Goal: Task Accomplishment & Management: Manage account settings

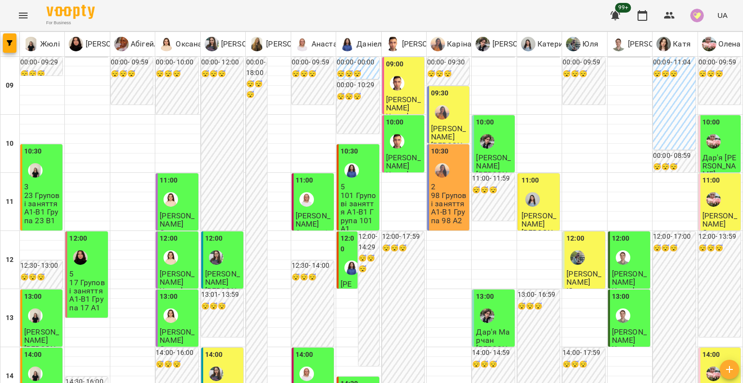
scroll to position [436, 0]
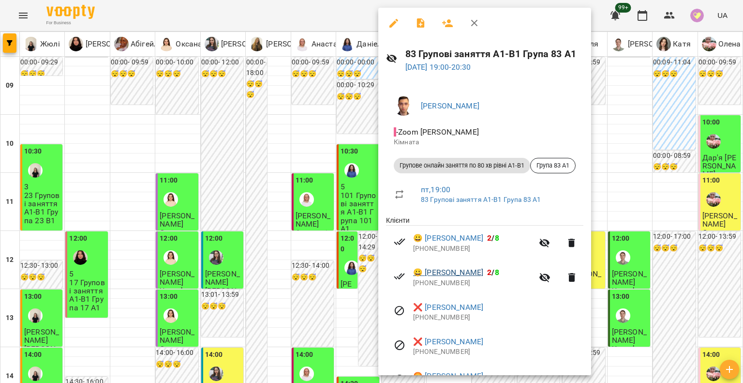
scroll to position [57, 0]
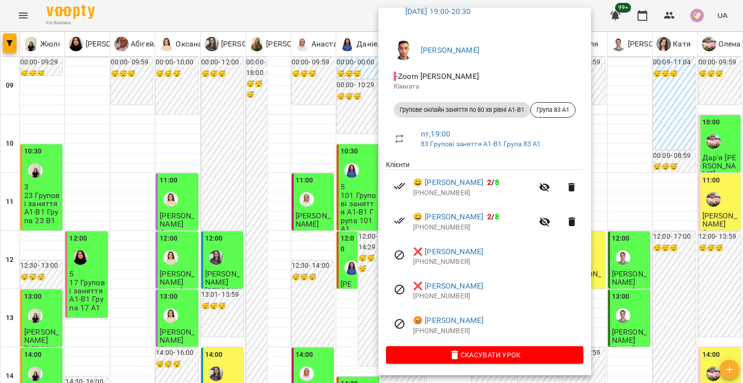
click at [365, 280] on div at bounding box center [371, 191] width 743 height 383
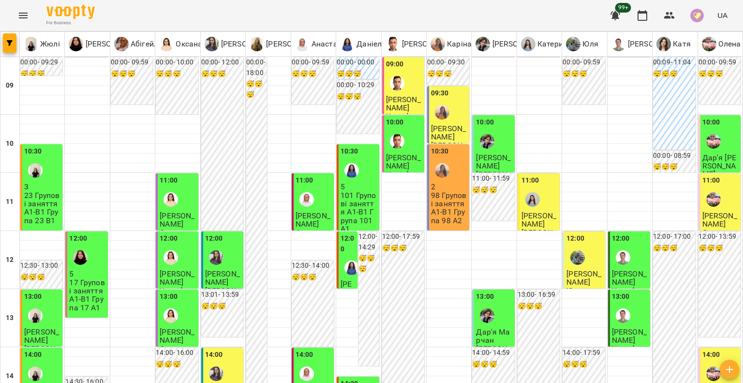
scroll to position [551, 0]
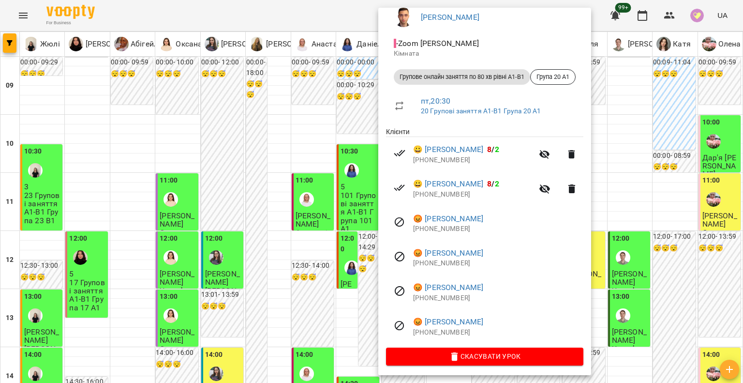
scroll to position [91, 0]
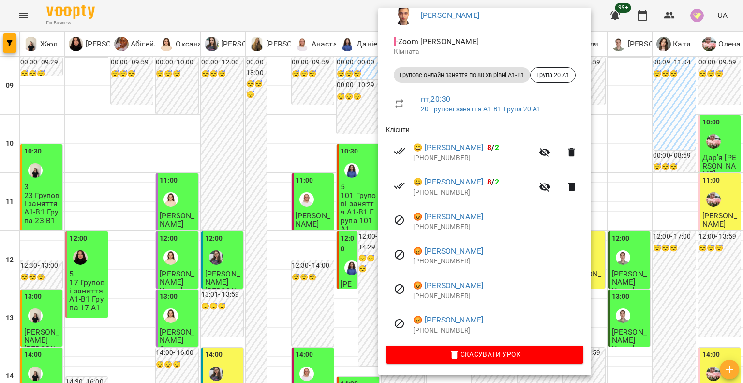
click at [365, 232] on div at bounding box center [371, 191] width 743 height 383
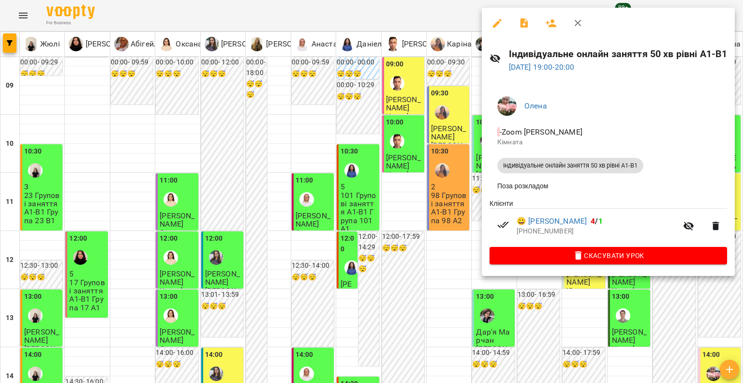
click at [445, 232] on div at bounding box center [371, 191] width 743 height 383
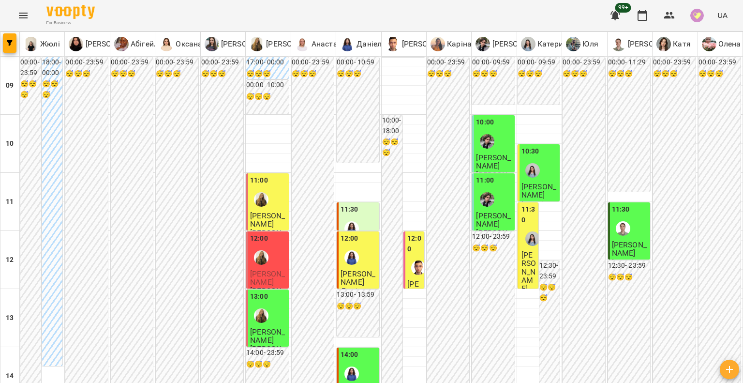
click at [265, 269] on span "[PERSON_NAME]" at bounding box center [267, 277] width 35 height 17
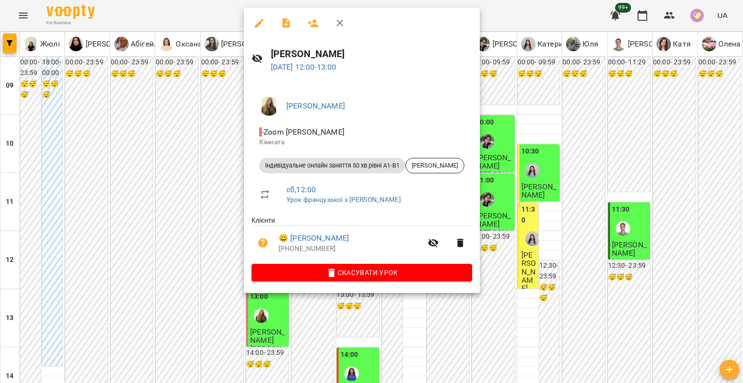
click at [253, 25] on button "button" at bounding box center [259, 23] width 23 height 23
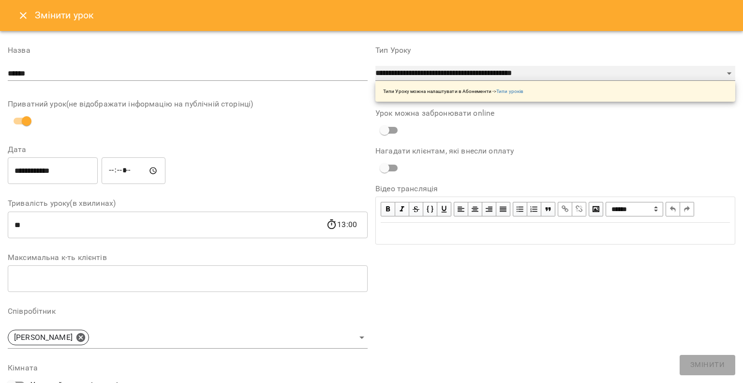
click at [457, 74] on select "**********" at bounding box center [556, 73] width 360 height 15
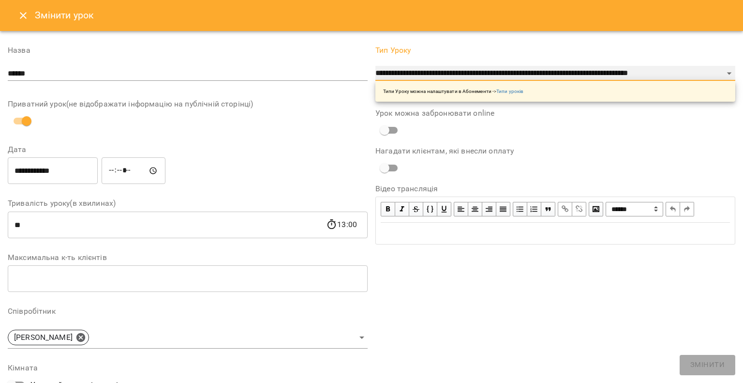
click at [376, 66] on select "**********" at bounding box center [556, 73] width 360 height 15
click at [570, 71] on select "**********" at bounding box center [556, 73] width 360 height 15
select select "**********"
click at [376, 66] on select "**********" at bounding box center [556, 73] width 360 height 15
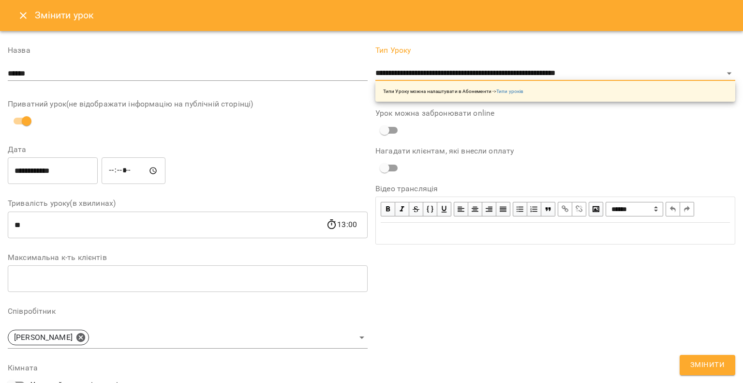
click at [685, 359] on button "Змінити" at bounding box center [708, 365] width 56 height 20
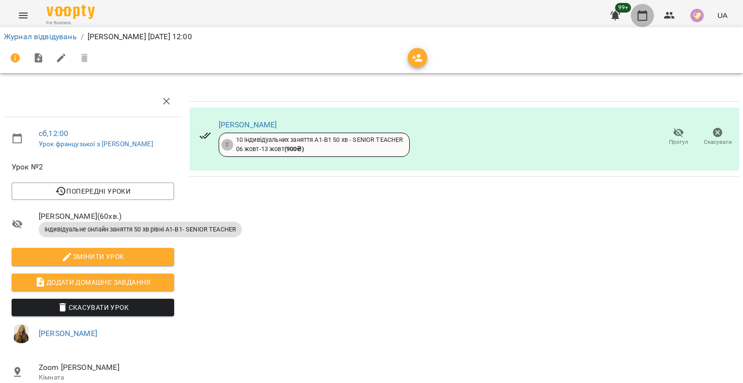
click at [640, 15] on icon "button" at bounding box center [643, 16] width 12 height 12
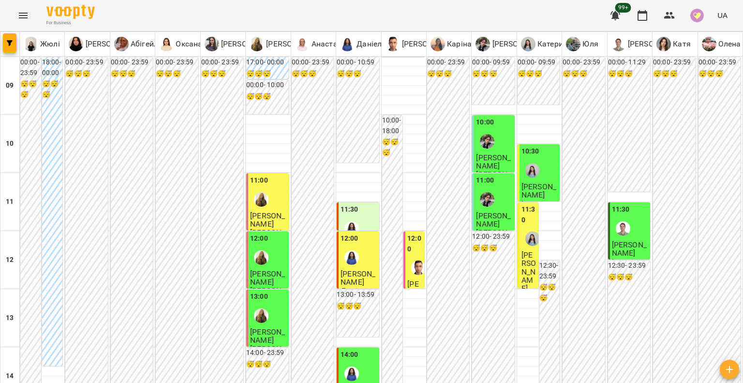
scroll to position [387, 0]
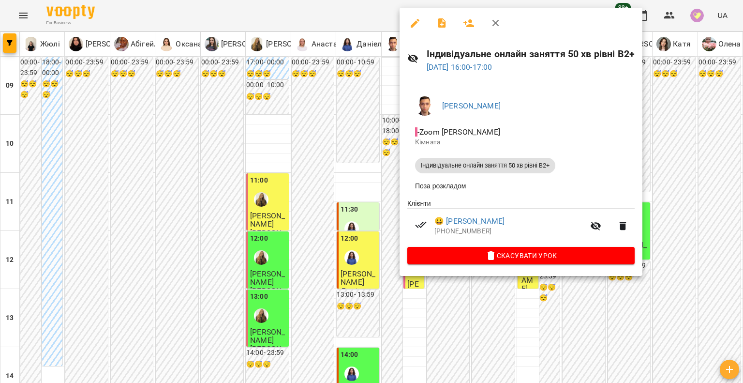
click at [344, 152] on div at bounding box center [371, 191] width 743 height 383
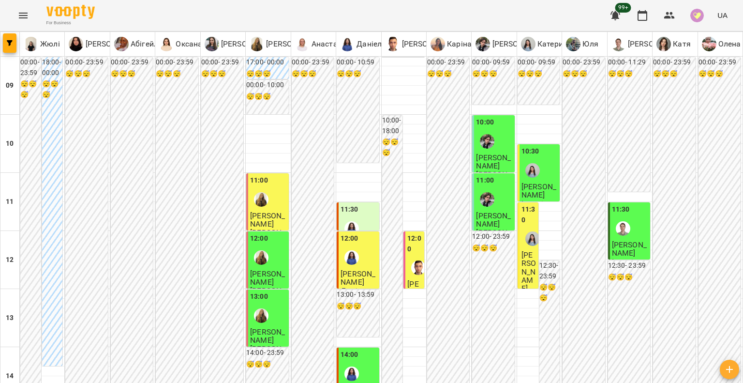
scroll to position [97, 0]
click at [415, 233] on label "12:00" at bounding box center [414, 243] width 15 height 21
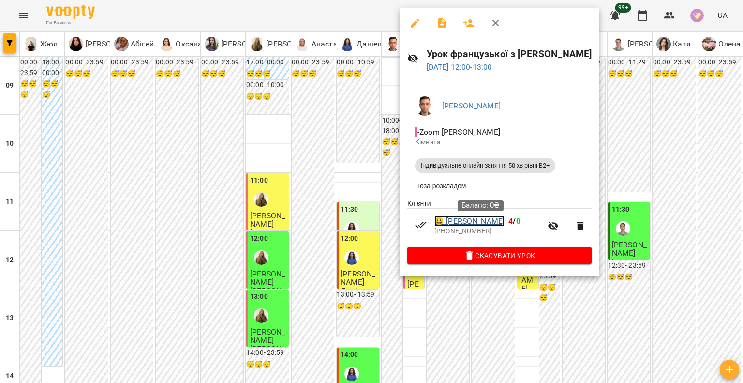
click at [474, 220] on link "😀 Хотинецький Максим" at bounding box center [470, 221] width 70 height 12
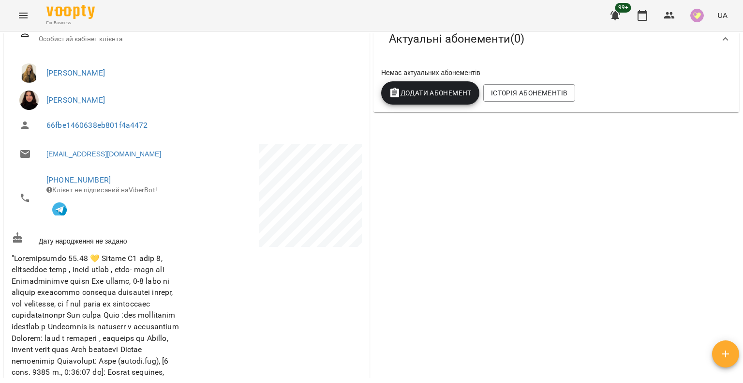
scroll to position [145, 0]
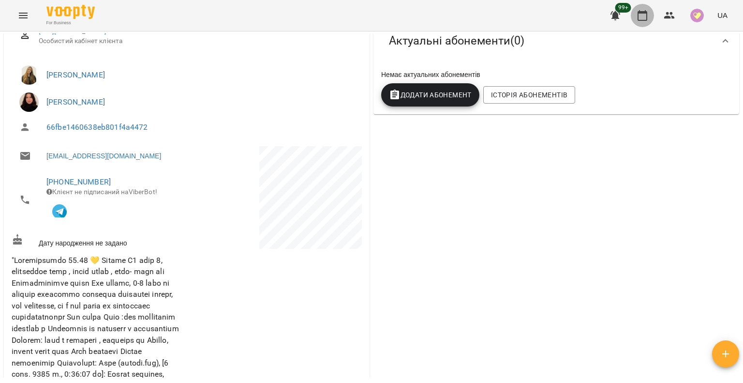
click at [643, 18] on icon "button" at bounding box center [643, 16] width 12 height 12
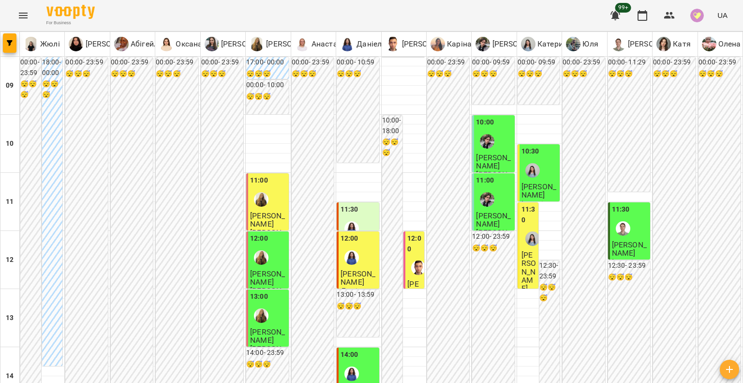
scroll to position [532, 0]
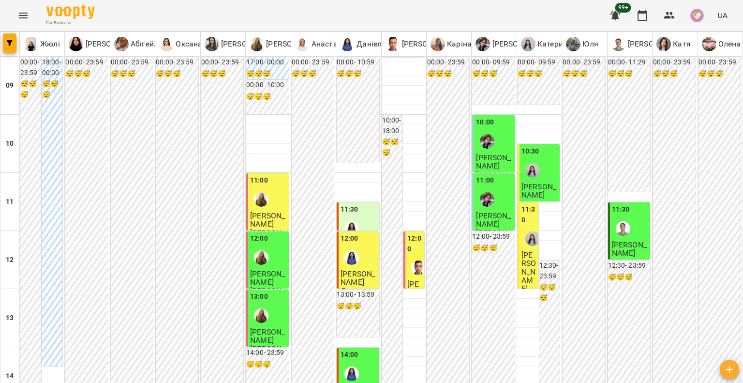
type input "**********"
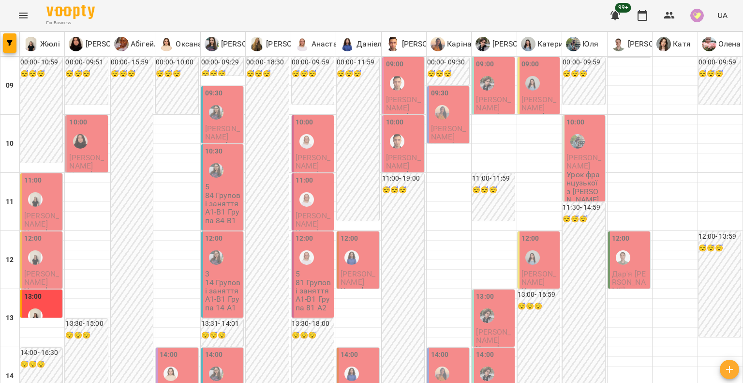
scroll to position [502, 0]
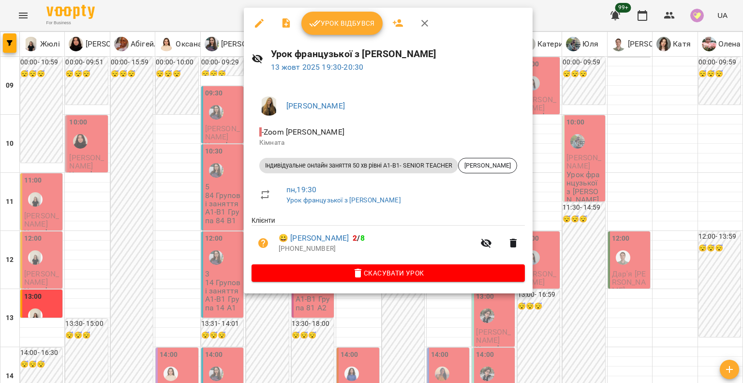
click at [183, 339] on div at bounding box center [371, 191] width 743 height 383
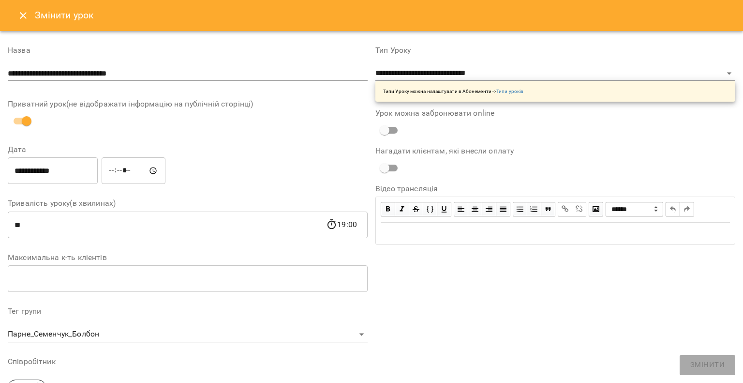
select select "**********"
click at [25, 15] on icon "Close" at bounding box center [23, 16] width 12 height 12
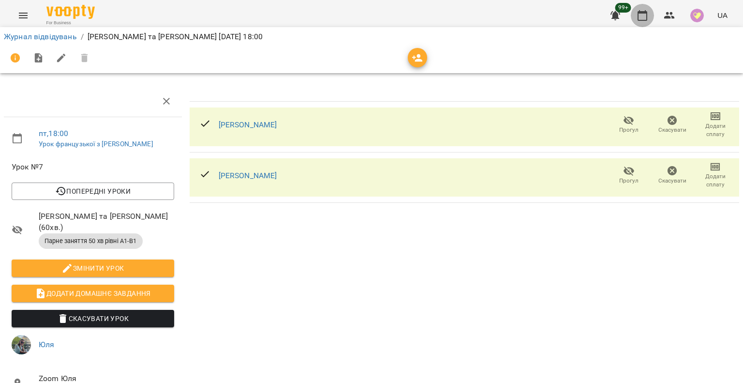
click at [635, 18] on button "button" at bounding box center [642, 15] width 23 height 23
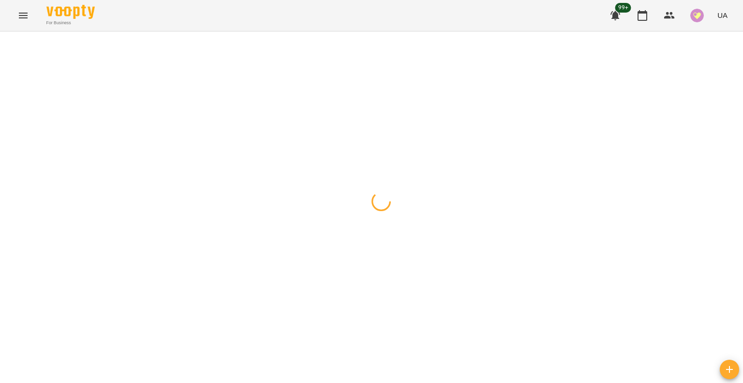
click at [644, 11] on icon "button" at bounding box center [643, 16] width 12 height 12
click at [640, 19] on icon "button" at bounding box center [643, 16] width 12 height 12
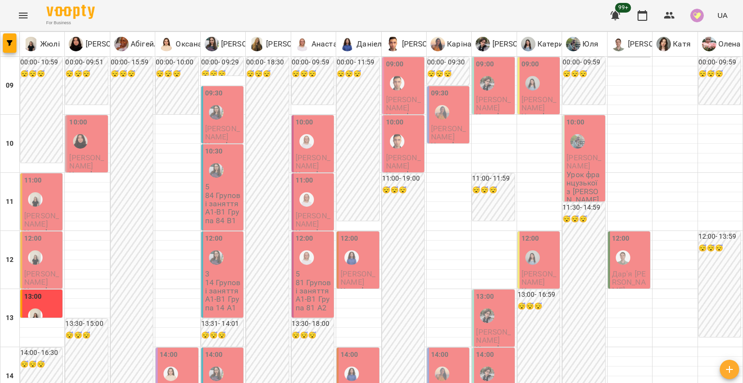
scroll to position [484, 0]
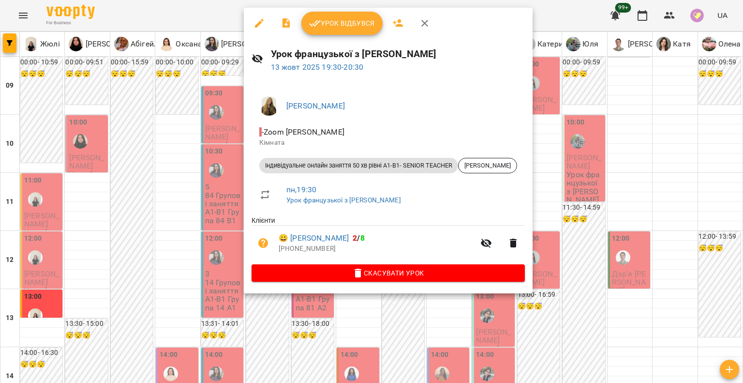
click at [315, 270] on span "Скасувати Урок" at bounding box center [388, 273] width 258 height 12
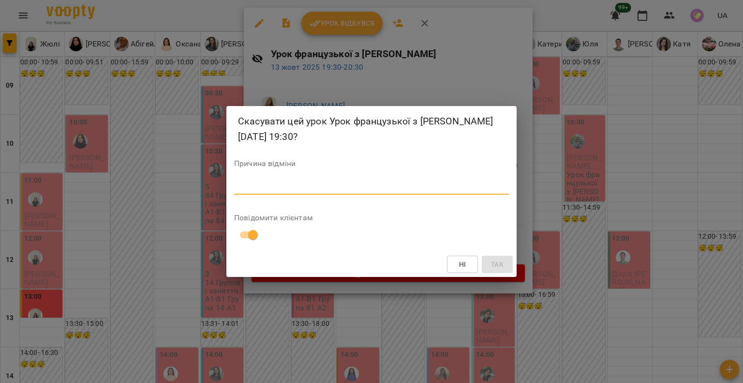
click at [264, 188] on textarea at bounding box center [371, 186] width 275 height 9
type textarea "*"
type textarea "**********"
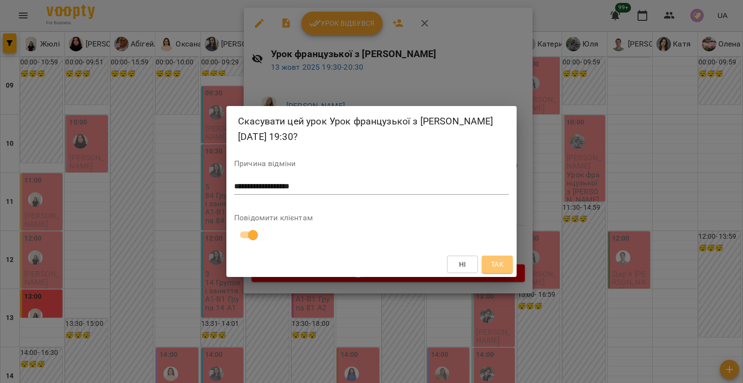
click at [512, 259] on button "Так" at bounding box center [497, 263] width 31 height 17
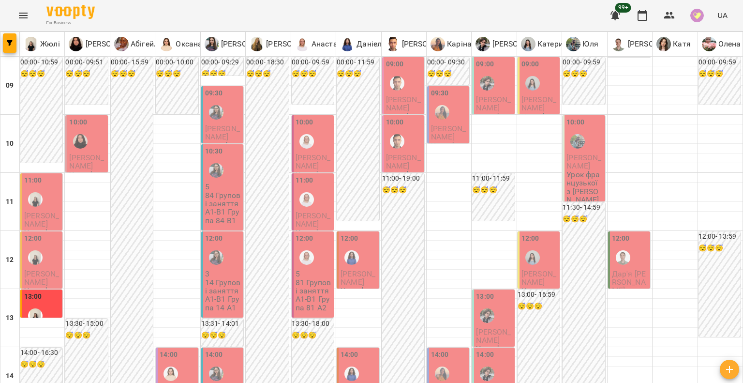
scroll to position [484, 0]
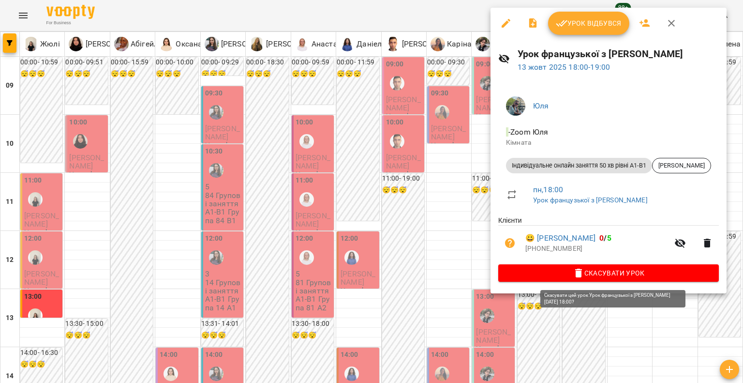
click at [557, 282] on button "Скасувати Урок" at bounding box center [608, 272] width 221 height 17
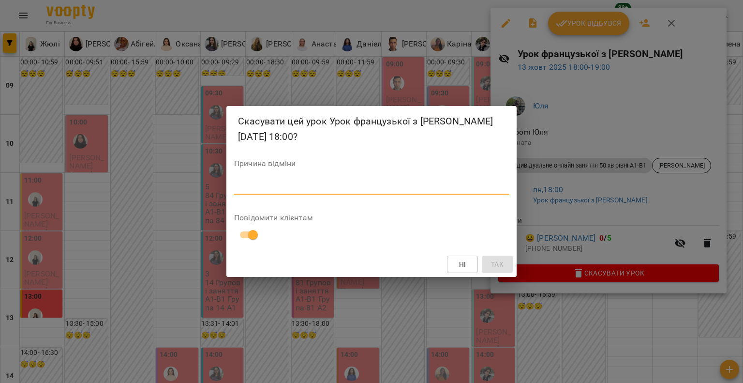
click at [284, 189] on textarea at bounding box center [371, 186] width 275 height 9
type textarea "**********"
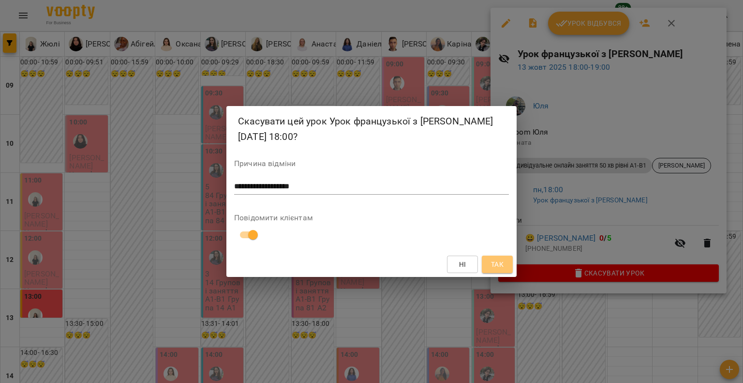
click at [499, 264] on span "Так" at bounding box center [497, 264] width 13 height 12
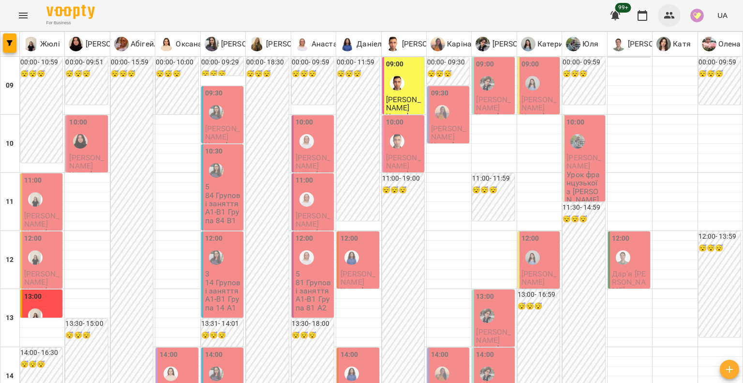
click at [663, 14] on button "button" at bounding box center [669, 15] width 23 height 23
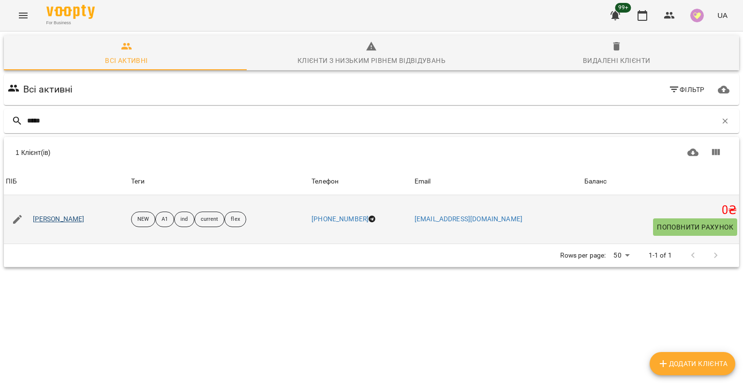
type input "*****"
click at [46, 216] on link "Уляна Котар" at bounding box center [59, 219] width 52 height 10
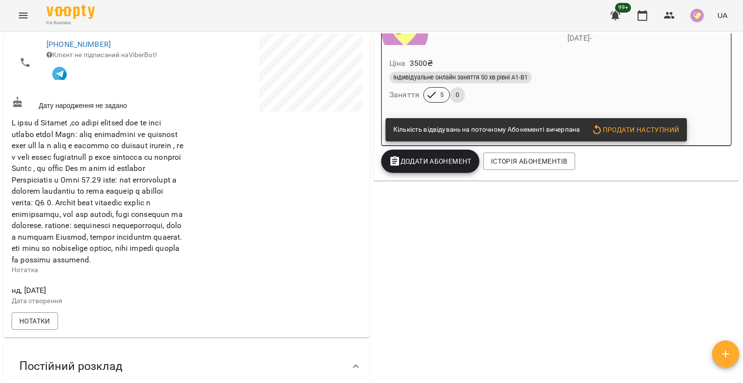
scroll to position [436, 0]
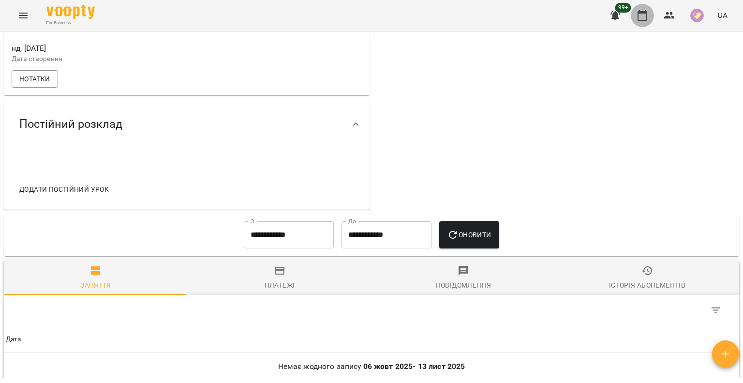
click at [641, 23] on button "button" at bounding box center [642, 15] width 23 height 23
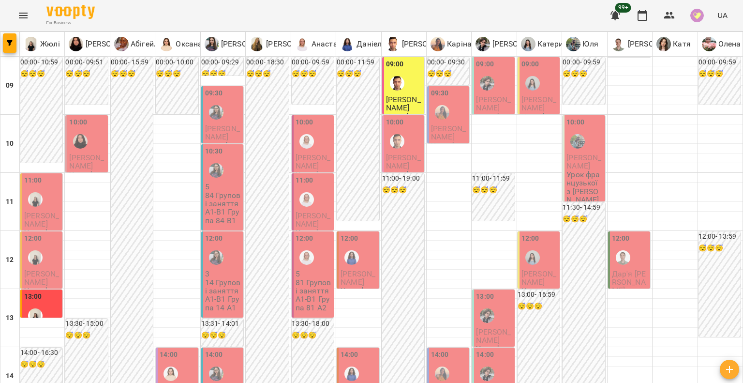
scroll to position [532, 0]
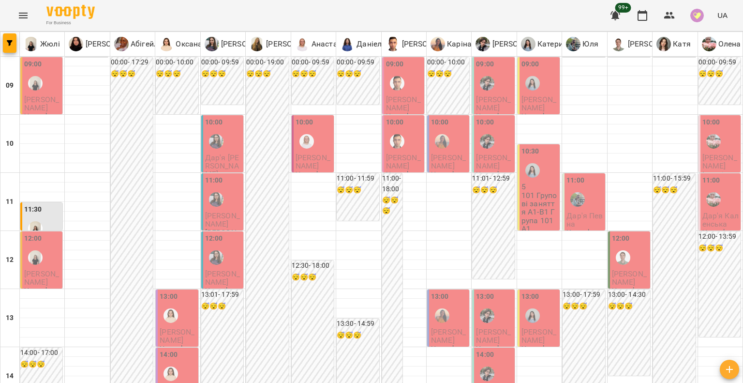
click at [43, 213] on div "11:30" at bounding box center [42, 221] width 36 height 35
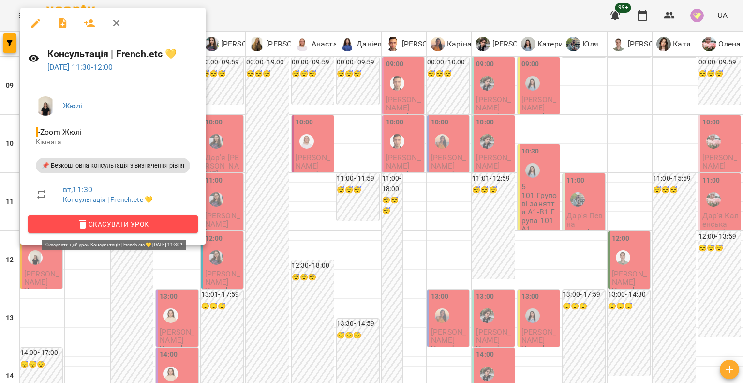
click at [157, 226] on span "Скасувати Урок" at bounding box center [113, 224] width 154 height 12
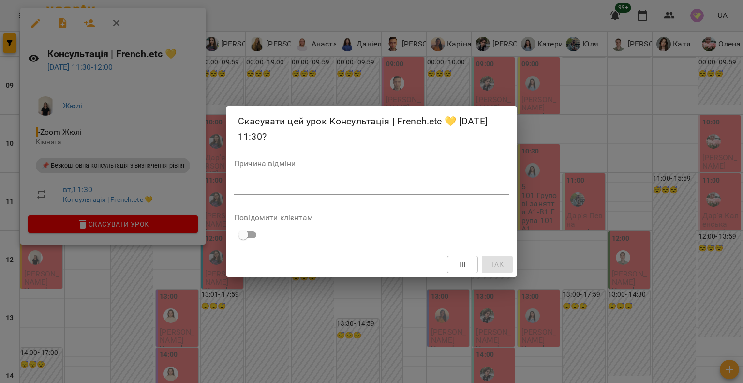
click at [260, 192] on div "*" at bounding box center [371, 186] width 275 height 15
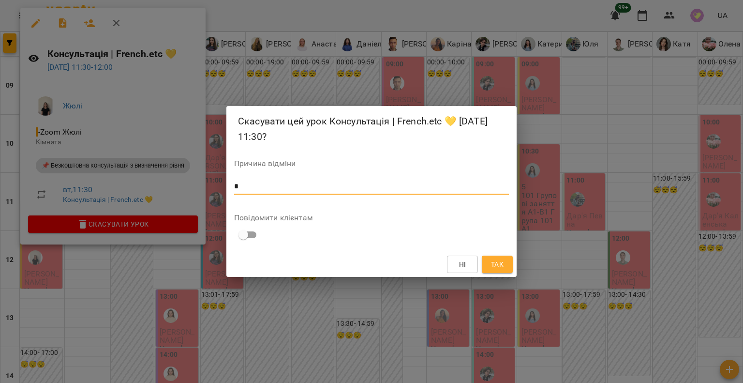
click at [504, 257] on button "Так" at bounding box center [497, 263] width 31 height 17
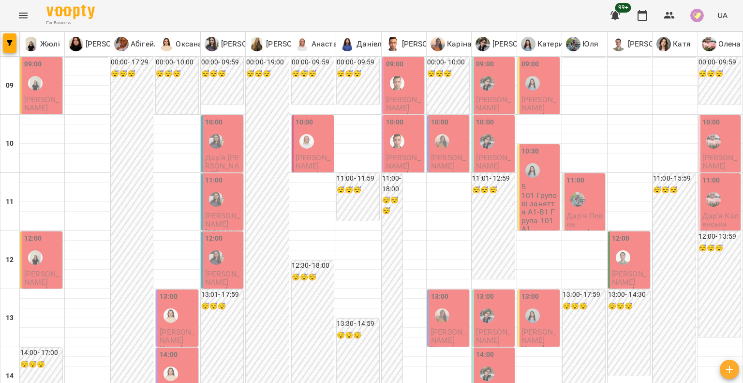
click at [50, 263] on div "12:00" at bounding box center [42, 250] width 36 height 35
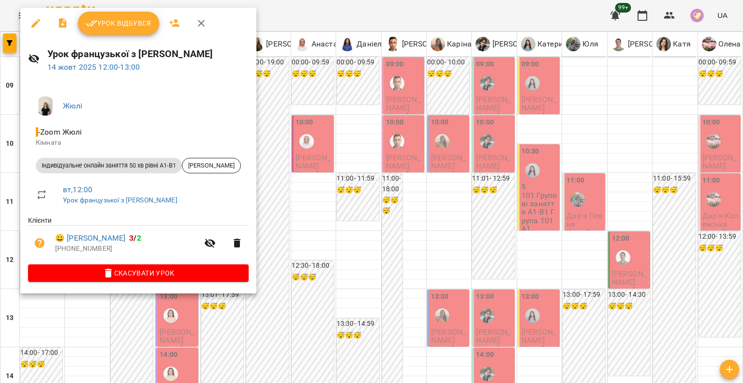
click at [320, 277] on div at bounding box center [371, 191] width 743 height 383
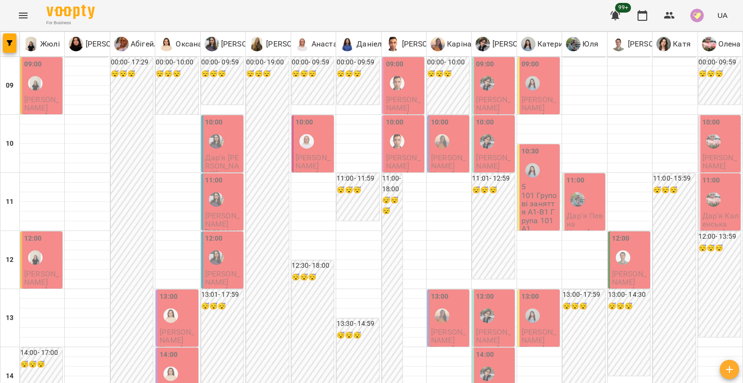
scroll to position [436, 0]
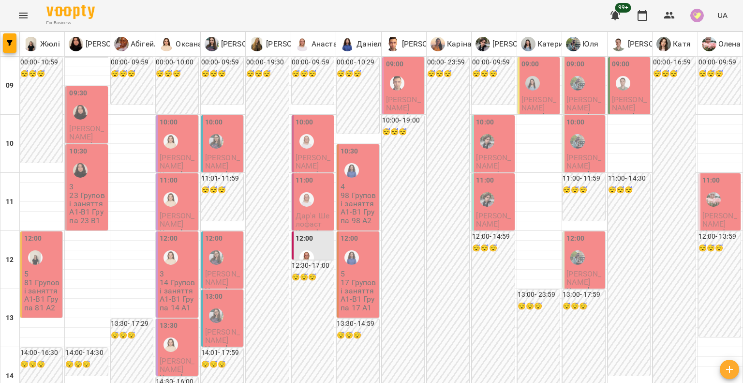
scroll to position [0, 0]
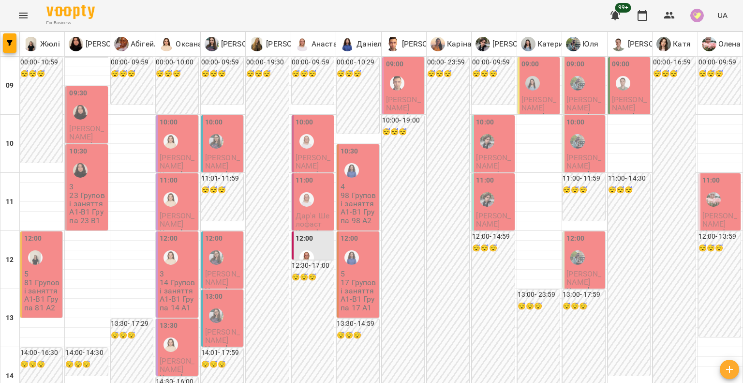
scroll to position [484, 0]
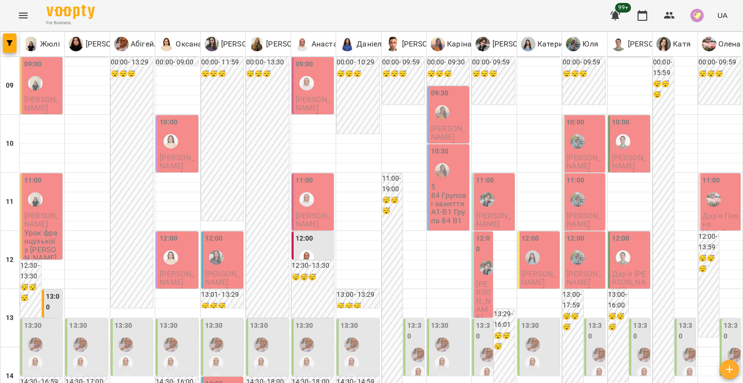
scroll to position [339, 0]
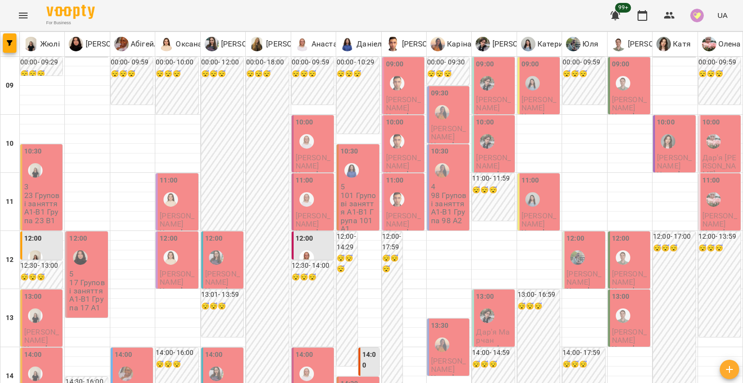
scroll to position [0, 0]
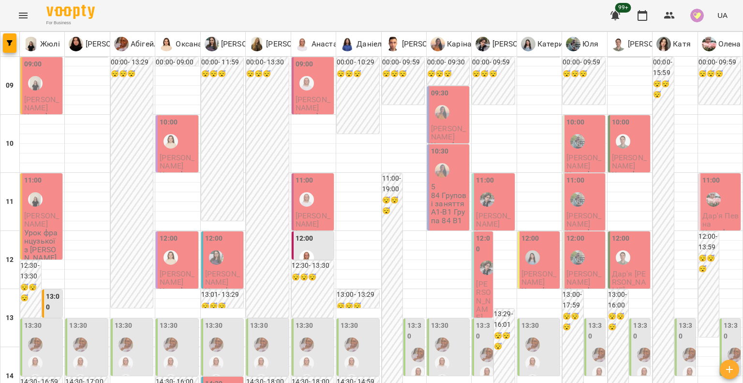
scroll to position [436, 0]
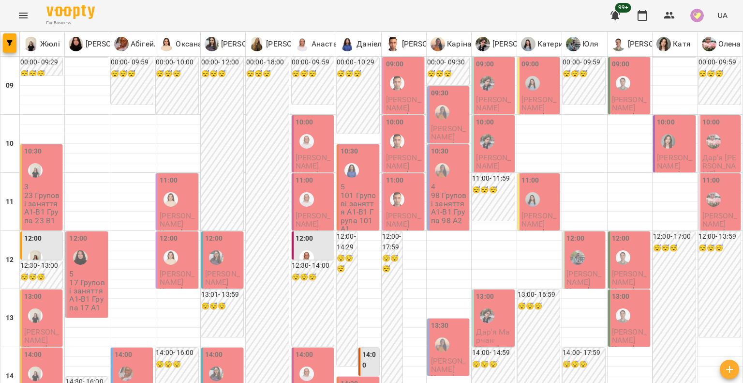
scroll to position [0, 0]
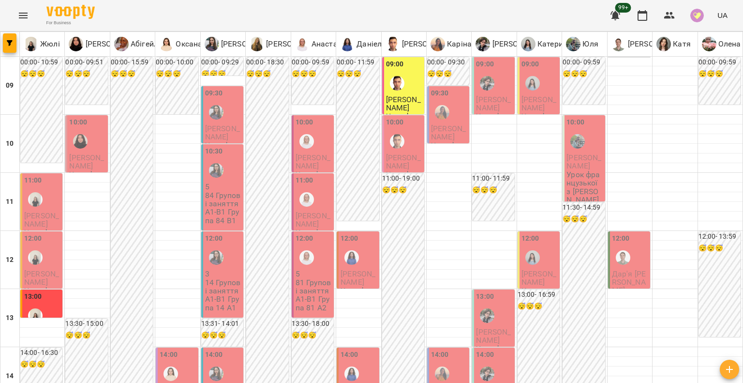
click at [231, 215] on p "84 Групові заняття А1-В1 Група 84 В1" at bounding box center [223, 207] width 36 height 33
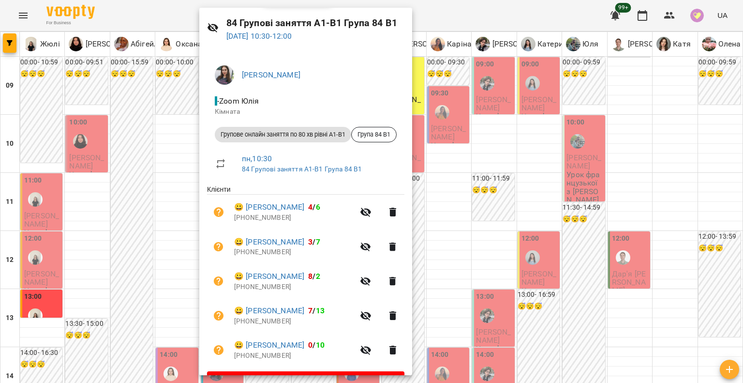
scroll to position [57, 0]
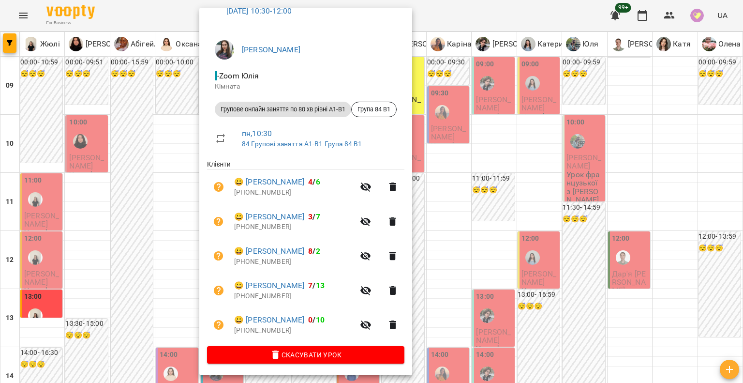
click at [121, 251] on div at bounding box center [371, 191] width 743 height 383
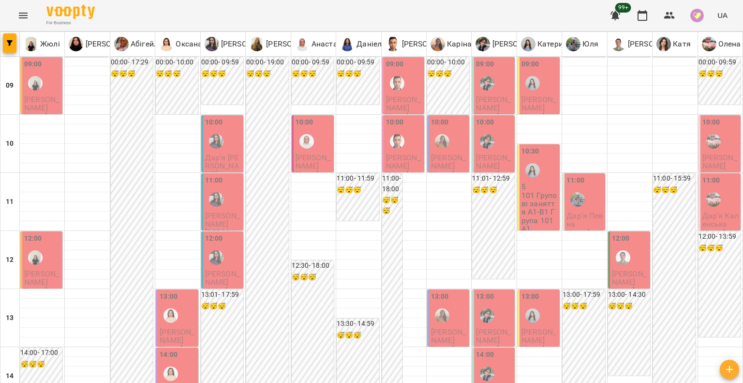
click at [46, 250] on div "12:00" at bounding box center [42, 250] width 36 height 35
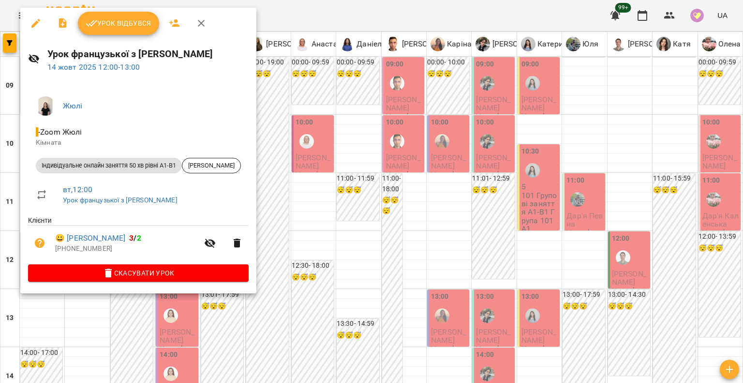
click at [198, 270] on span "Скасувати Урок" at bounding box center [138, 273] width 205 height 12
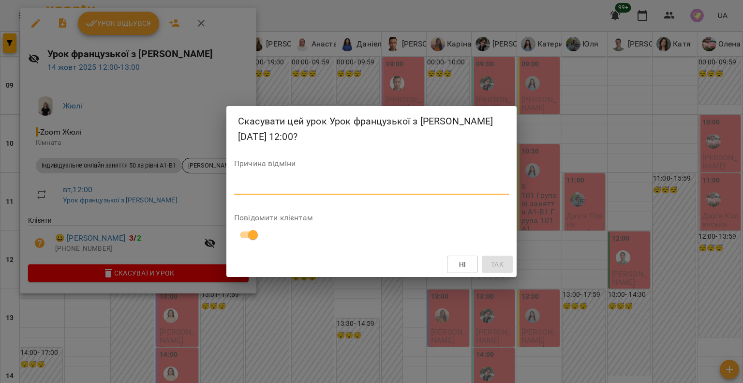
click at [267, 189] on textarea at bounding box center [371, 186] width 275 height 9
type textarea "**********"
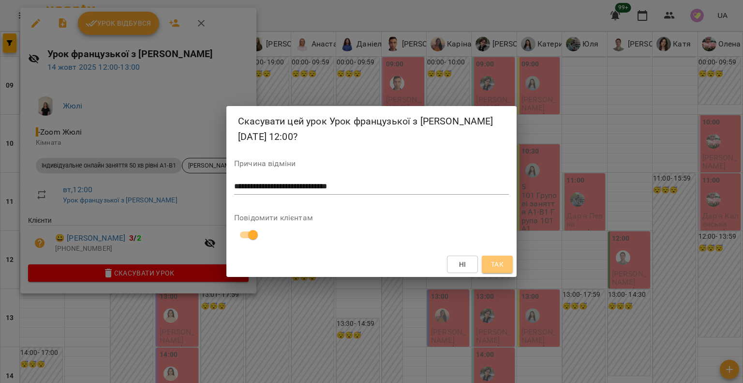
click at [507, 263] on button "Так" at bounding box center [497, 263] width 31 height 17
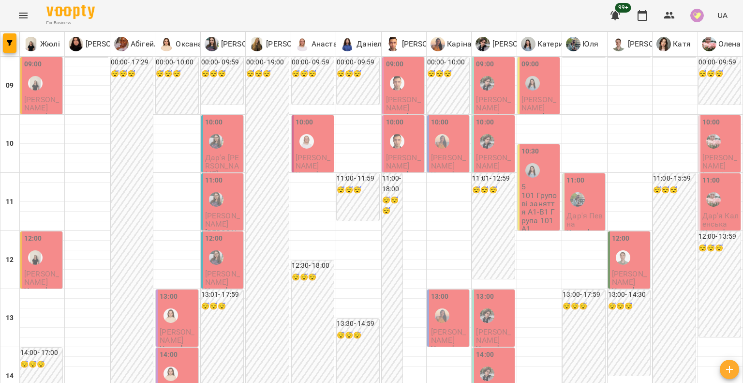
type input "**********"
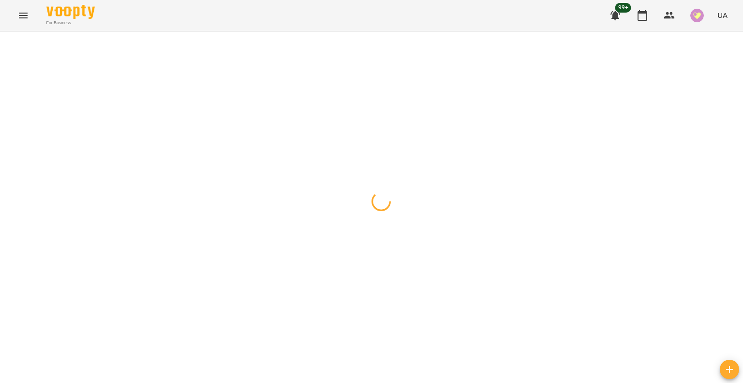
click at [212, 31] on div at bounding box center [371, 31] width 743 height 0
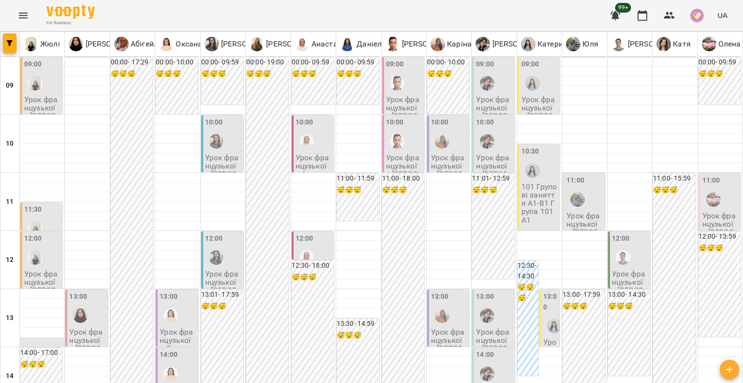
scroll to position [97, 0]
click at [48, 233] on div "12:00" at bounding box center [42, 250] width 36 height 35
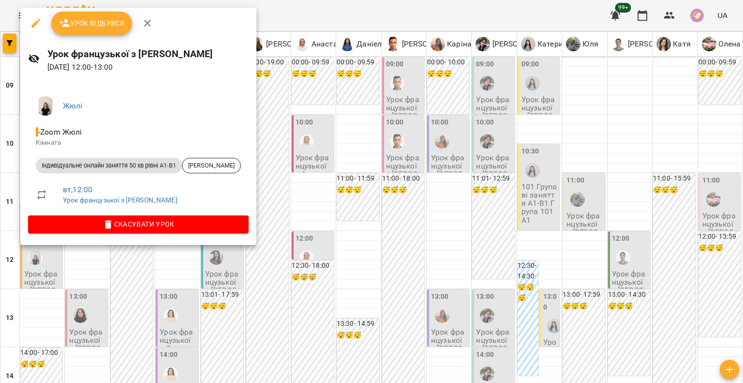
click at [109, 222] on span "Скасувати Урок" at bounding box center [138, 224] width 205 height 12
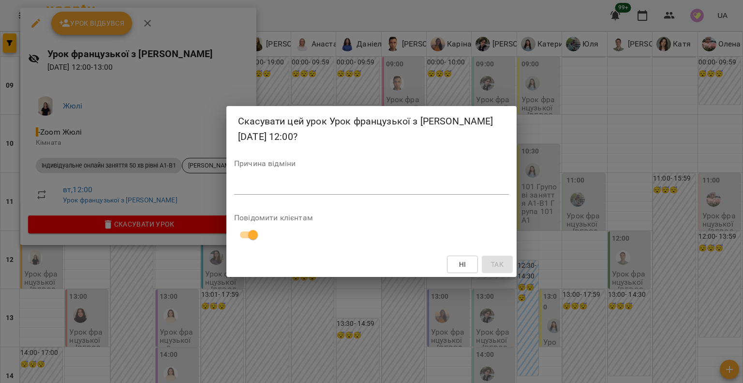
click at [251, 193] on div "*" at bounding box center [371, 186] width 275 height 15
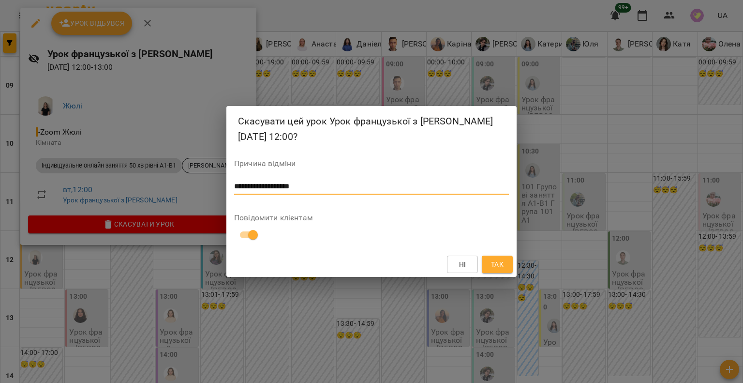
type textarea "**********"
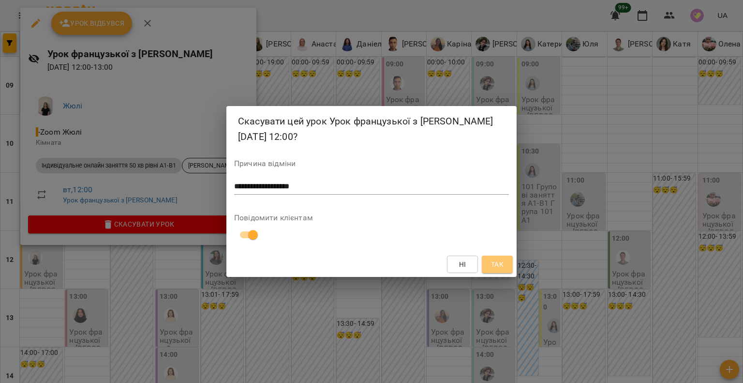
click at [507, 264] on button "Так" at bounding box center [497, 263] width 31 height 17
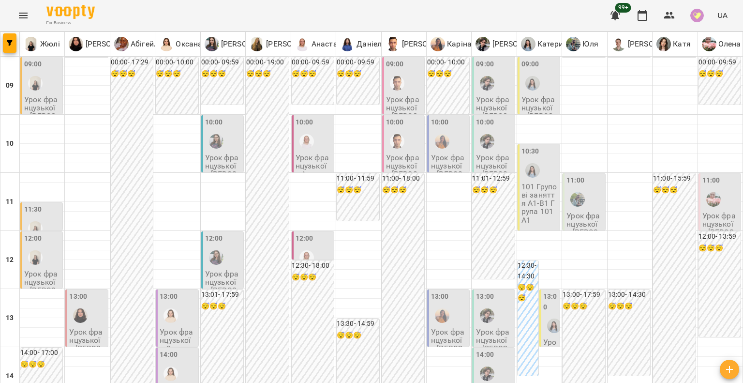
type input "**********"
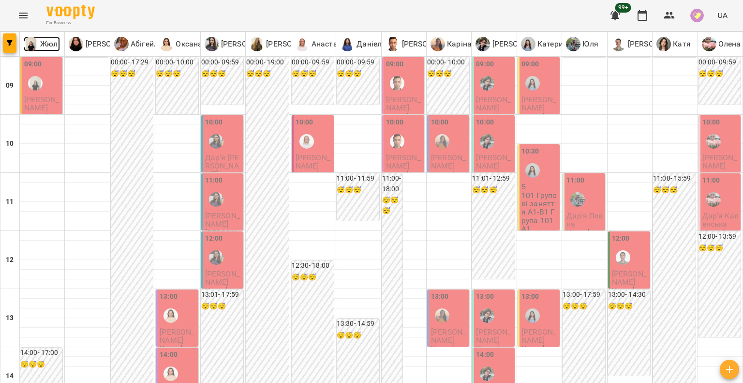
drag, startPoint x: 45, startPoint y: 44, endPoint x: 52, endPoint y: 45, distance: 7.0
click at [45, 44] on p "Жюлі" at bounding box center [49, 44] width 22 height 12
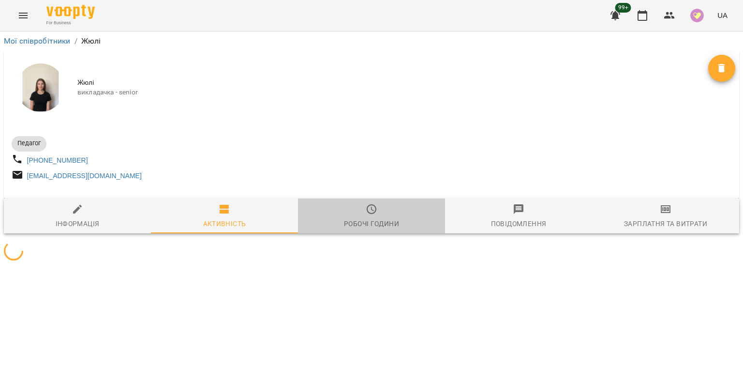
click at [385, 222] on div "Робочі години" at bounding box center [371, 224] width 55 height 12
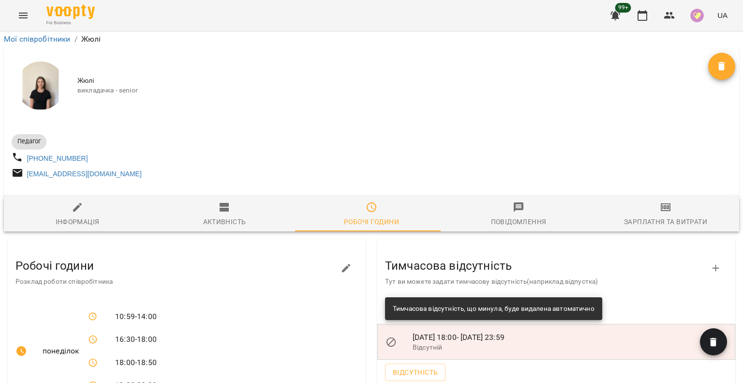
scroll to position [145, 0]
click at [419, 366] on span "Відсутність" at bounding box center [415, 372] width 45 height 12
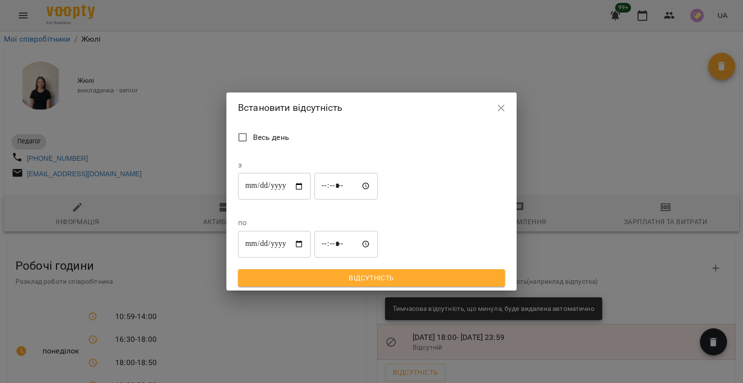
click at [247, 200] on input "**********" at bounding box center [274, 186] width 73 height 27
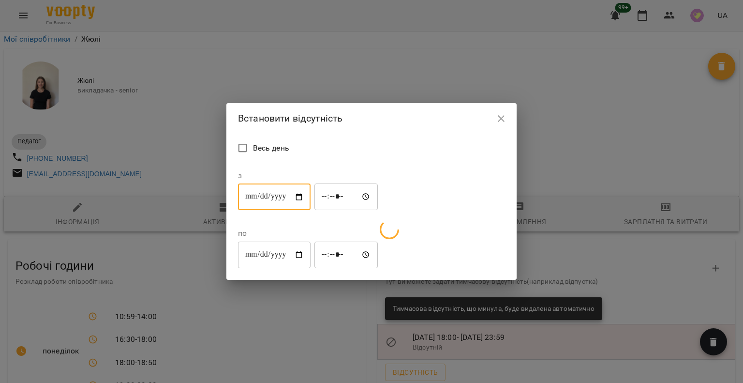
type input "**********"
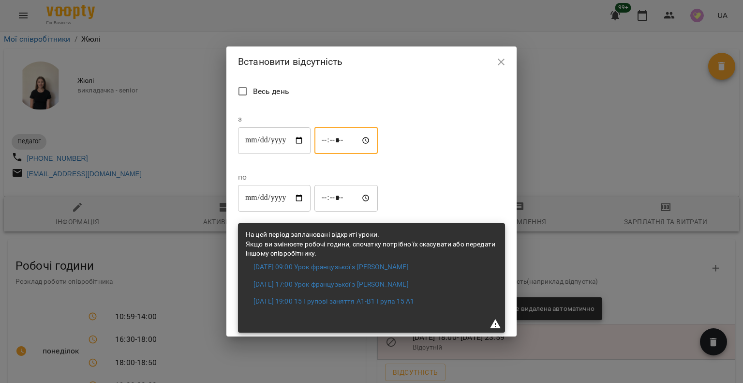
click at [328, 154] on input "*****" at bounding box center [347, 140] width 64 height 27
type input "*****"
click at [311, 184] on input "**********" at bounding box center [274, 197] width 73 height 27
click at [378, 184] on input "*****" at bounding box center [347, 197] width 64 height 27
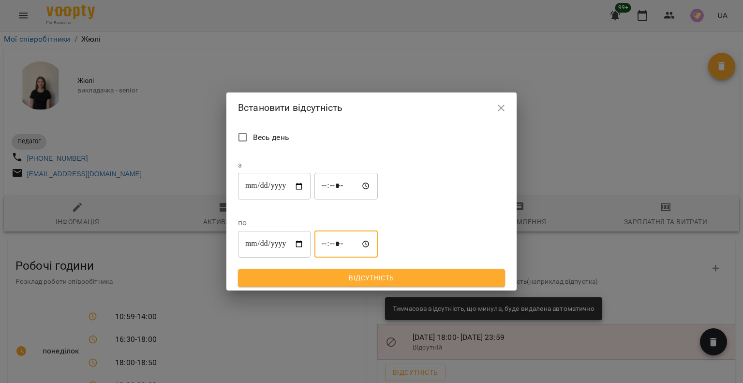
type input "*****"
click at [374, 272] on span "Відсутність" at bounding box center [372, 278] width 252 height 12
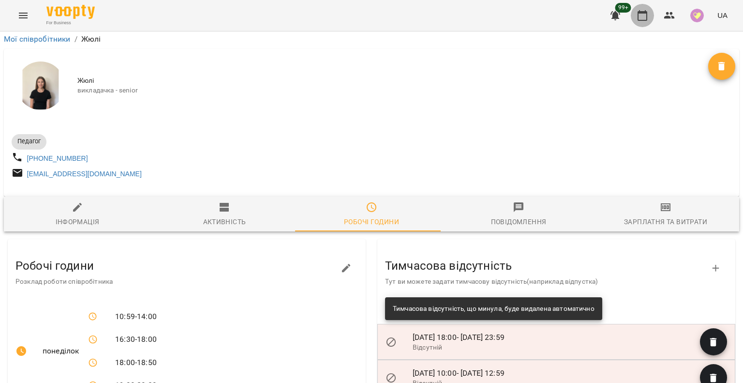
click at [643, 16] on icon "button" at bounding box center [643, 16] width 12 height 12
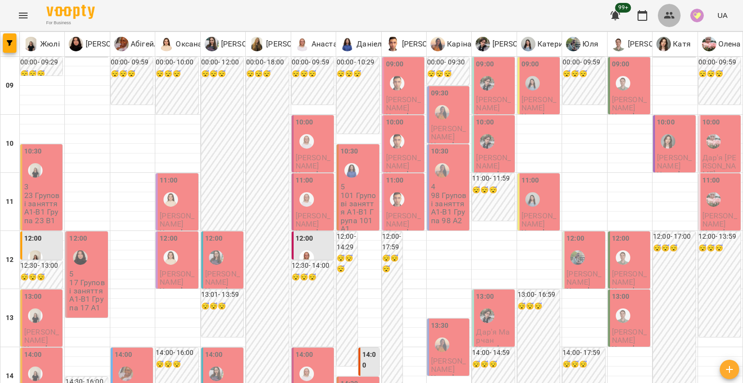
click at [666, 19] on icon "button" at bounding box center [670, 16] width 12 height 12
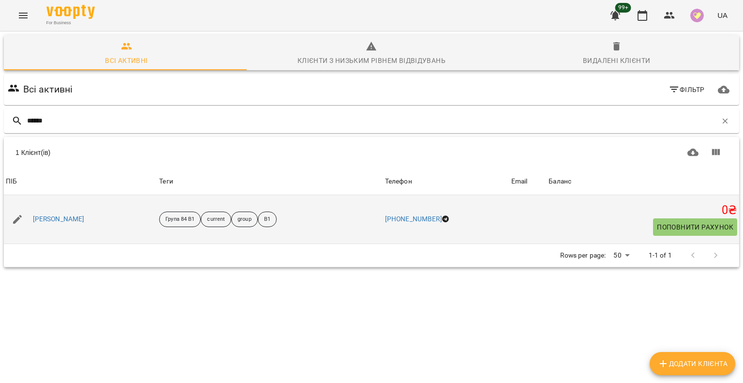
type input "******"
click at [62, 227] on div "Анастасія Нівіна" at bounding box center [80, 219] width 153 height 27
click at [65, 221] on link "Анастасія Нівіна" at bounding box center [59, 219] width 52 height 10
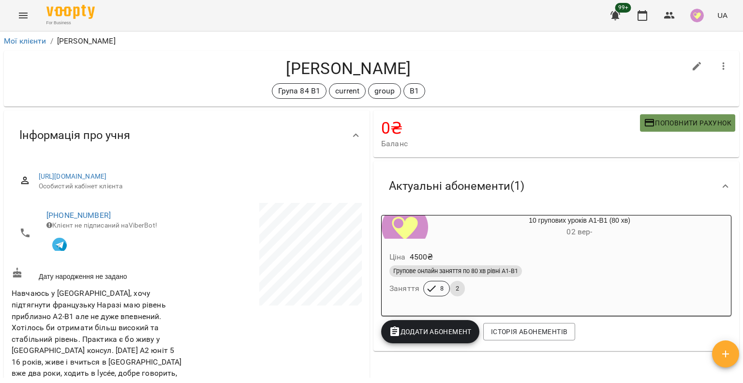
click at [645, 129] on button "Поповнити рахунок" at bounding box center [687, 122] width 95 height 17
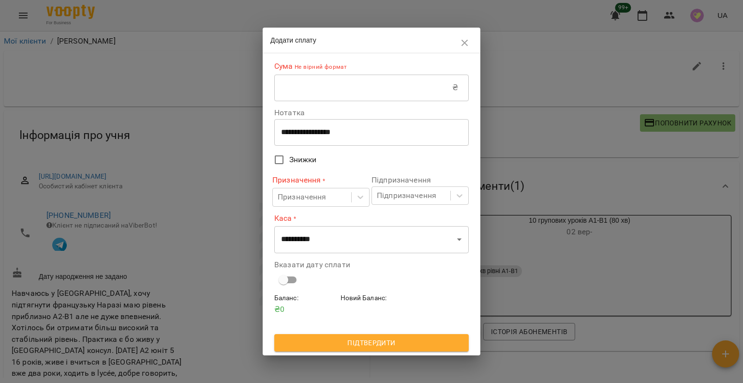
click at [422, 95] on input "text" at bounding box center [363, 87] width 178 height 27
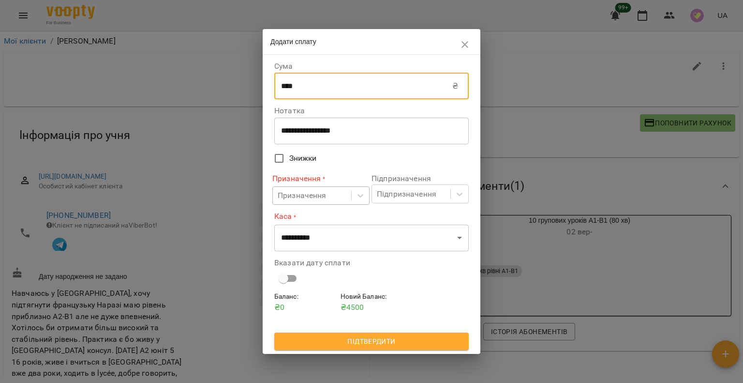
type input "****"
click at [304, 194] on div "Призначення" at bounding box center [302, 196] width 49 height 12
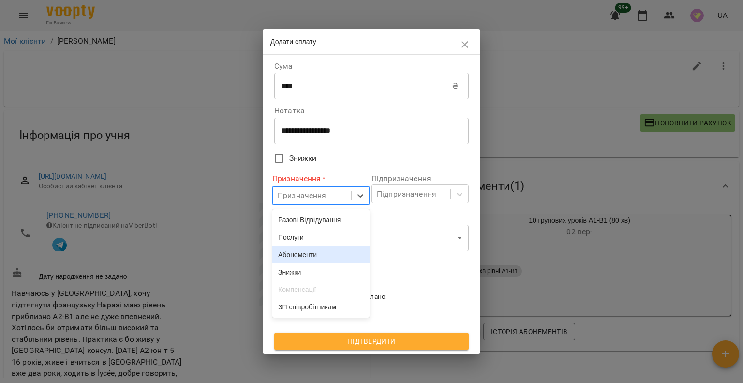
click at [325, 258] on div "Абонементи" at bounding box center [320, 254] width 97 height 17
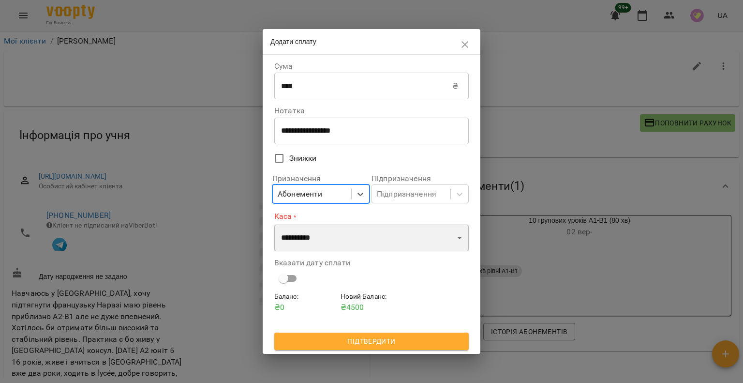
drag, startPoint x: 348, startPoint y: 241, endPoint x: 348, endPoint y: 251, distance: 10.2
click at [348, 241] on select "**********" at bounding box center [371, 237] width 195 height 27
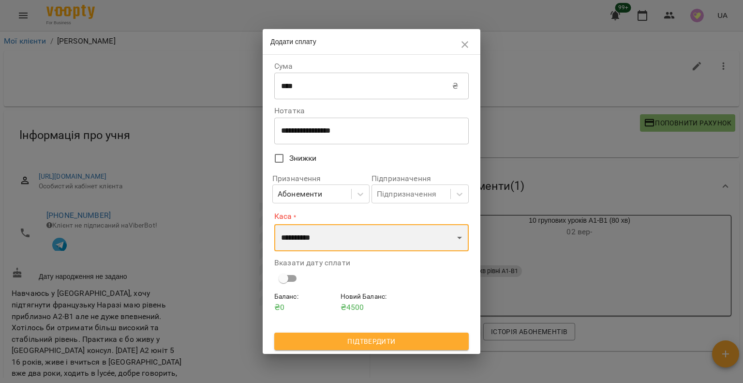
select select "****"
click at [274, 224] on select "**********" at bounding box center [371, 237] width 195 height 27
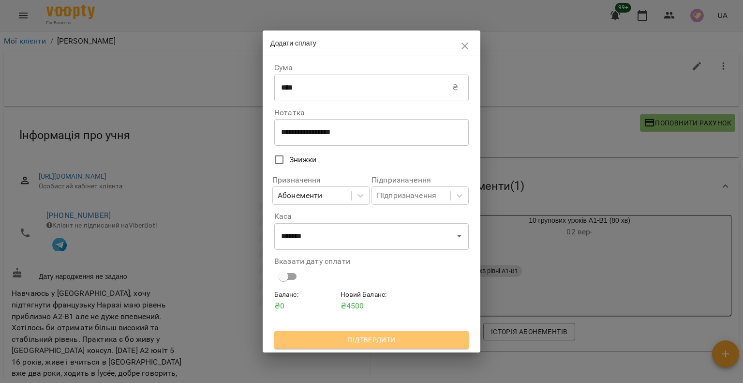
click at [310, 336] on span "Підтвердити" at bounding box center [371, 340] width 179 height 12
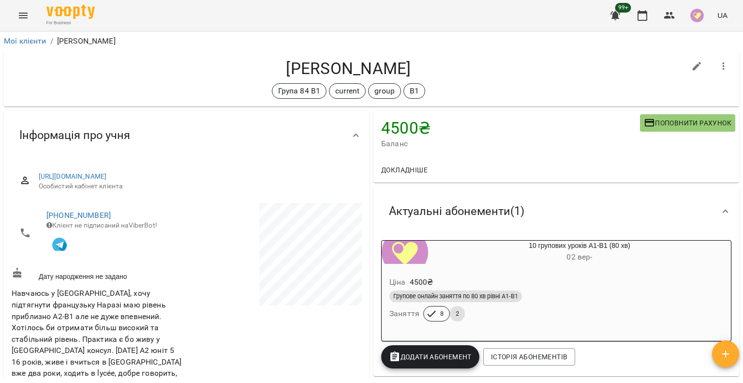
click at [418, 351] on button "Додати Абонемент" at bounding box center [430, 356] width 98 height 23
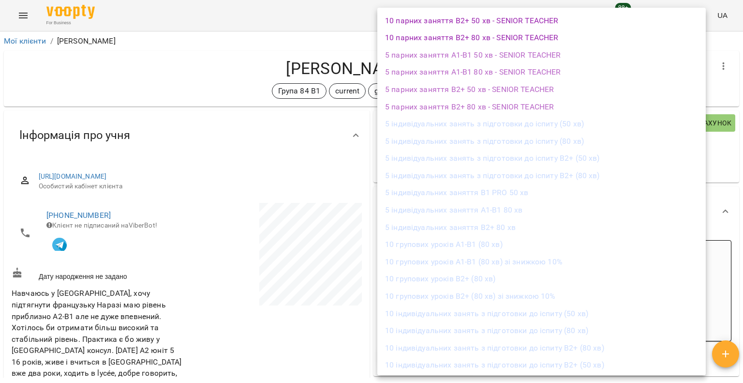
scroll to position [883, 0]
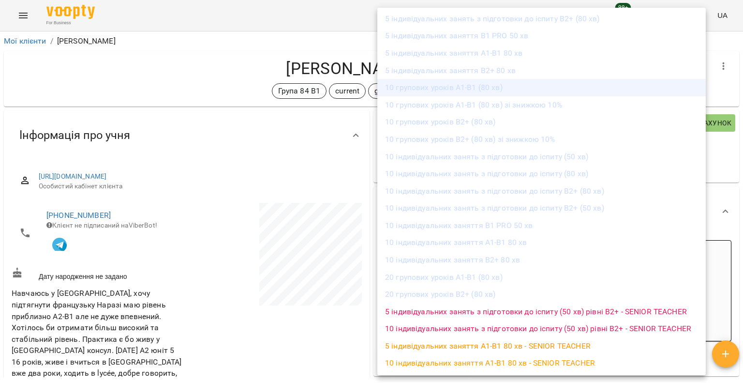
click at [423, 92] on li "10 групових уроків А1-В1 (80 хв)" at bounding box center [541, 87] width 329 height 17
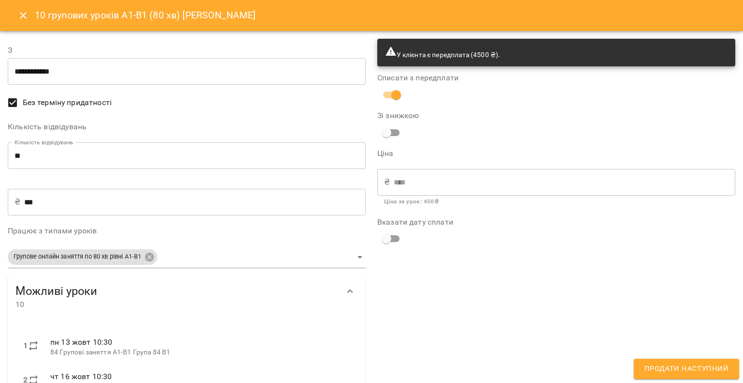
click at [240, 81] on input "**********" at bounding box center [187, 71] width 358 height 27
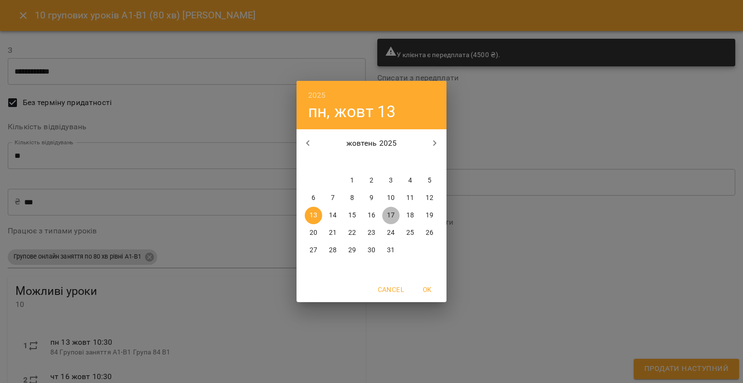
click at [395, 218] on span "17" at bounding box center [390, 215] width 17 height 10
type input "**********"
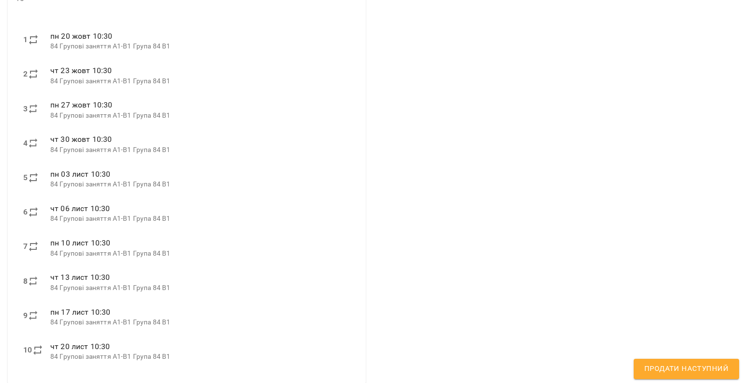
scroll to position [314, 0]
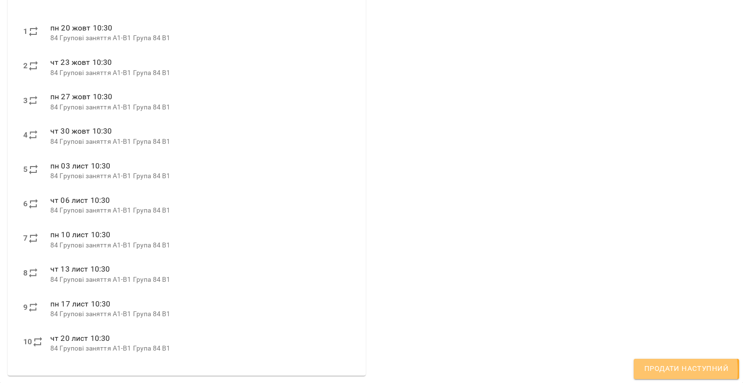
click at [642, 370] on button "Продати наступний" at bounding box center [686, 369] width 105 height 20
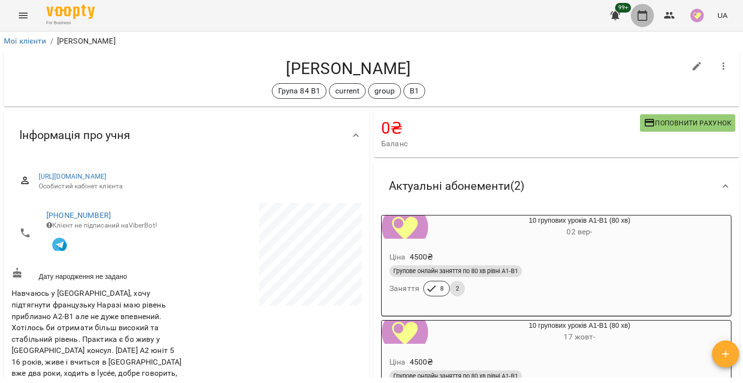
click at [645, 22] on button "button" at bounding box center [642, 15] width 23 height 23
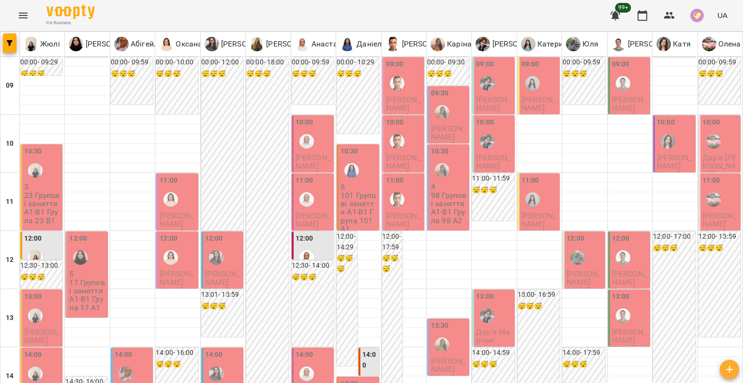
click at [664, 148] on img "Катя" at bounding box center [668, 141] width 15 height 15
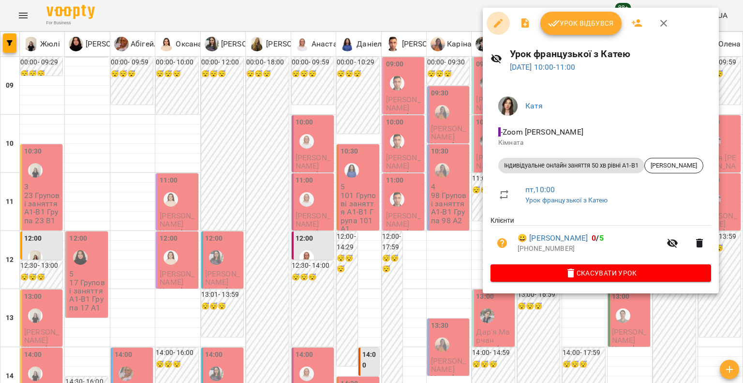
click at [495, 21] on icon "button" at bounding box center [499, 23] width 12 height 12
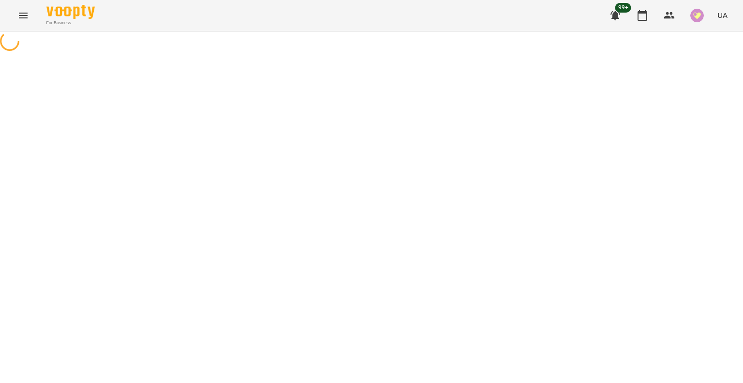
select select "**********"
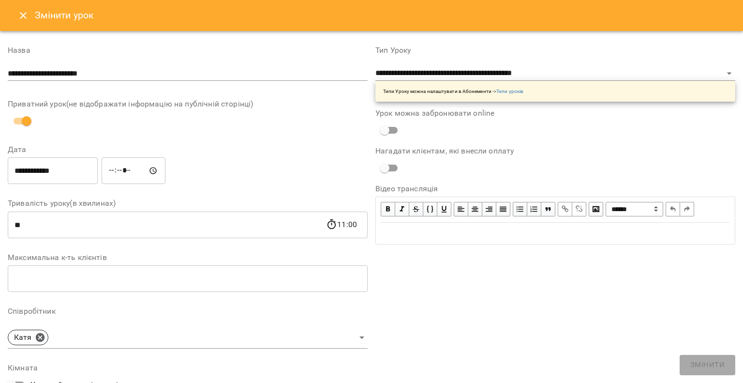
click at [125, 70] on input "**********" at bounding box center [188, 73] width 360 height 15
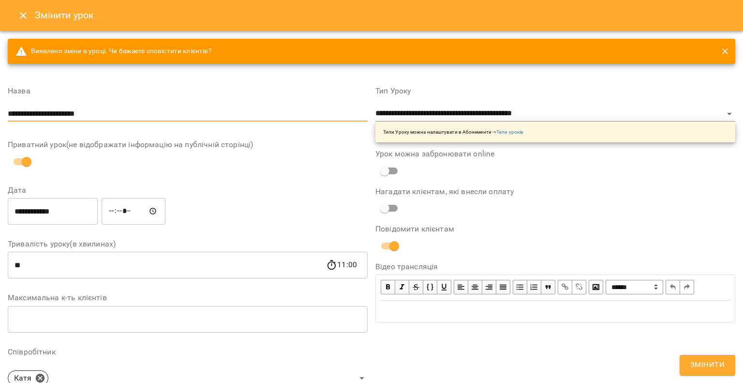
type input "**********"
click at [124, 210] on input "*****" at bounding box center [134, 210] width 64 height 27
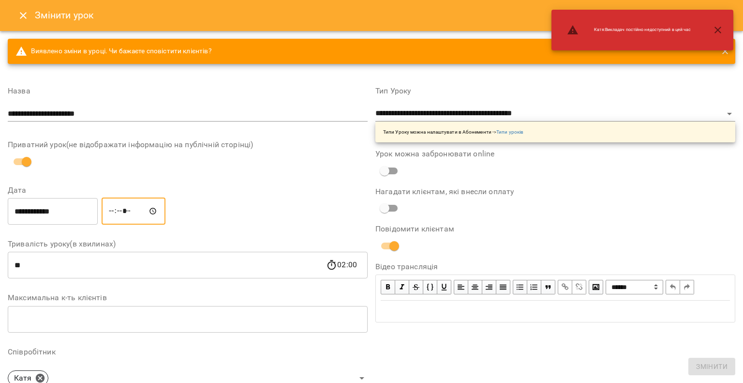
type input "*****"
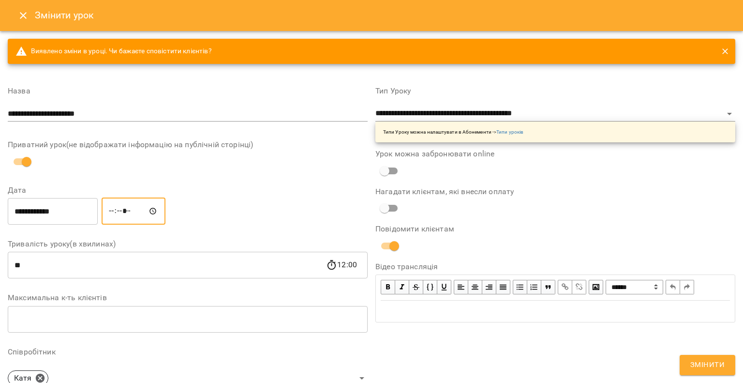
scroll to position [145, 0]
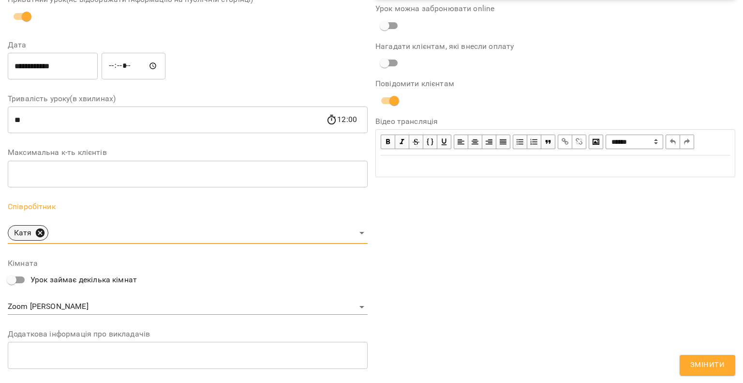
click at [36, 238] on span "Катя" at bounding box center [23, 233] width 30 height 12
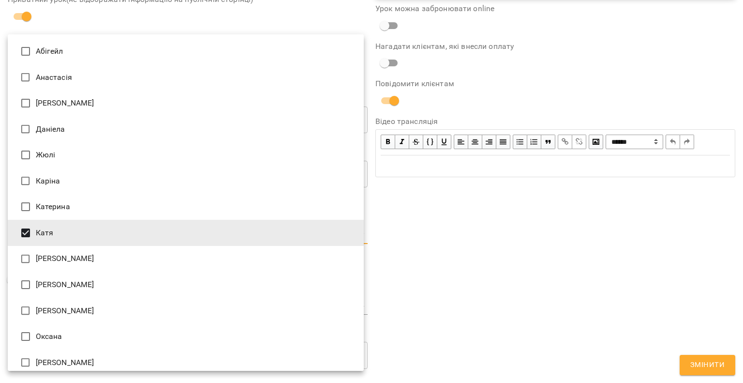
click at [50, 230] on body "For Business 99+ UA Журнал відвідувань / Урок французької з Катею пт, 17 жовт 2…" at bounding box center [371, 233] width 743 height 466
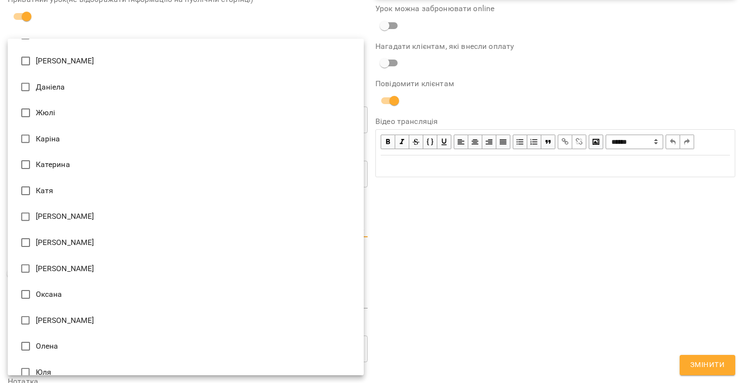
scroll to position [86, 0]
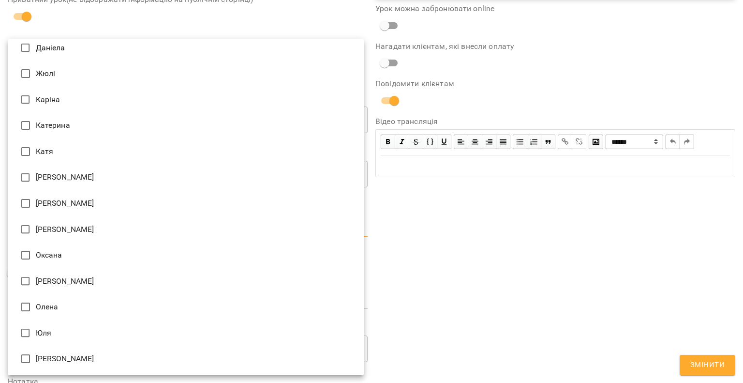
type input "**********"
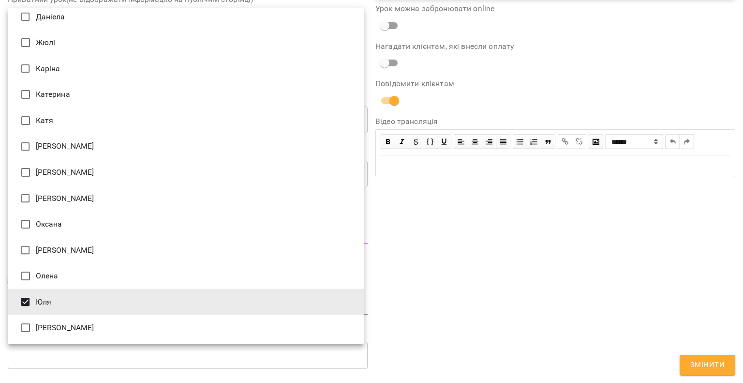
click at [371, 286] on div at bounding box center [371, 191] width 743 height 383
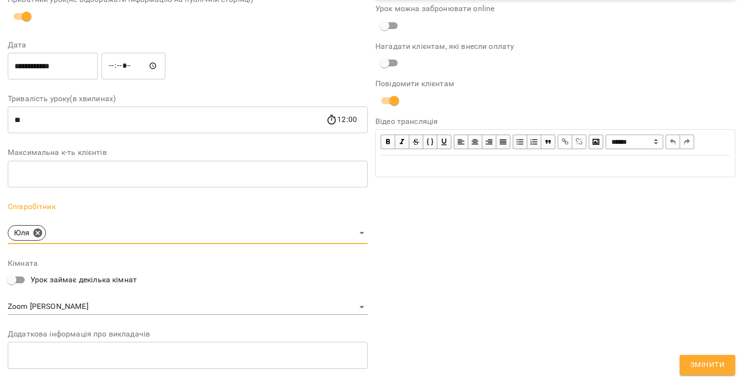
click at [99, 313] on body "For Business 99+ UA Журнал відвідувань / Урок французької з Катею пт, 17 жовт 2…" at bounding box center [371, 233] width 743 height 466
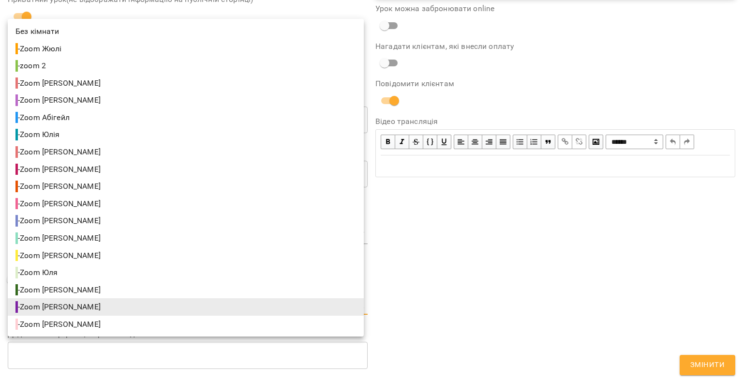
click at [70, 275] on li "- Zoom Юля" at bounding box center [186, 272] width 356 height 17
type input "**********"
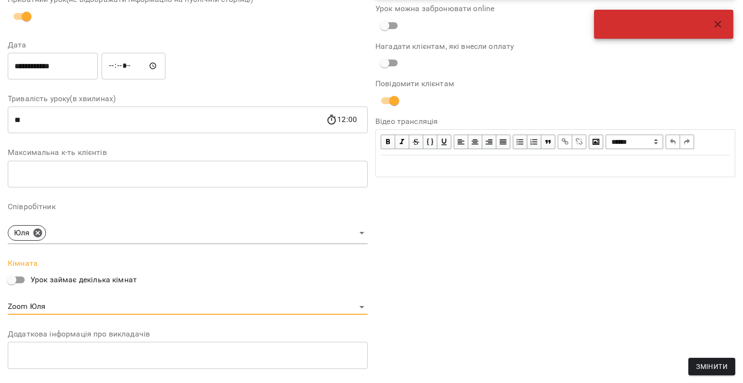
click at [696, 363] on button "Змінити" at bounding box center [712, 366] width 47 height 17
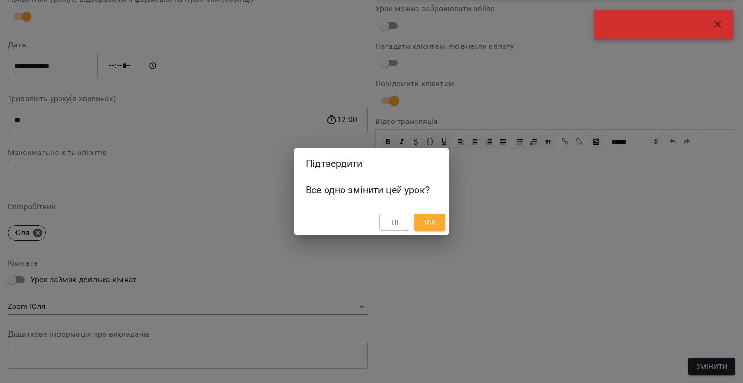
click at [433, 219] on span "Так" at bounding box center [429, 222] width 13 height 12
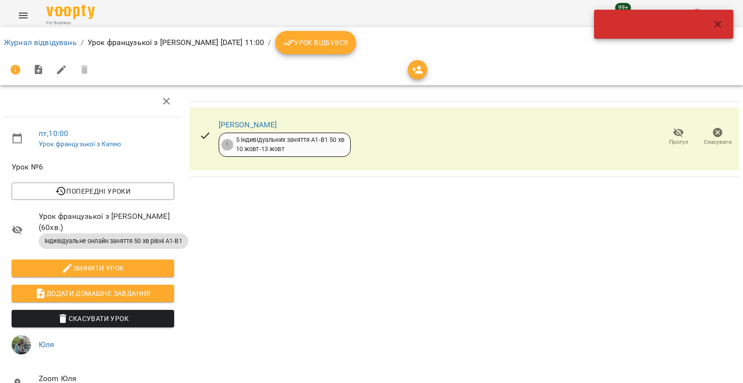
click at [711, 30] on button "button" at bounding box center [717, 24] width 23 height 23
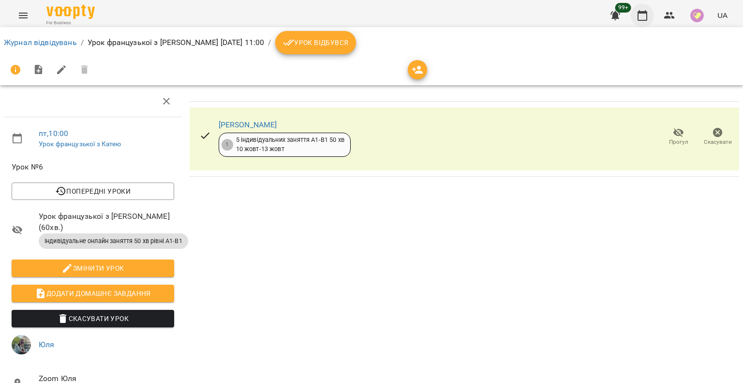
click at [643, 16] on icon "button" at bounding box center [643, 16] width 12 height 12
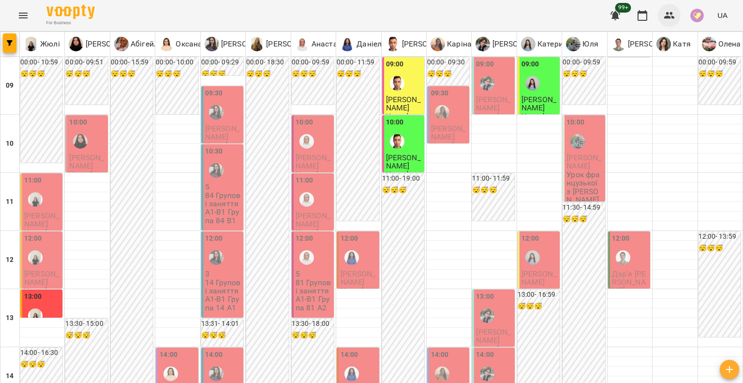
click at [663, 15] on button "button" at bounding box center [669, 15] width 23 height 23
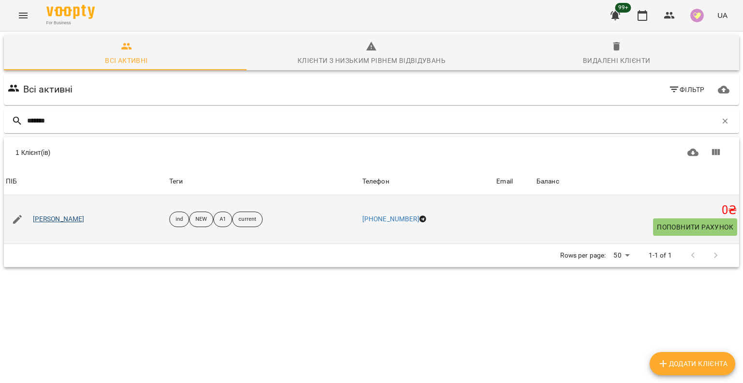
type input "*******"
click at [85, 215] on link "[PERSON_NAME]" at bounding box center [59, 219] width 52 height 10
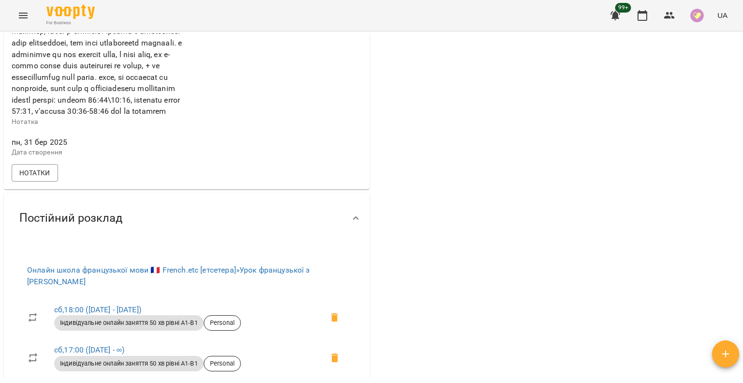
scroll to position [581, 0]
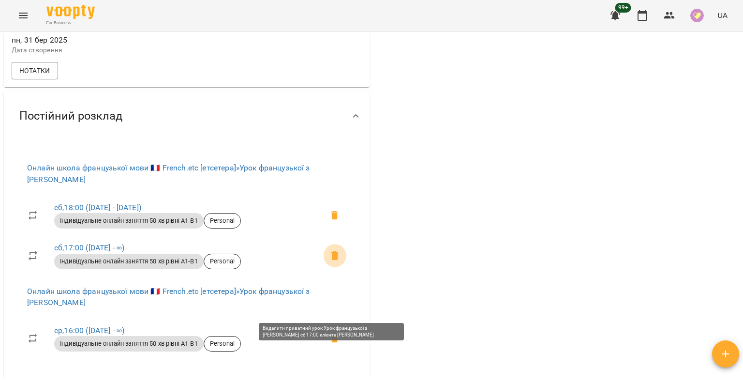
click at [333, 260] on icon at bounding box center [334, 255] width 7 height 9
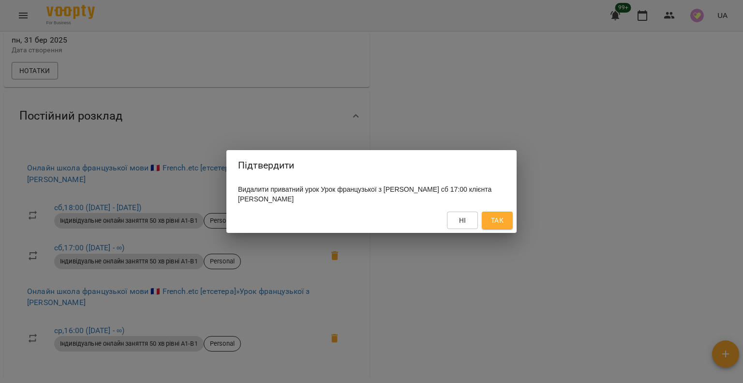
click at [497, 219] on span "Так" at bounding box center [497, 220] width 13 height 12
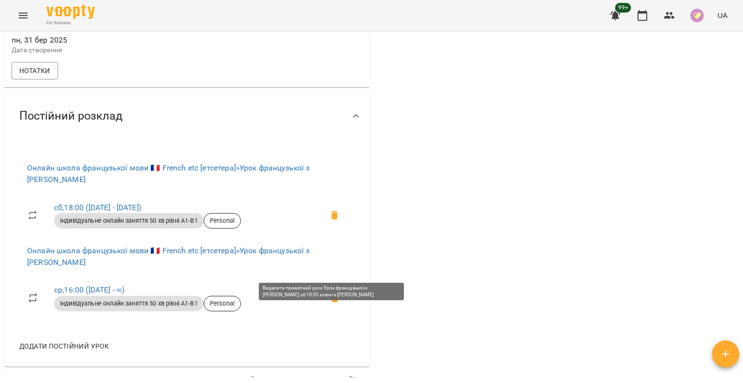
click at [332, 219] on icon at bounding box center [334, 214] width 7 height 9
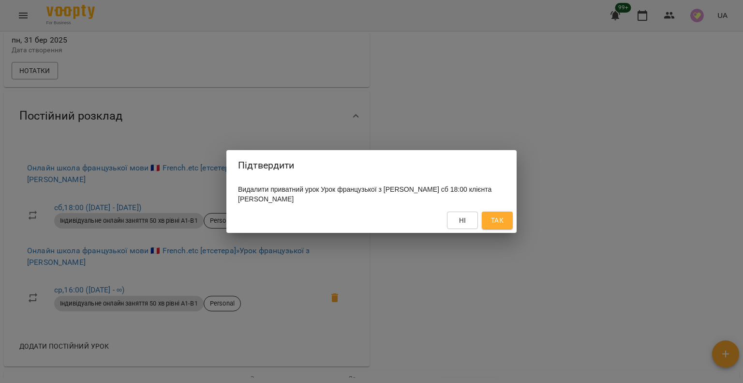
click at [496, 222] on span "Так" at bounding box center [497, 220] width 13 height 12
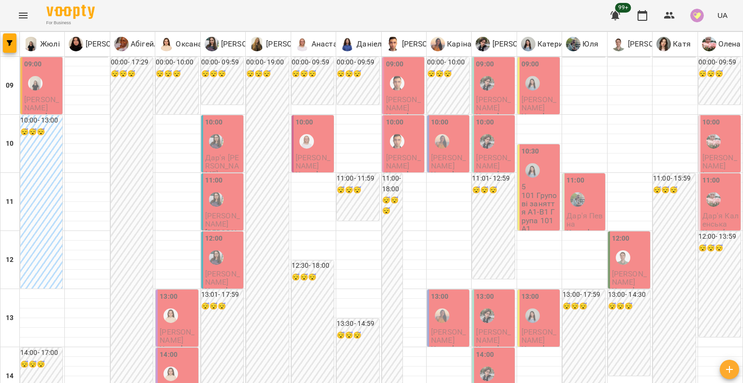
scroll to position [48, 0]
drag, startPoint x: 39, startPoint y: 43, endPoint x: 58, endPoint y: 46, distance: 19.1
click at [39, 43] on p "Жюлі" at bounding box center [49, 44] width 22 height 12
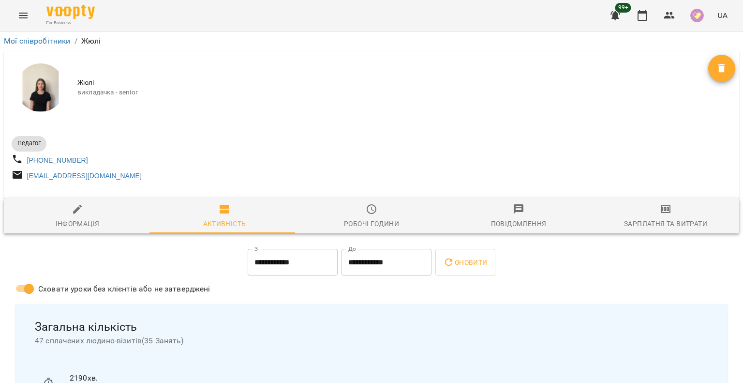
click at [362, 221] on span "Робочі години" at bounding box center [371, 216] width 135 height 26
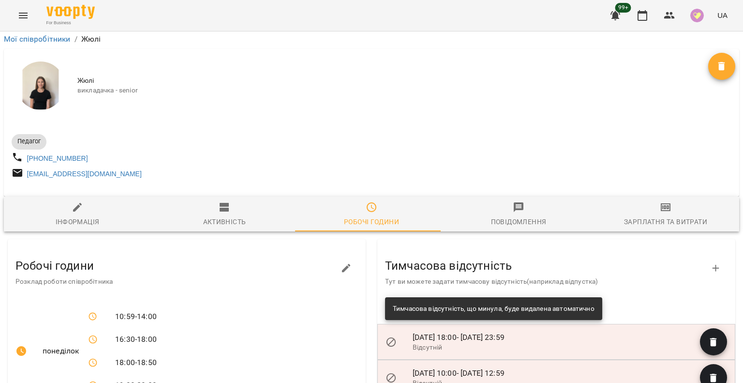
scroll to position [145, 0]
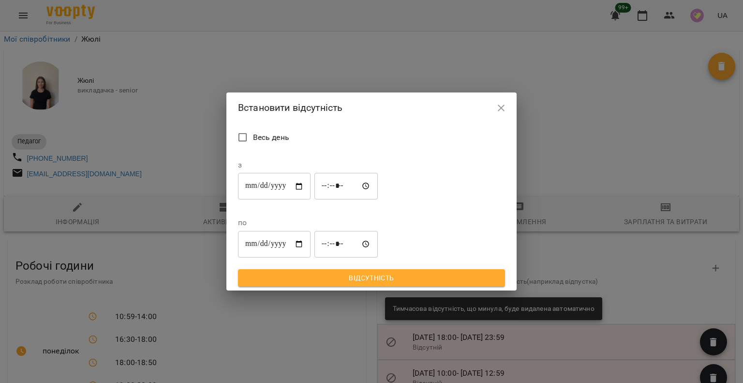
click at [251, 200] on input "**********" at bounding box center [274, 186] width 73 height 27
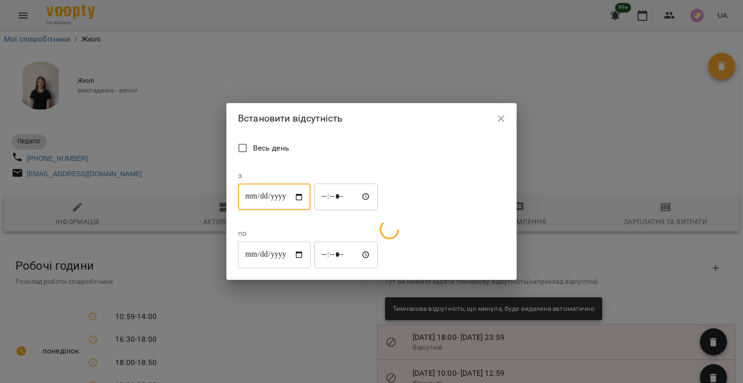
type input "**********"
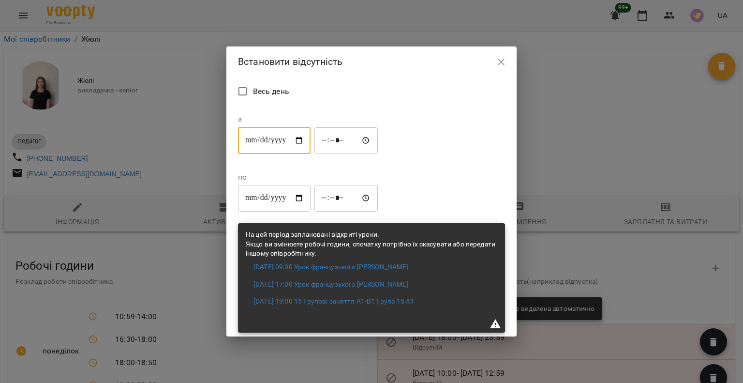
click at [326, 154] on input "*****" at bounding box center [347, 140] width 64 height 27
type input "*****"
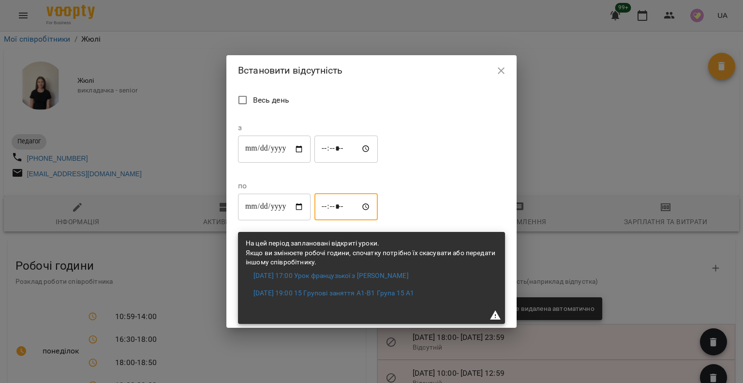
click at [378, 193] on input "*****" at bounding box center [347, 206] width 64 height 27
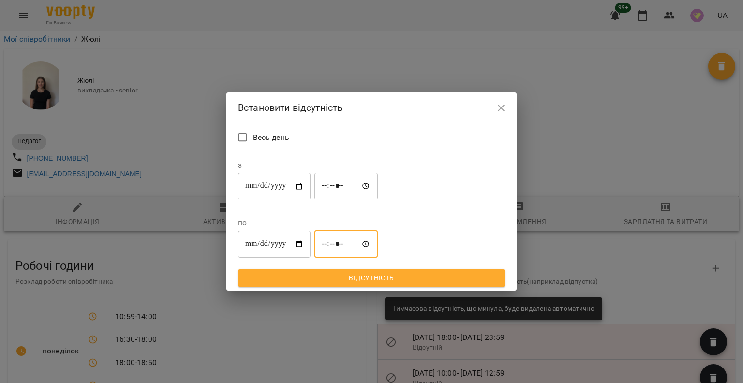
type input "*****"
click at [373, 269] on button "Відсутність" at bounding box center [371, 277] width 267 height 17
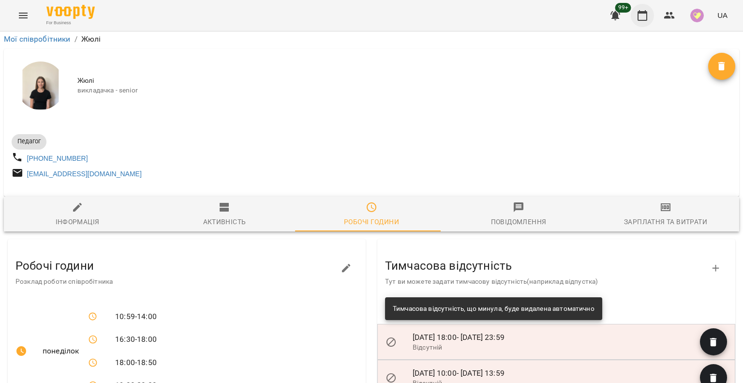
click at [645, 11] on icon "button" at bounding box center [643, 15] width 10 height 11
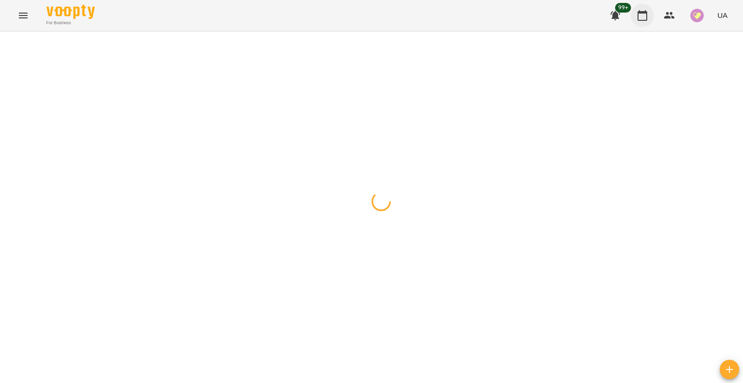
click at [645, 11] on icon "button" at bounding box center [643, 15] width 10 height 11
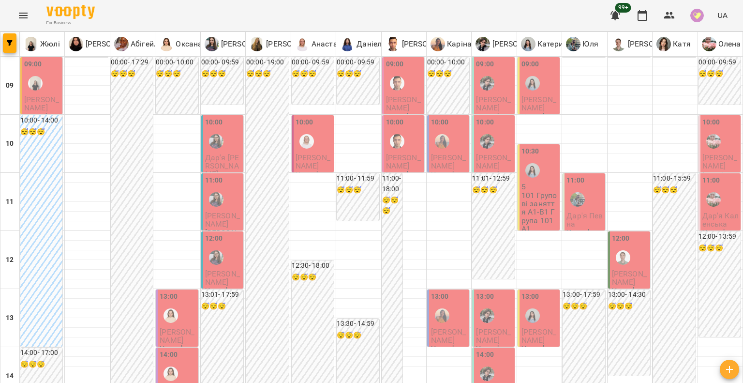
scroll to position [387, 0]
type input "**********"
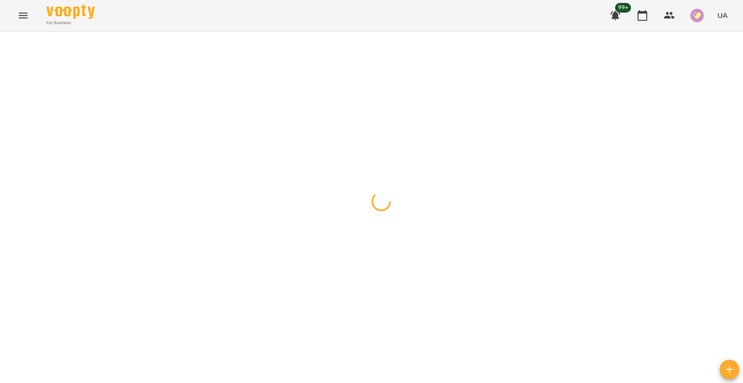
click at [212, 31] on div at bounding box center [371, 31] width 743 height 0
click at [200, 31] on div at bounding box center [371, 31] width 743 height 0
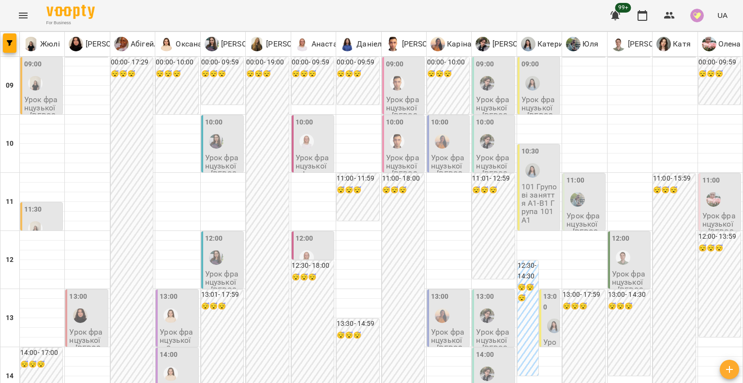
scroll to position [145, 0]
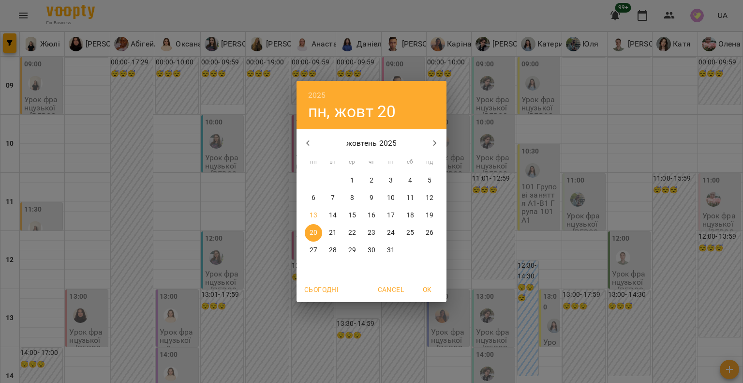
click at [312, 212] on p "13" at bounding box center [314, 215] width 8 height 10
type input "**********"
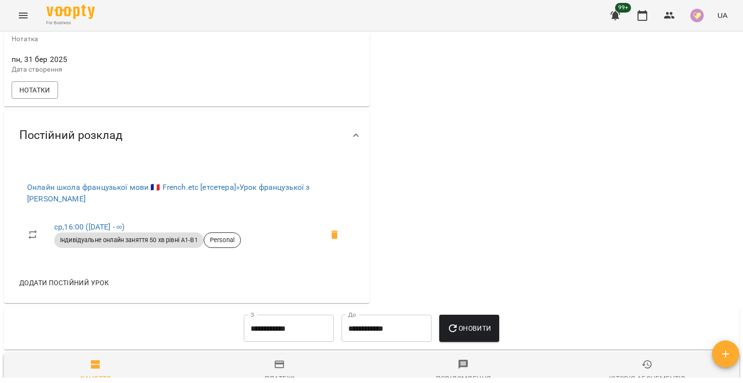
scroll to position [677, 0]
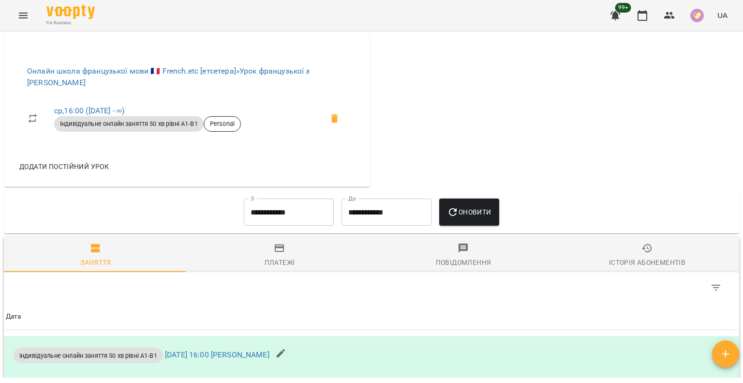
click at [92, 172] on span "Додати постійний урок" at bounding box center [64, 167] width 90 height 12
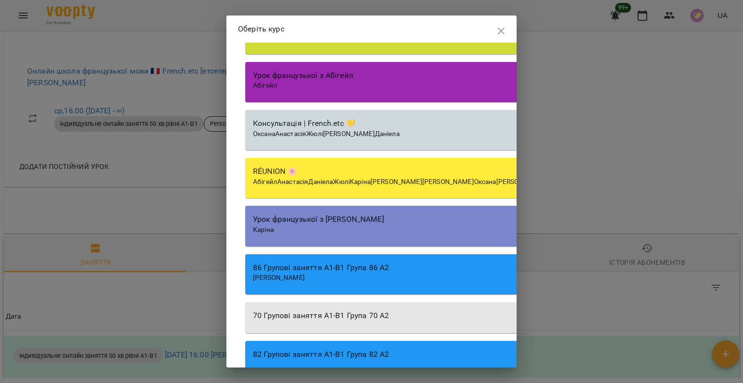
scroll to position [2693, 0]
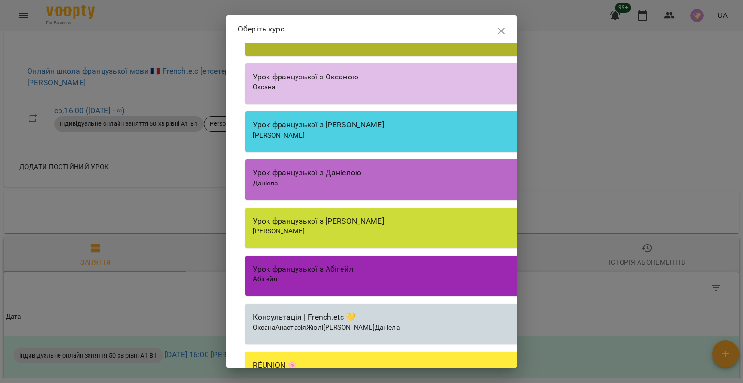
click at [334, 227] on div "Урок французької з [PERSON_NAME]" at bounding box center [521, 221] width 536 height 12
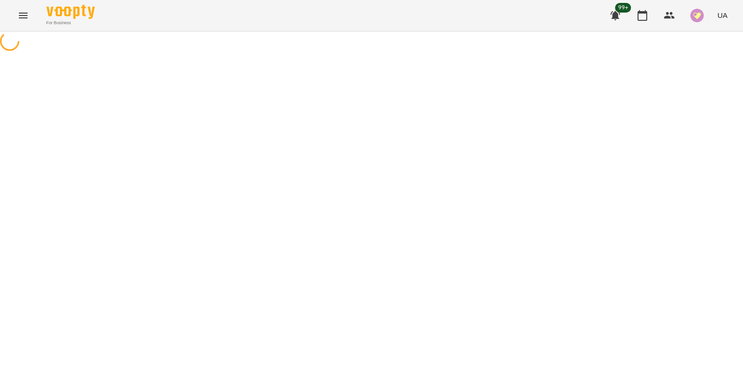
select select "********"
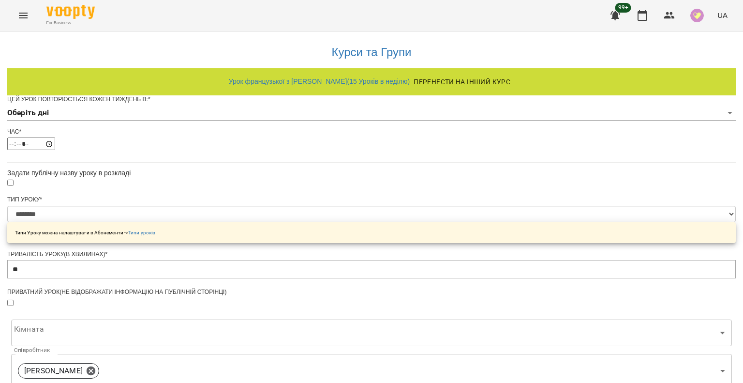
click at [326, 126] on body "**********" at bounding box center [371, 308] width 743 height 617
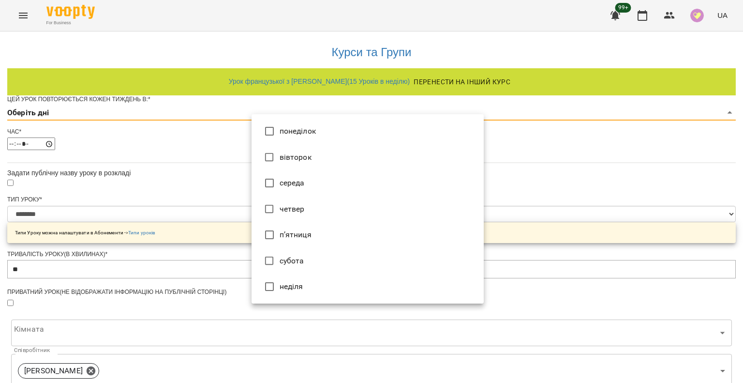
click at [282, 258] on li "субота" at bounding box center [368, 261] width 232 height 26
type input "*"
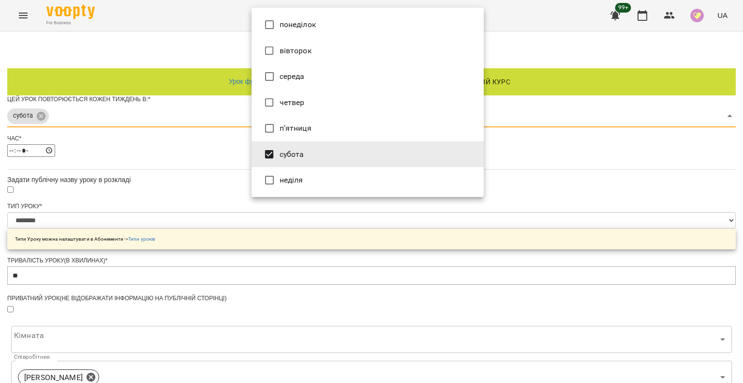
click at [237, 247] on div at bounding box center [371, 191] width 743 height 383
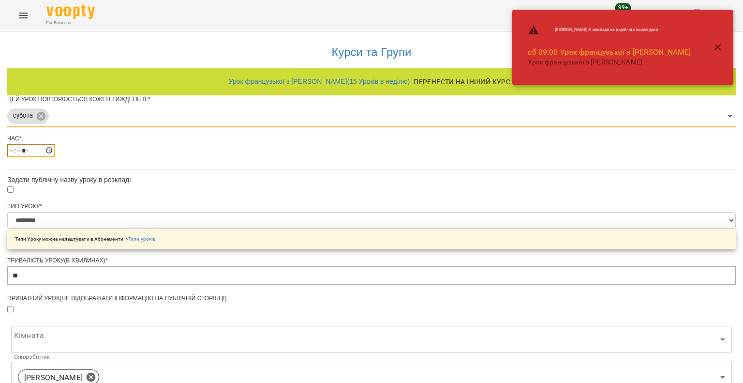
click at [55, 157] on input "*****" at bounding box center [31, 150] width 48 height 13
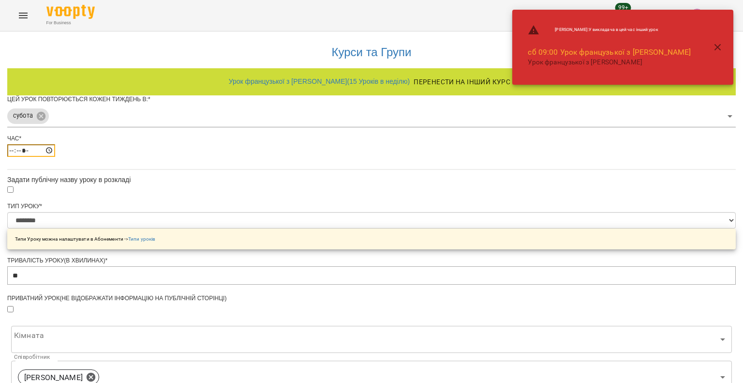
type input "*****"
click at [273, 228] on select "**********" at bounding box center [371, 220] width 729 height 16
select select "**********"
click at [252, 228] on select "**********" at bounding box center [371, 220] width 729 height 16
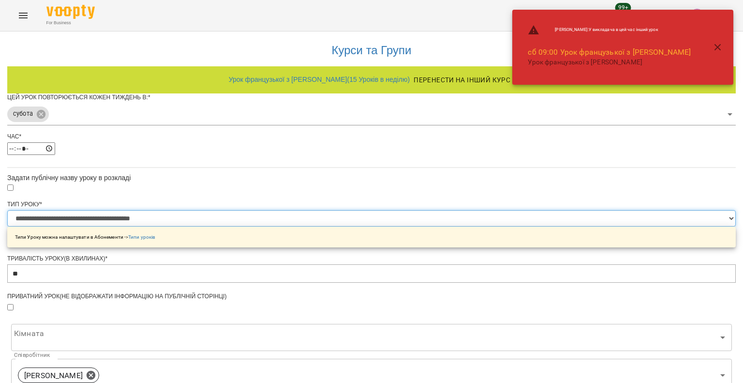
scroll to position [145, 0]
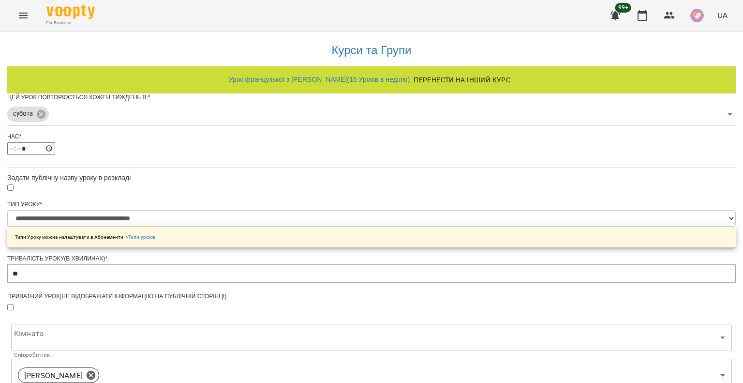
click at [310, 212] on body "**********" at bounding box center [371, 312] width 743 height 624
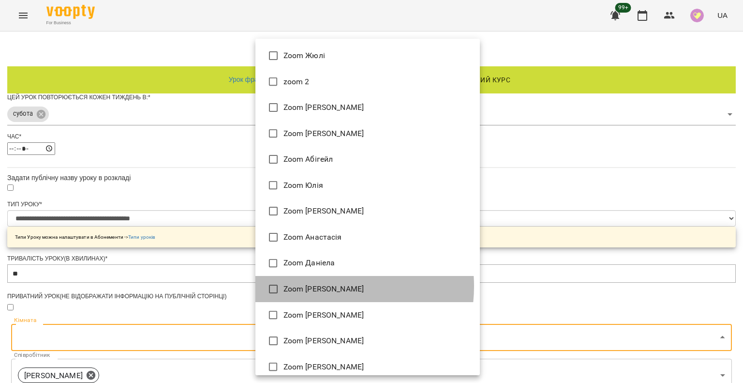
click at [320, 286] on li "Zoom [PERSON_NAME]" at bounding box center [367, 289] width 225 height 26
type input "**********"
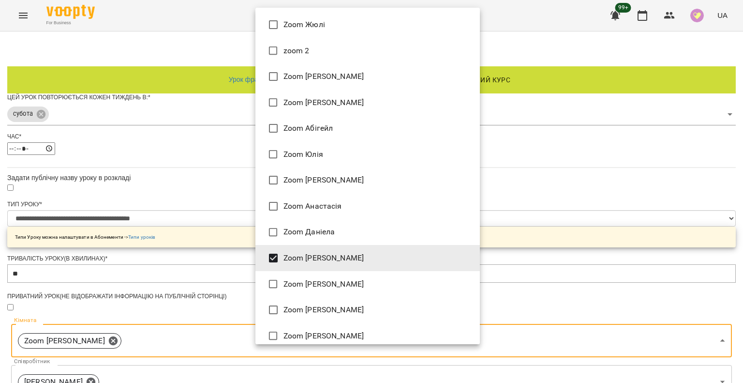
click at [167, 265] on div at bounding box center [371, 191] width 743 height 383
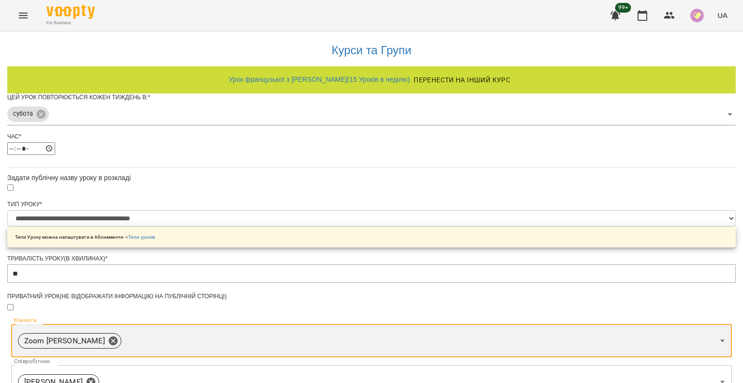
scroll to position [290, 0]
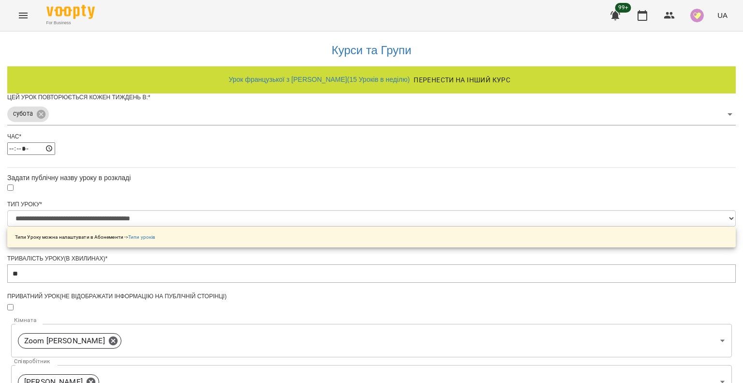
scroll to position [341, 0]
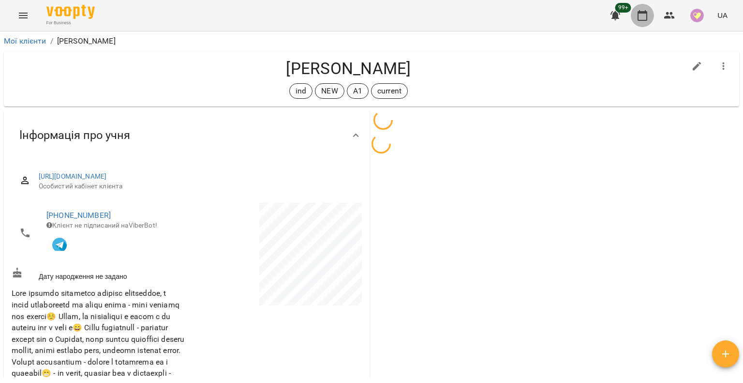
click at [644, 21] on icon "button" at bounding box center [643, 16] width 12 height 12
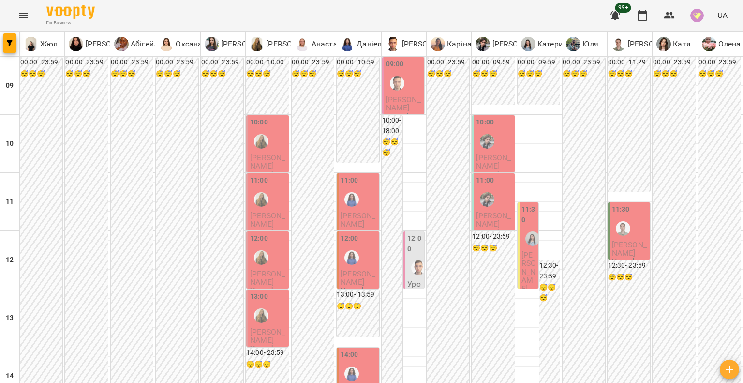
scroll to position [436, 0]
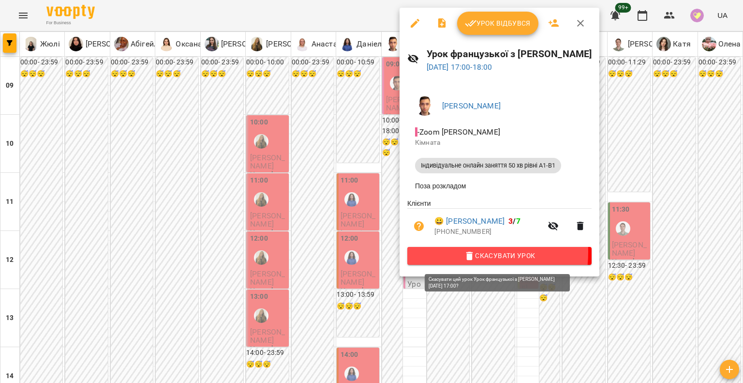
click at [459, 255] on span "Скасувати Урок" at bounding box center [499, 256] width 169 height 12
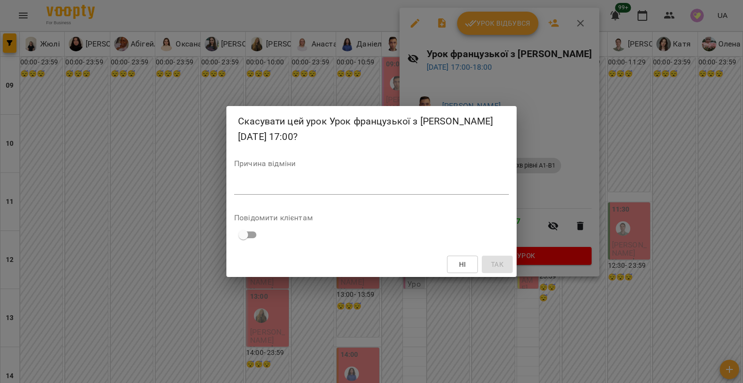
click at [428, 182] on textarea at bounding box center [371, 186] width 275 height 9
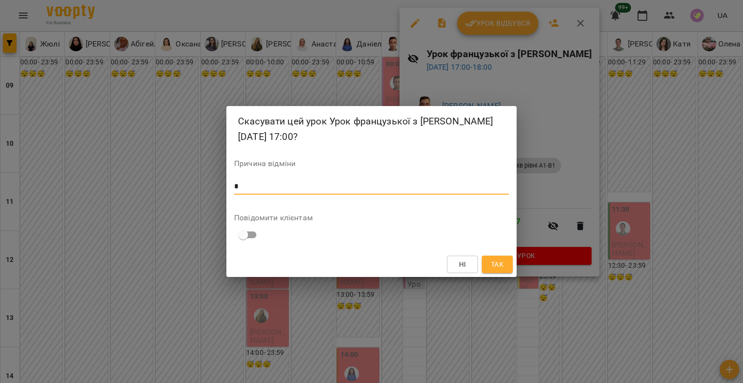
click at [490, 260] on span "Так" at bounding box center [497, 264] width 15 height 12
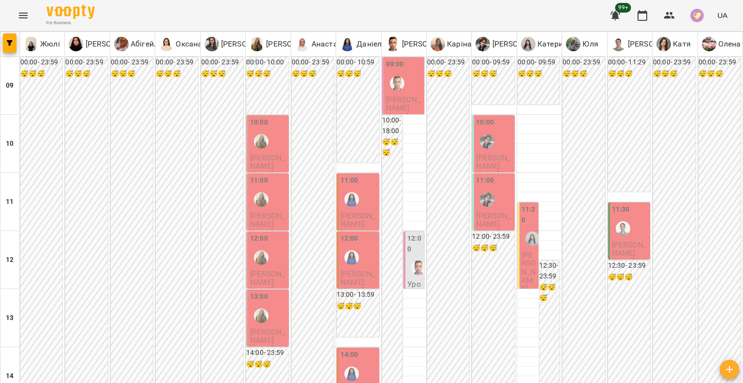
scroll to position [0, 0]
click at [407, 256] on div at bounding box center [418, 267] width 22 height 22
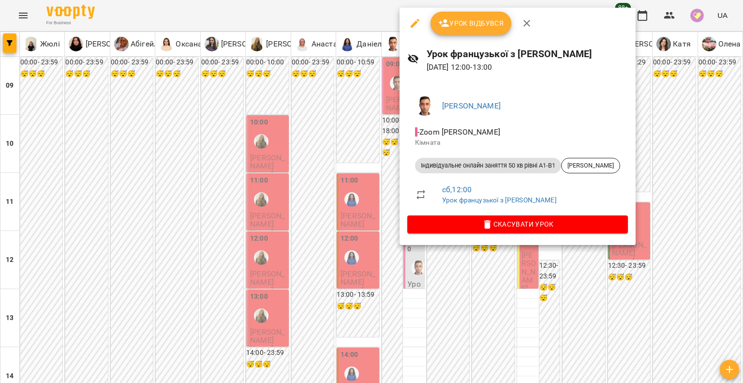
click at [581, 174] on li "Індивідуальне онлайн заняття 50 хв рівні А1-В1 [PERSON_NAME]" at bounding box center [517, 165] width 221 height 23
click at [587, 164] on span "[PERSON_NAME]" at bounding box center [591, 165] width 58 height 9
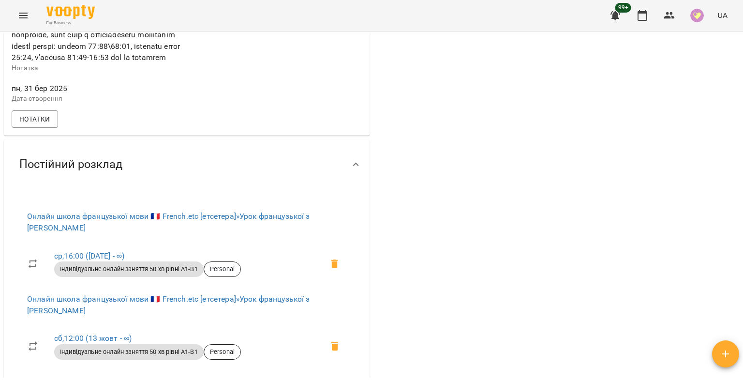
scroll to position [677, 0]
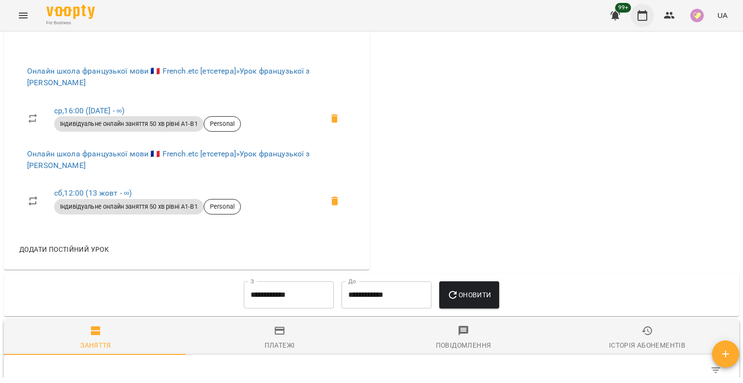
click at [641, 14] on icon "button" at bounding box center [643, 16] width 12 height 12
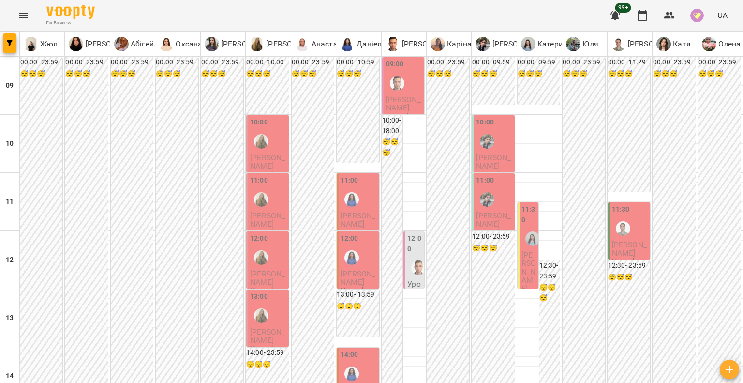
drag, startPoint x: 37, startPoint y: 331, endPoint x: 31, endPoint y: 331, distance: 5.3
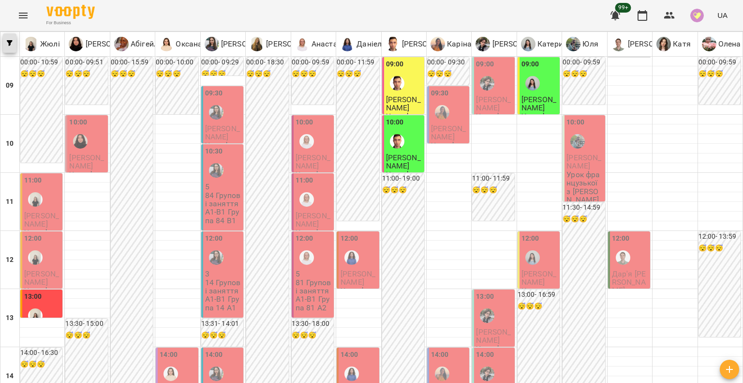
click at [11, 39] on button "button" at bounding box center [10, 42] width 14 height 19
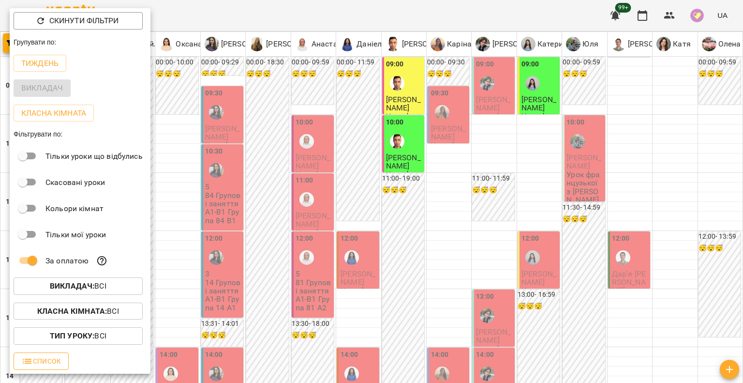
click at [21, 361] on button "Список" at bounding box center [41, 360] width 55 height 17
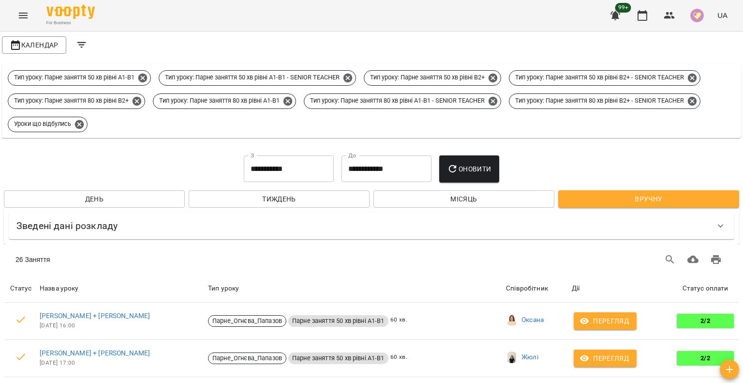
click at [302, 168] on input "**********" at bounding box center [289, 168] width 90 height 27
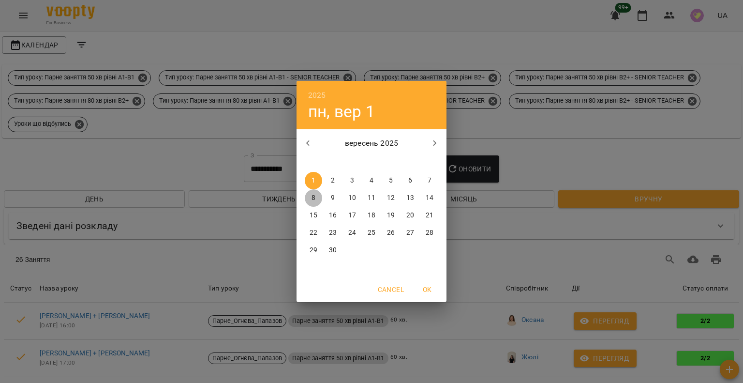
click at [315, 199] on p "8" at bounding box center [314, 198] width 4 height 10
type input "**********"
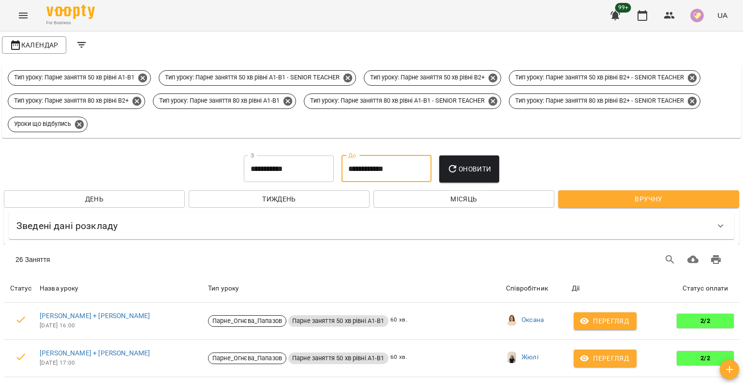
click at [354, 173] on input "**********" at bounding box center [387, 168] width 90 height 27
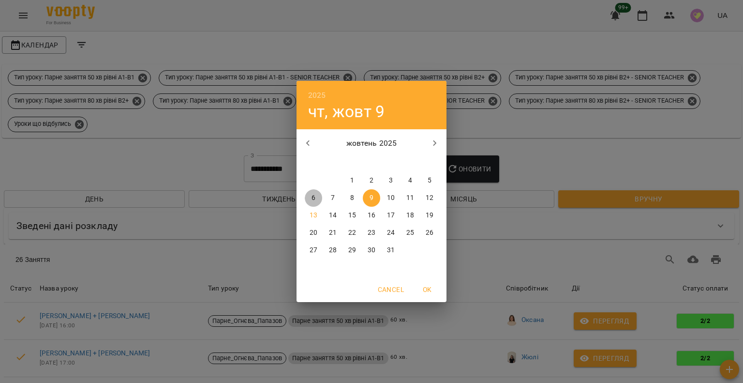
click at [314, 201] on p "6" at bounding box center [314, 198] width 4 height 10
type input "**********"
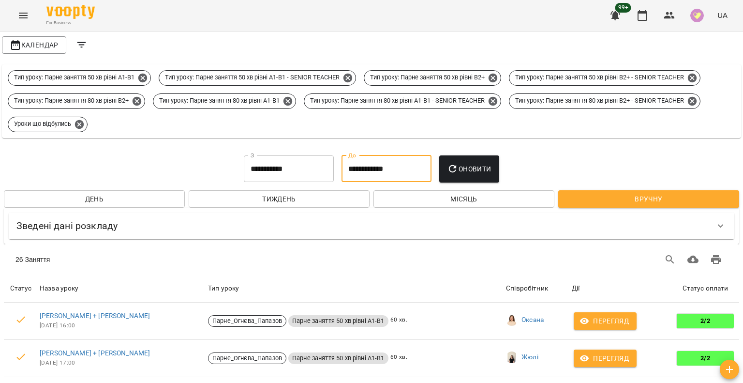
click at [296, 172] on input "**********" at bounding box center [289, 168] width 90 height 27
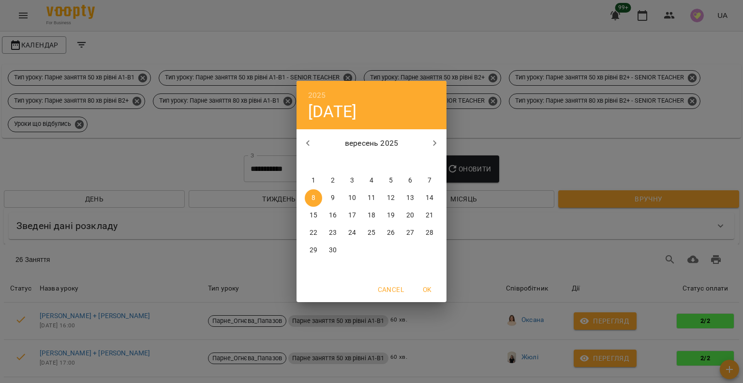
click at [314, 197] on p "8" at bounding box center [314, 198] width 4 height 10
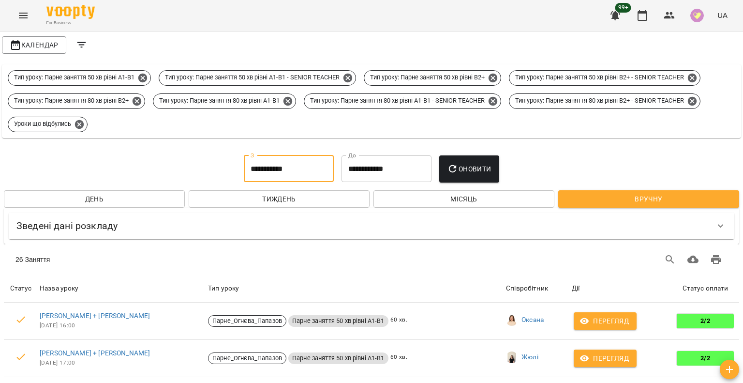
click at [308, 158] on input "**********" at bounding box center [289, 168] width 90 height 27
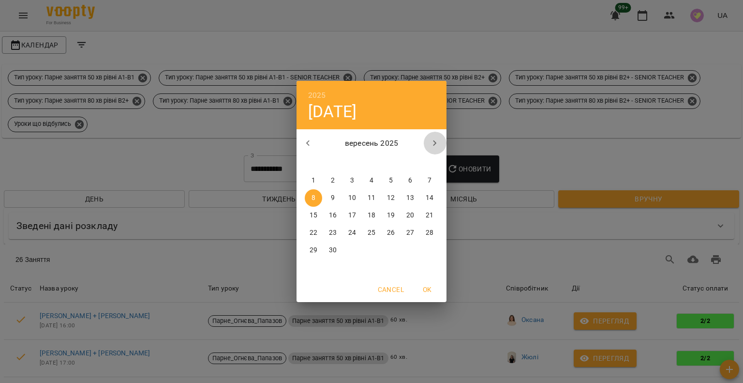
click at [432, 141] on icon "button" at bounding box center [435, 143] width 12 height 12
click at [315, 201] on span "6" at bounding box center [313, 198] width 17 height 10
type input "**********"
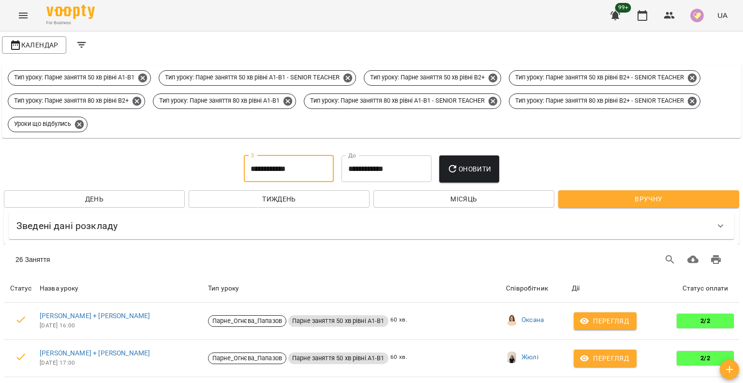
click at [360, 170] on input "**********" at bounding box center [387, 168] width 90 height 27
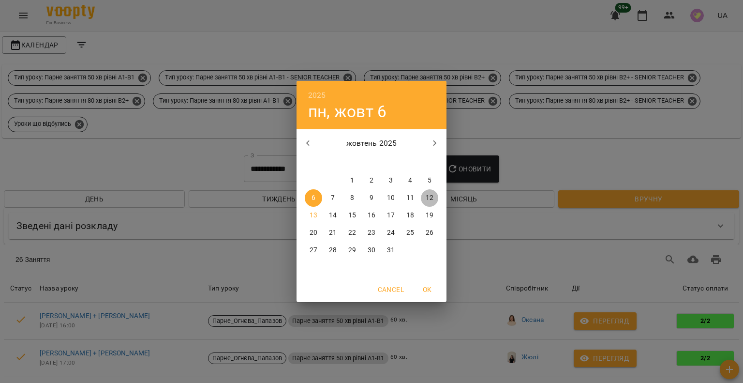
click at [426, 198] on p "12" at bounding box center [430, 198] width 8 height 10
type input "**********"
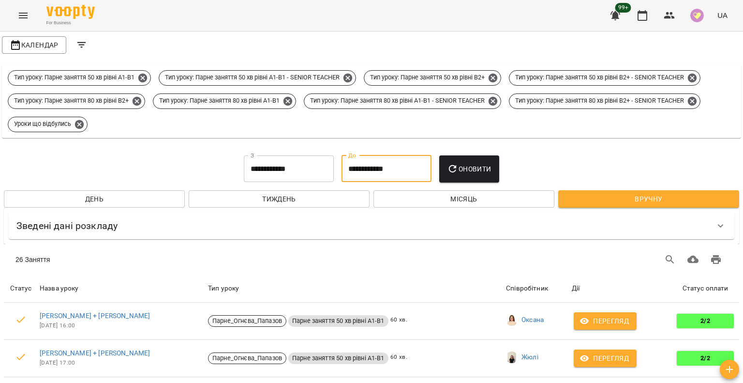
click at [463, 167] on span "Оновити" at bounding box center [469, 169] width 44 height 12
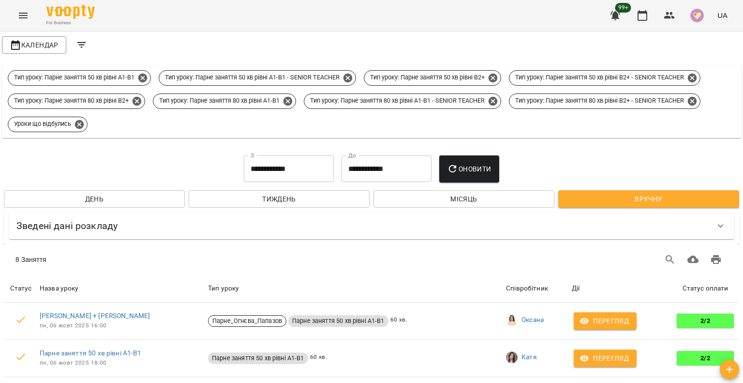
click at [238, 46] on div "Календар" at bounding box center [371, 44] width 743 height 27
click at [79, 44] on icon "Filters" at bounding box center [82, 45] width 12 height 12
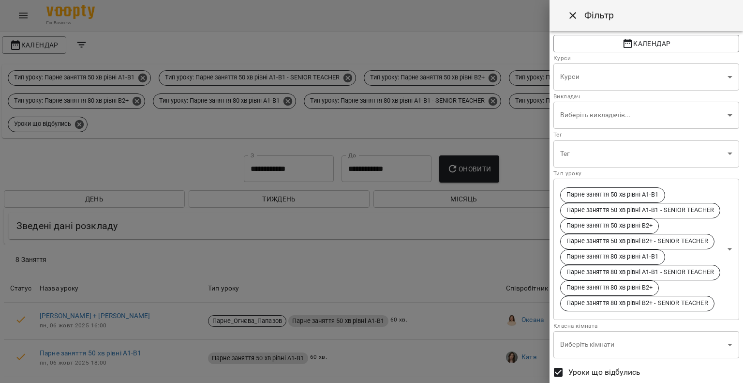
click at [681, 180] on body "**********" at bounding box center [371, 315] width 743 height 630
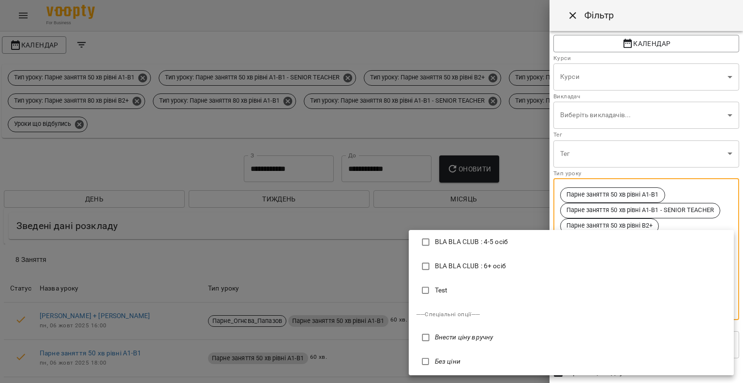
scroll to position [1037, 0]
click at [383, 181] on div at bounding box center [371, 191] width 743 height 383
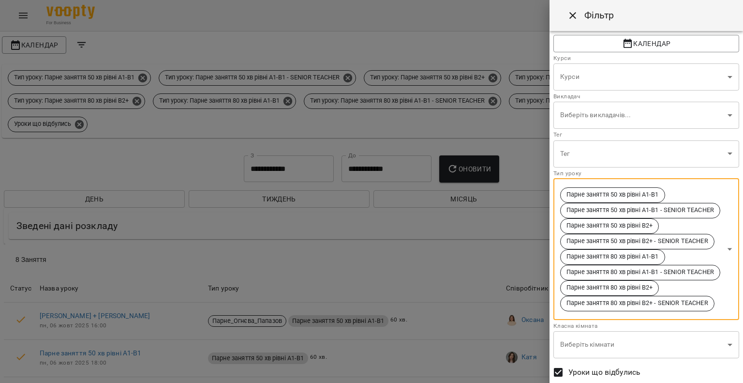
click at [471, 156] on div at bounding box center [371, 191] width 743 height 383
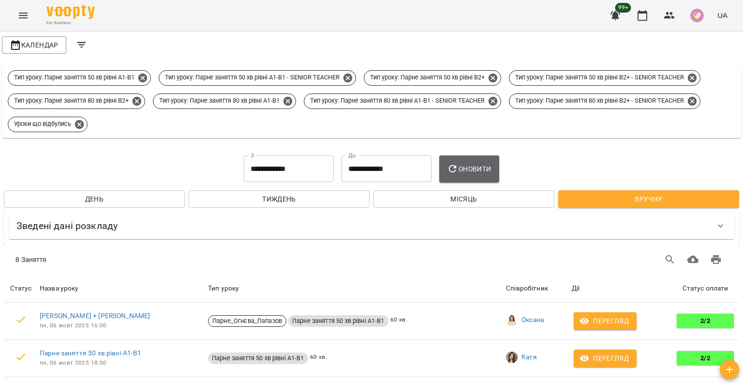
click at [471, 156] on button "Оновити" at bounding box center [469, 168] width 60 height 27
click at [468, 162] on button "Оновити" at bounding box center [469, 168] width 60 height 27
click at [147, 76] on icon at bounding box center [142, 78] width 11 height 11
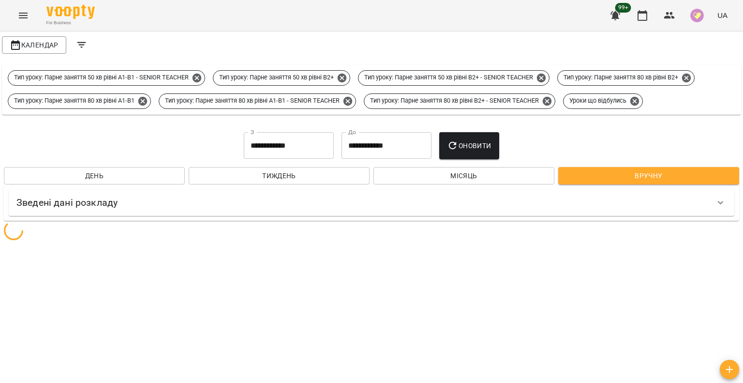
click at [81, 46] on icon "Filters" at bounding box center [82, 45] width 12 height 12
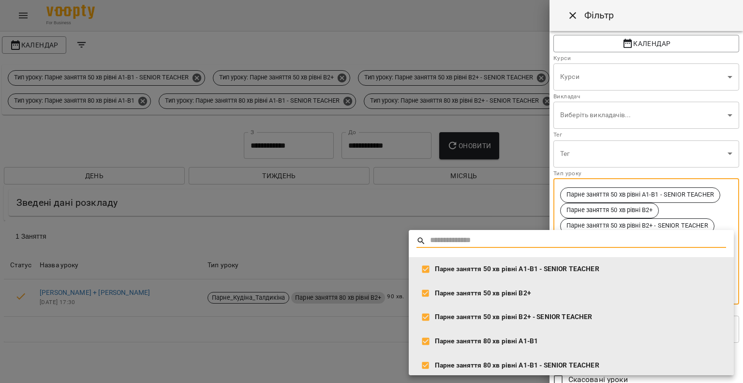
click at [717, 209] on body "**********" at bounding box center [371, 173] width 743 height 346
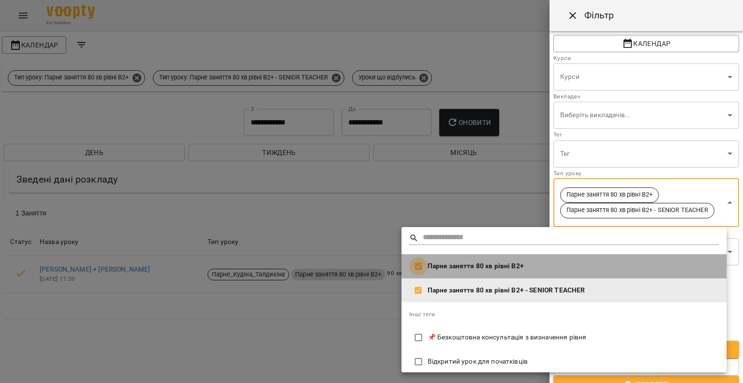
type input "**********"
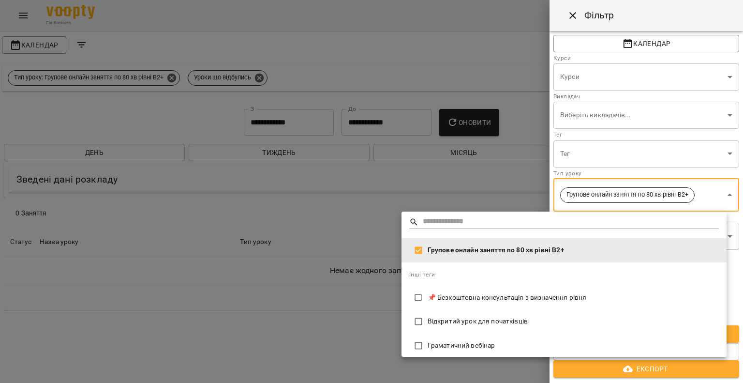
scroll to position [49, 0]
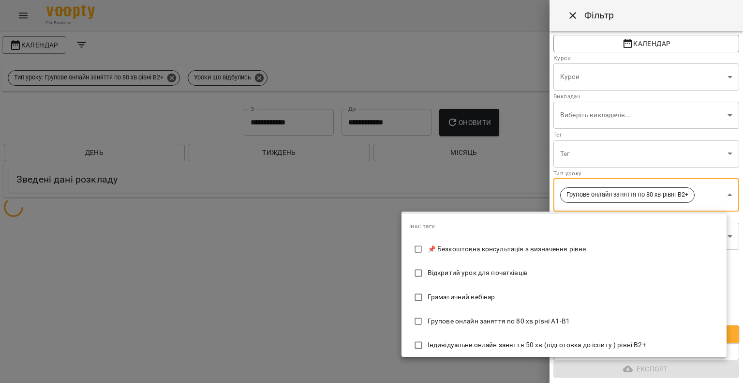
type input "**********"
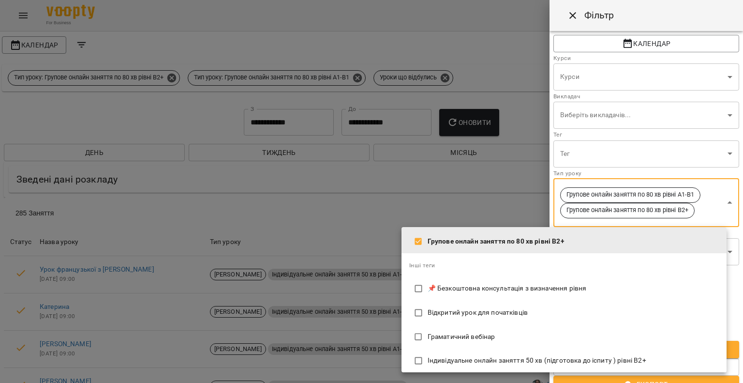
scroll to position [0, 0]
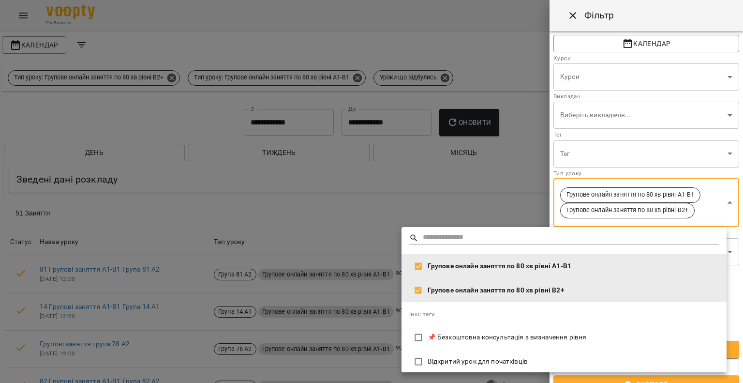
click at [321, 218] on div at bounding box center [371, 191] width 743 height 383
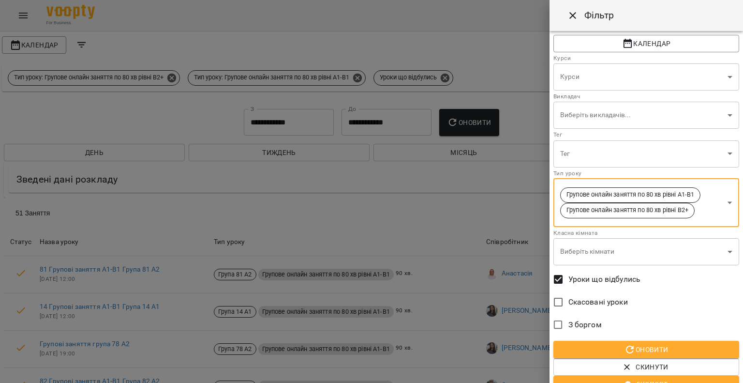
click at [454, 129] on div at bounding box center [371, 191] width 743 height 383
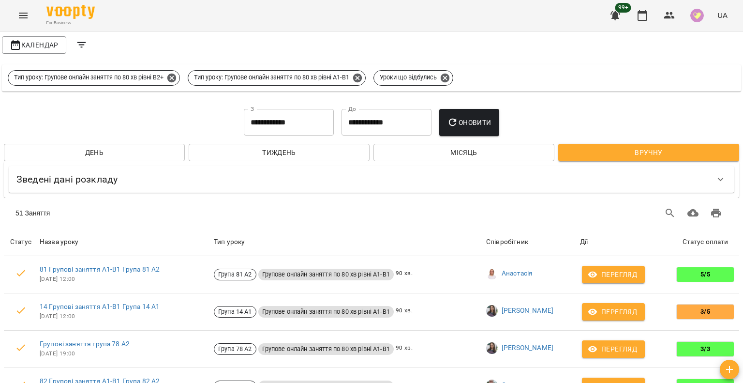
click at [463, 121] on span "Оновити" at bounding box center [469, 123] width 44 height 12
click at [82, 40] on icon "Filters" at bounding box center [82, 45] width 12 height 12
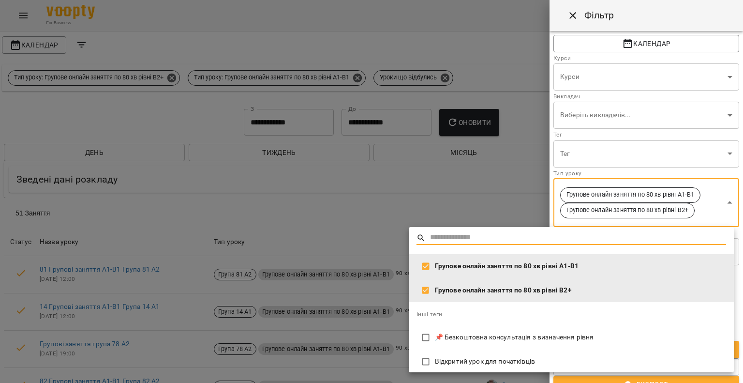
click at [552, 265] on span "Групове онлайн заняття по 80 хв рівні А1-В1" at bounding box center [581, 266] width 292 height 10
type input "**********"
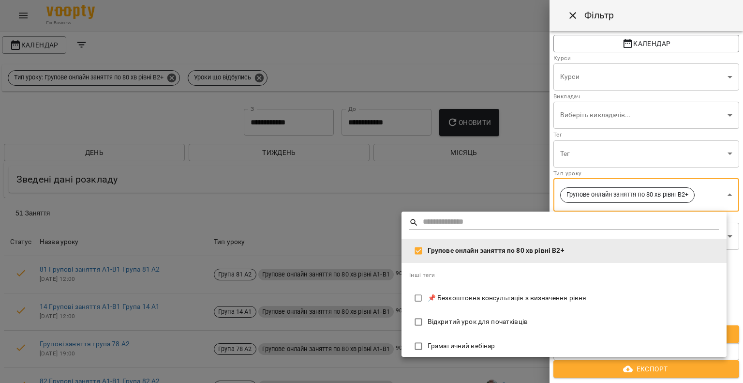
click at [536, 251] on span "Групове онлайн заняття по 80 хв рівні В2+" at bounding box center [574, 251] width 292 height 10
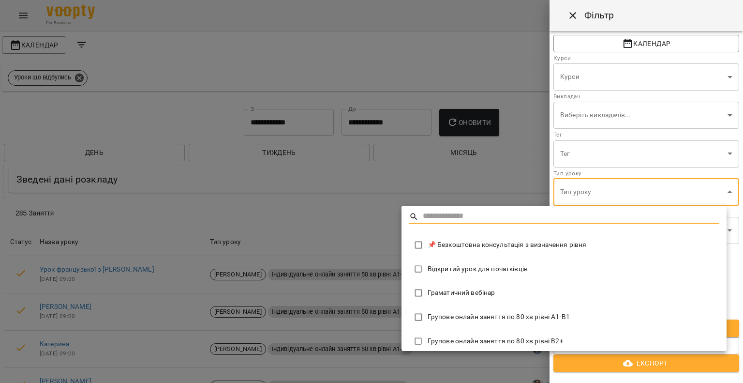
click at [456, 210] on input "text" at bounding box center [571, 217] width 297 height 14
type input "***"
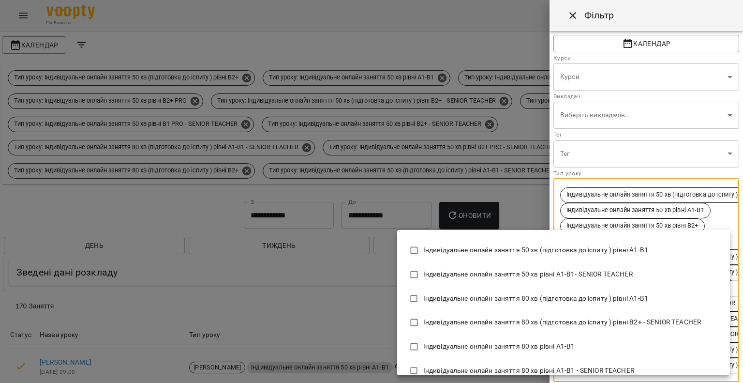
click at [416, 288] on li "Індивідуальне онлайн заняття 80 хв (підготовка до іспиту ) рівні А1-В1" at bounding box center [563, 298] width 333 height 24
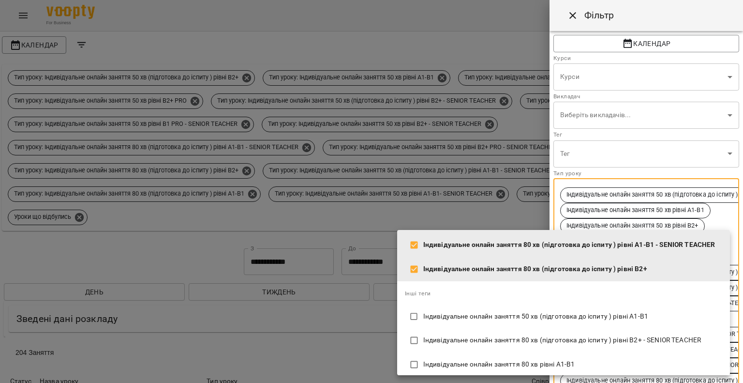
click at [414, 306] on li "Індивідуальне онлайн заняття 50 хв (підготовка до іспиту ) рівні А1-В1" at bounding box center [563, 316] width 333 height 24
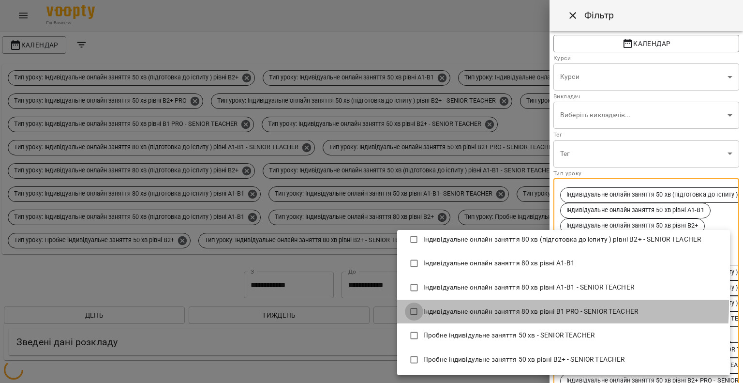
click at [416, 303] on span at bounding box center [414, 311] width 18 height 18
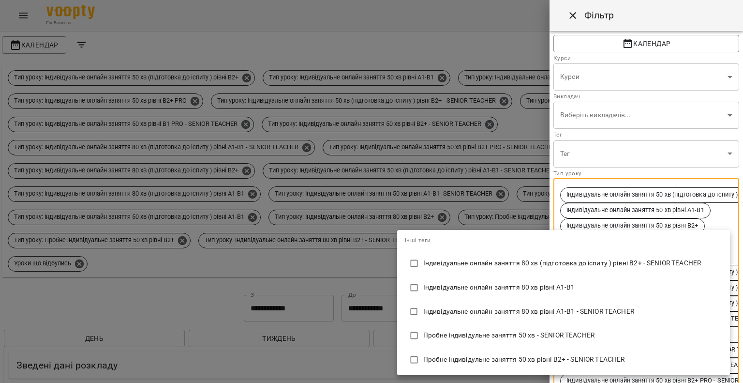
click at [416, 303] on span at bounding box center [414, 311] width 18 height 18
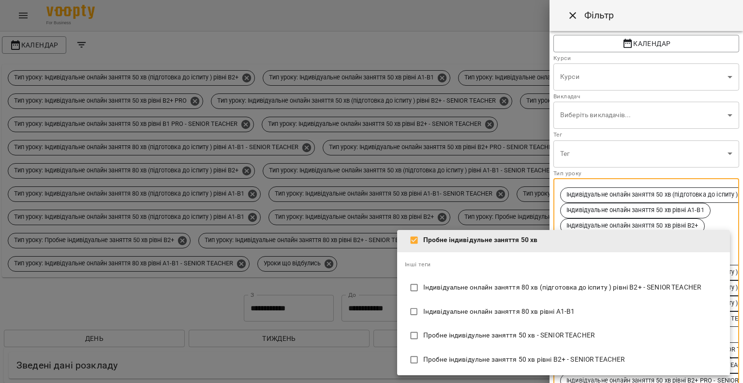
click at [416, 303] on span at bounding box center [414, 311] width 18 height 18
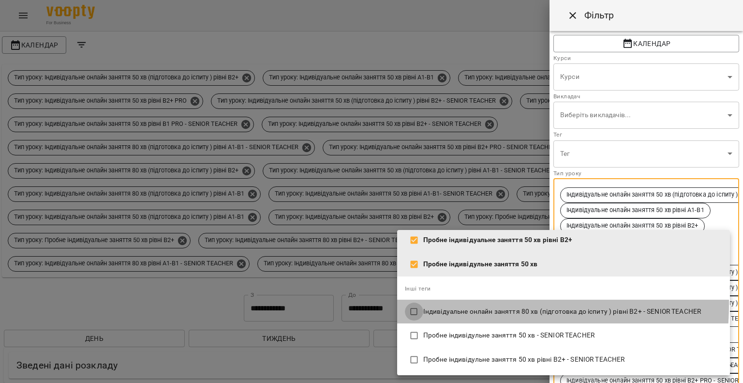
click at [416, 303] on span at bounding box center [414, 311] width 18 height 18
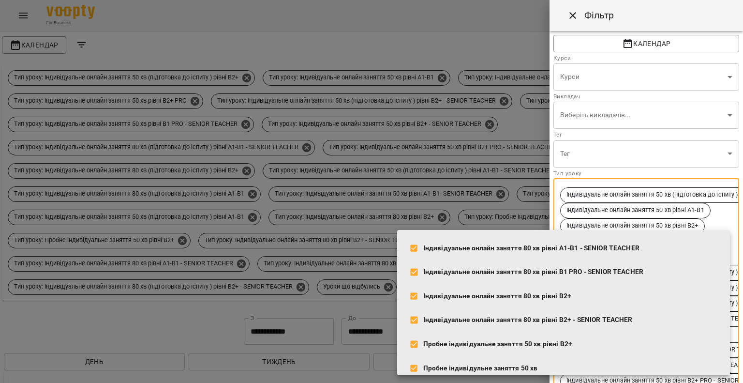
scroll to position [533, 0]
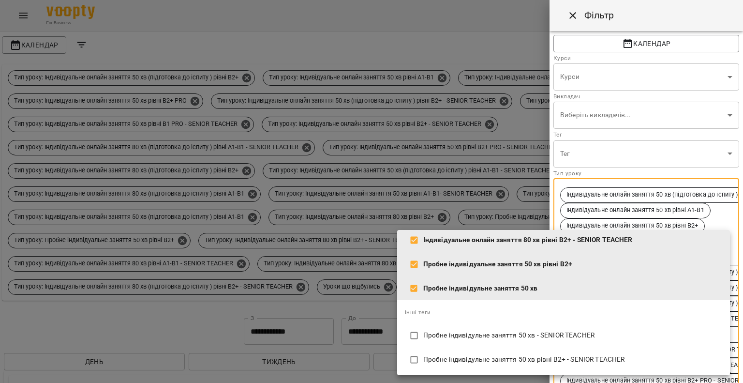
click at [416, 303] on div "Інші теги" at bounding box center [563, 311] width 333 height 23
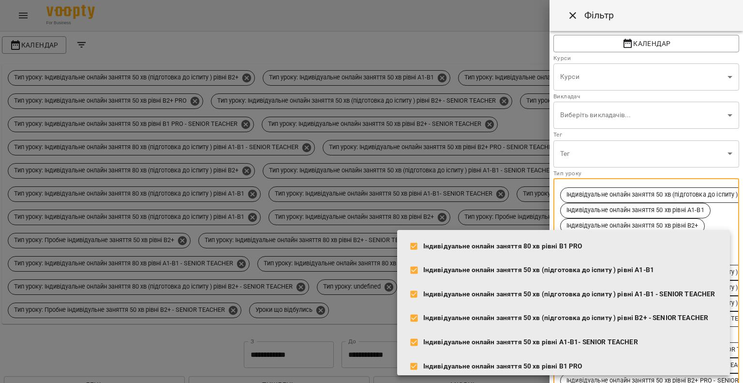
scroll to position [0, 0]
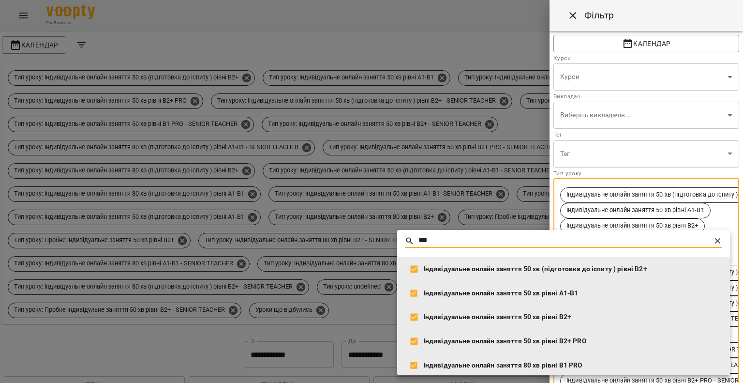
drag, startPoint x: 459, startPoint y: 241, endPoint x: 406, endPoint y: 249, distance: 52.8
click at [406, 249] on div "***" at bounding box center [563, 245] width 333 height 23
type input "**********"
click at [454, 239] on input "text" at bounding box center [571, 241] width 304 height 14
click at [397, 191] on div at bounding box center [371, 191] width 743 height 383
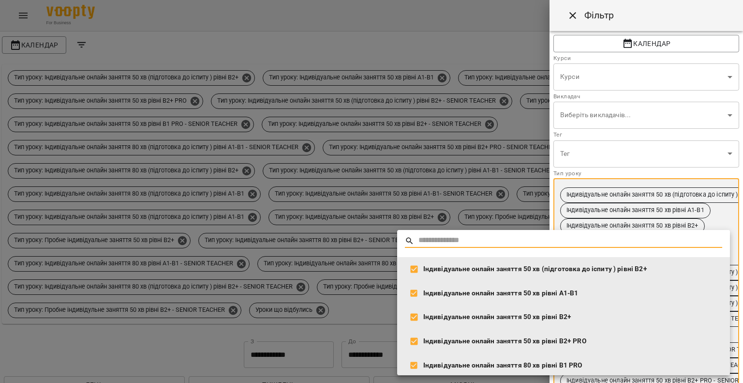
scroll to position [147, 0]
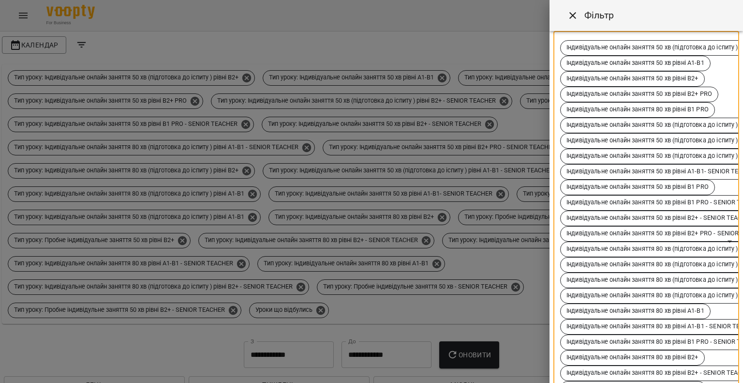
click at [395, 189] on div at bounding box center [371, 191] width 743 height 383
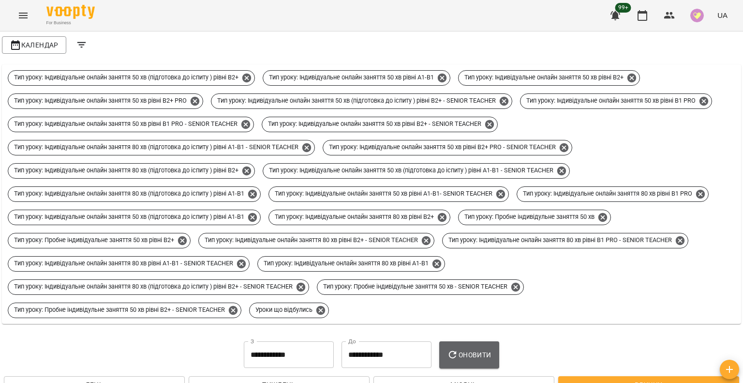
click at [475, 347] on button "Оновити" at bounding box center [469, 354] width 60 height 27
click at [649, 10] on button "button" at bounding box center [642, 15] width 23 height 23
click at [46, 43] on span "Календар" at bounding box center [34, 45] width 49 height 12
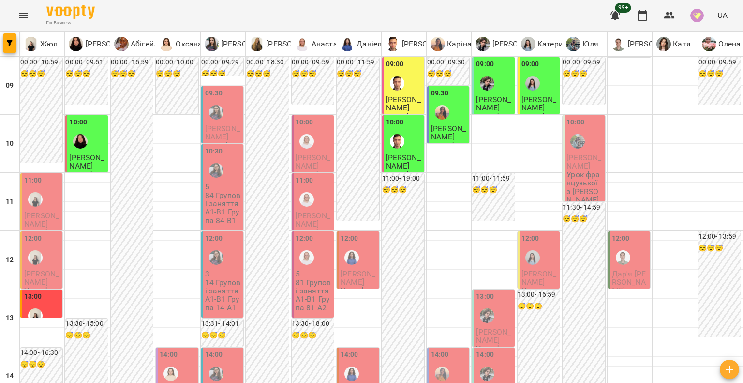
type input "**********"
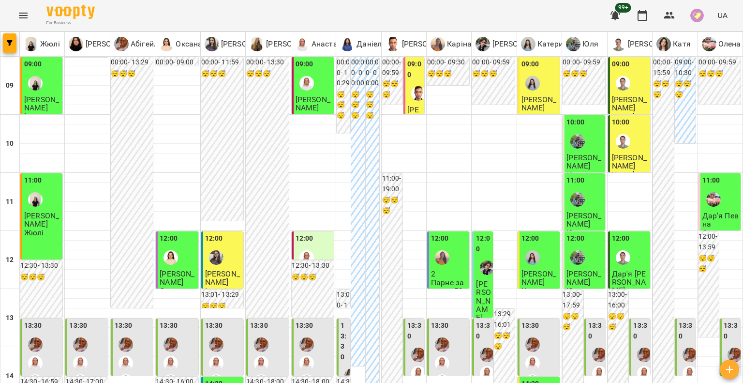
scroll to position [436, 0]
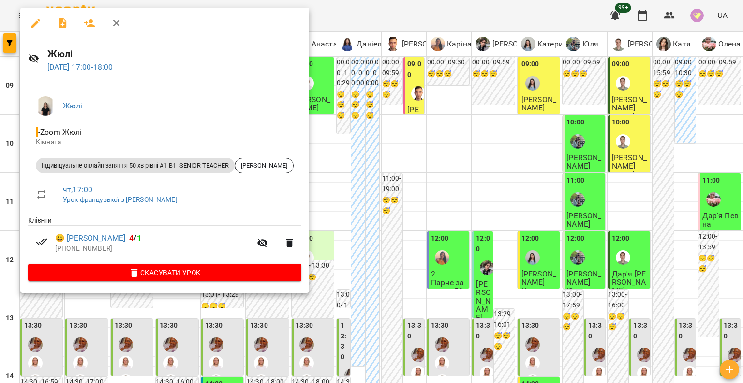
click at [340, 141] on div at bounding box center [371, 191] width 743 height 383
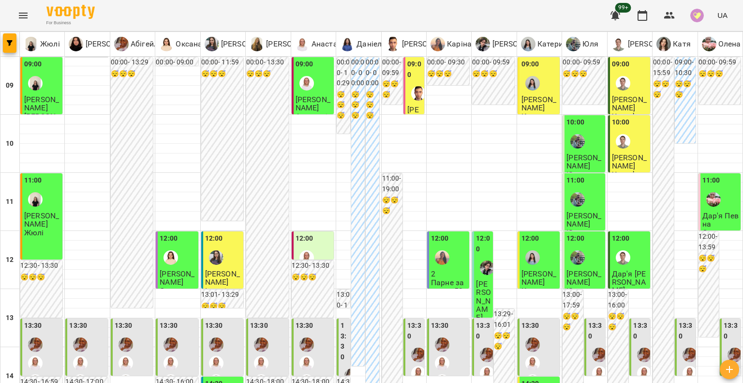
scroll to position [484, 0]
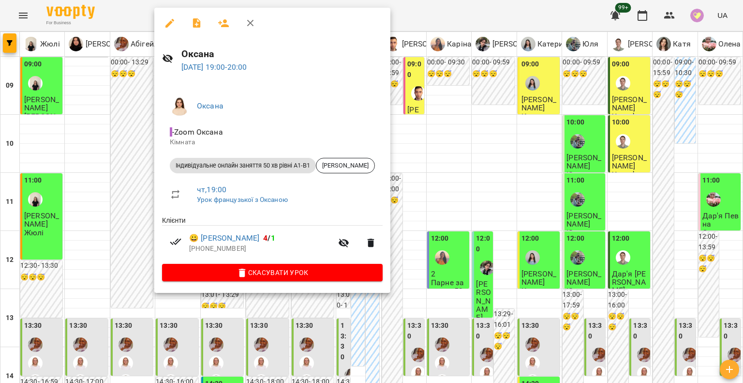
click at [116, 206] on div at bounding box center [371, 191] width 743 height 383
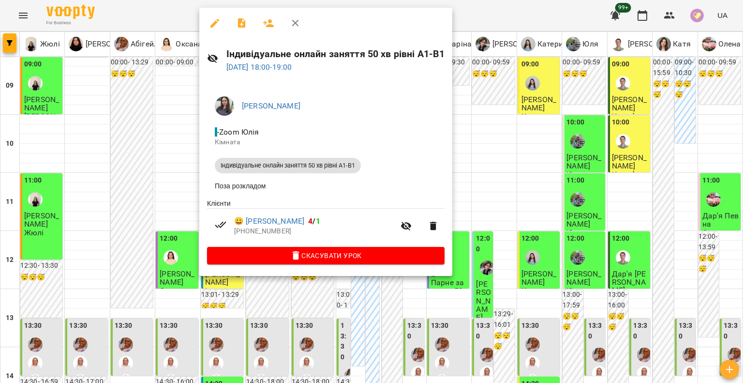
click at [151, 180] on div at bounding box center [371, 191] width 743 height 383
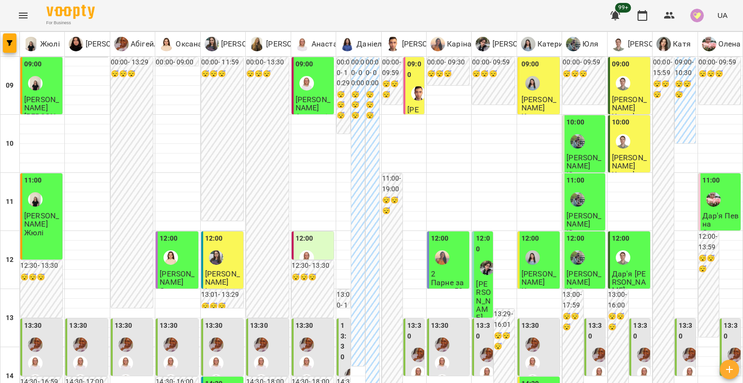
scroll to position [48, 0]
click at [219, 246] on div at bounding box center [216, 257] width 22 height 22
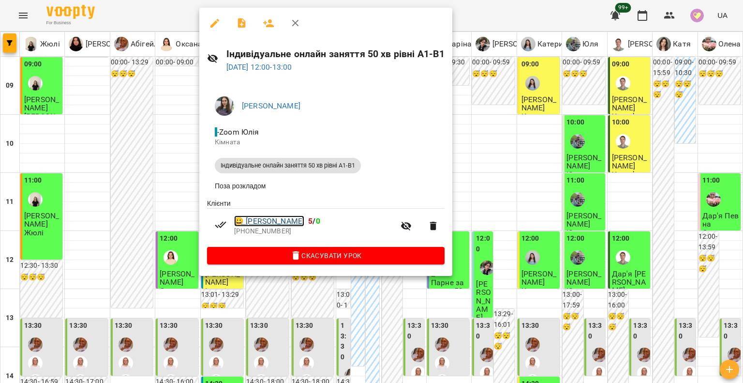
click at [287, 222] on link "😀 Яна Галігузова" at bounding box center [269, 221] width 70 height 12
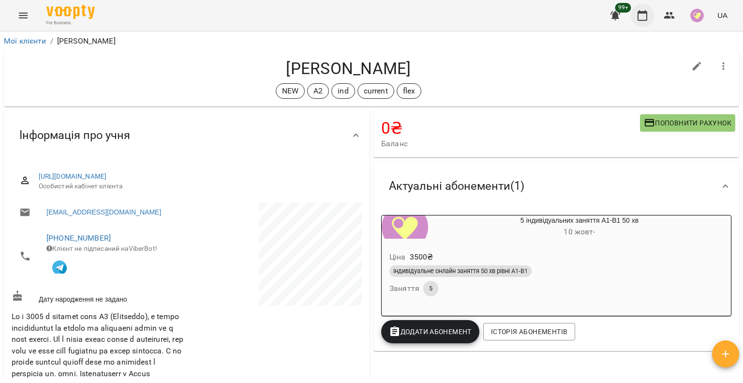
click at [646, 17] on icon "button" at bounding box center [643, 16] width 12 height 12
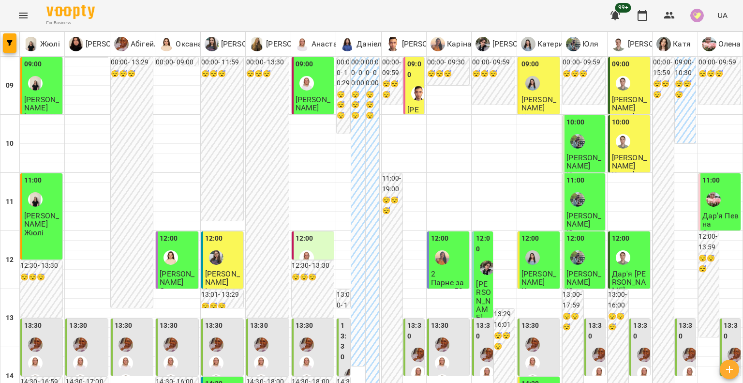
click at [418, 79] on div "09:00 Марина Юзва Михайло" at bounding box center [414, 124] width 21 height 135
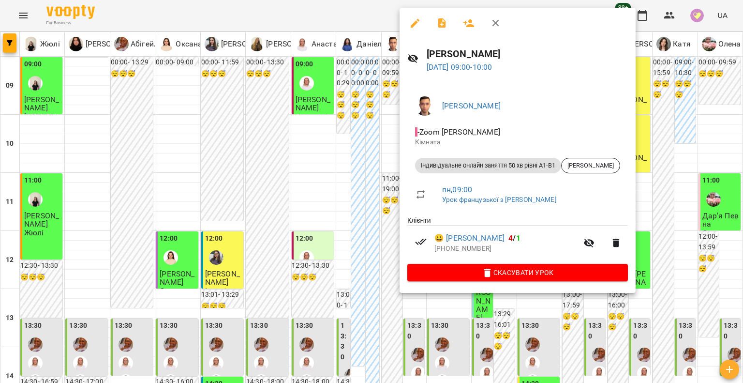
click at [345, 129] on div at bounding box center [371, 191] width 743 height 383
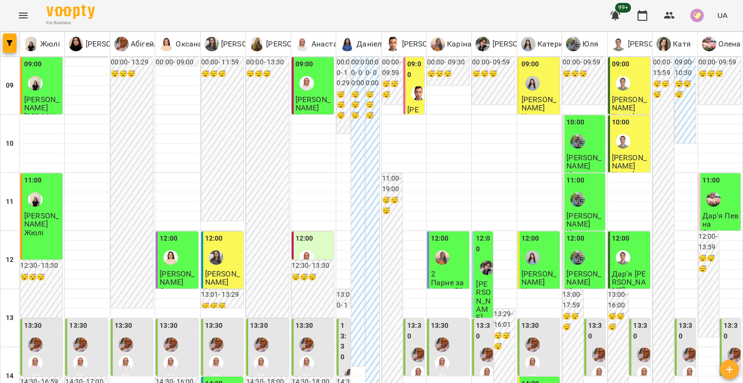
click at [535, 90] on div at bounding box center [533, 83] width 22 height 22
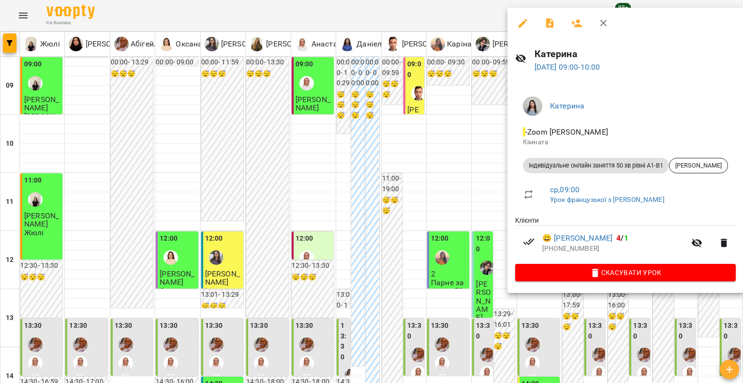
drag, startPoint x: 489, startPoint y: 90, endPoint x: 495, endPoint y: 95, distance: 8.2
click at [489, 89] on div at bounding box center [371, 191] width 743 height 383
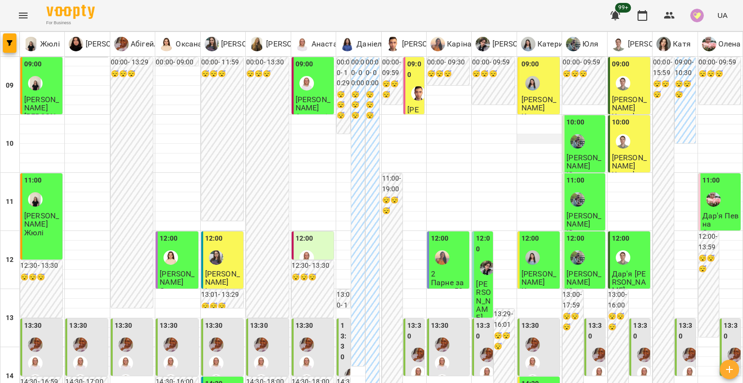
scroll to position [551, 0]
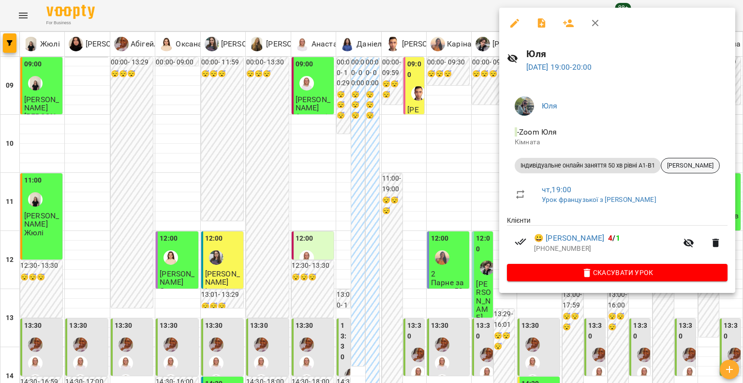
click at [687, 161] on span "[PERSON_NAME]" at bounding box center [690, 165] width 58 height 9
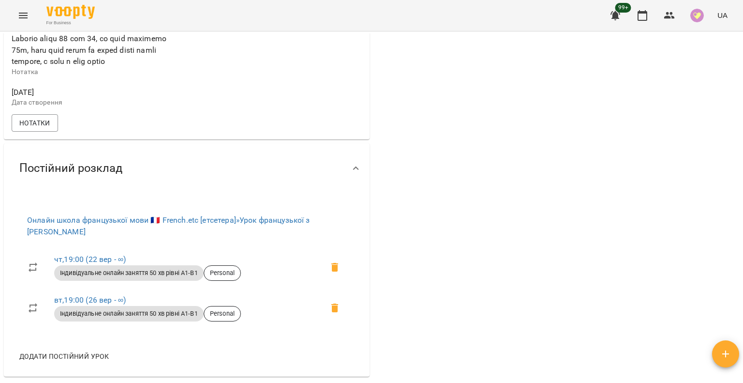
scroll to position [532, 0]
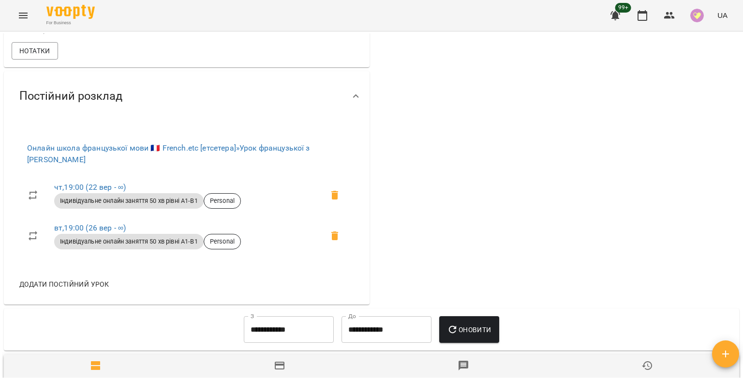
drag, startPoint x: 638, startPoint y: 15, endPoint x: 629, endPoint y: 28, distance: 15.6
click at [639, 15] on icon "button" at bounding box center [643, 16] width 12 height 12
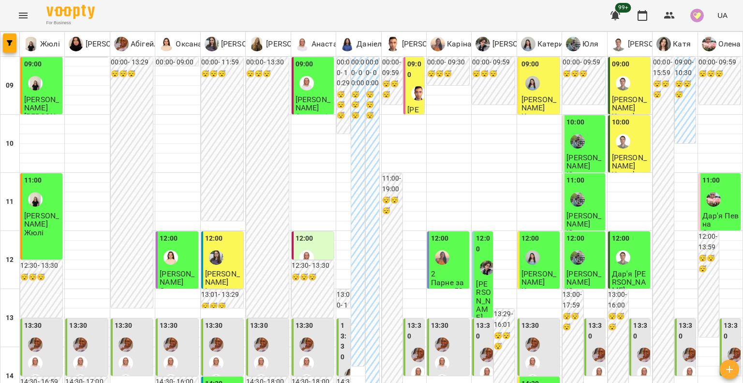
type input "**********"
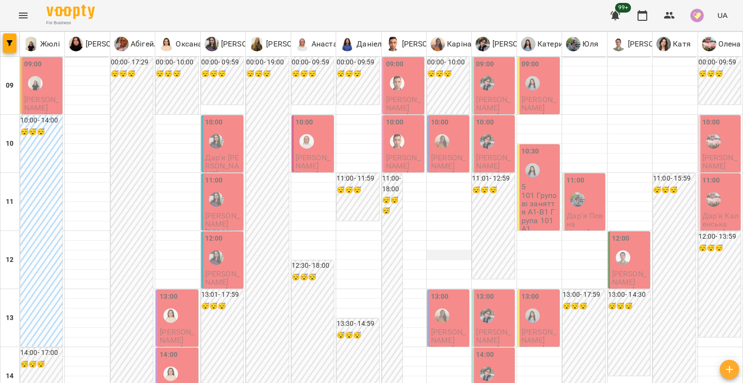
scroll to position [194, 0]
click at [536, 304] on div at bounding box center [533, 315] width 22 height 22
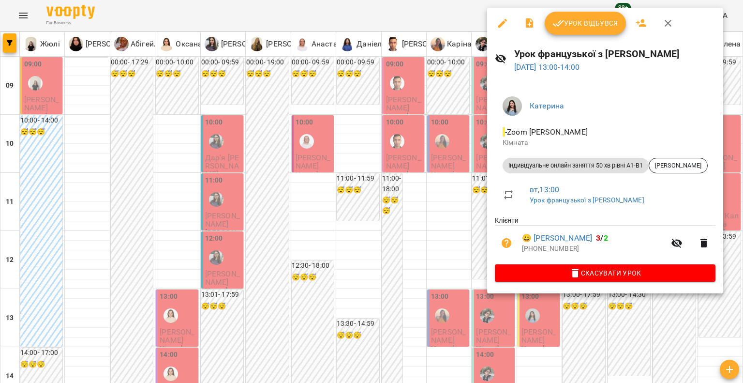
click at [538, 270] on span "Скасувати Урок" at bounding box center [605, 273] width 205 height 12
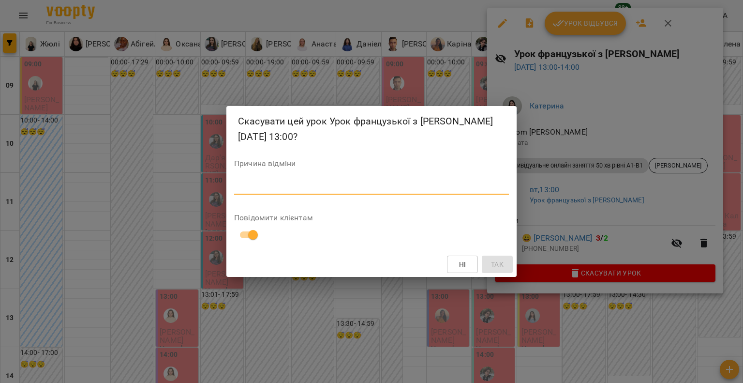
click at [276, 188] on textarea at bounding box center [371, 186] width 275 height 9
type textarea "**********"
click at [496, 263] on span "Так" at bounding box center [497, 264] width 13 height 12
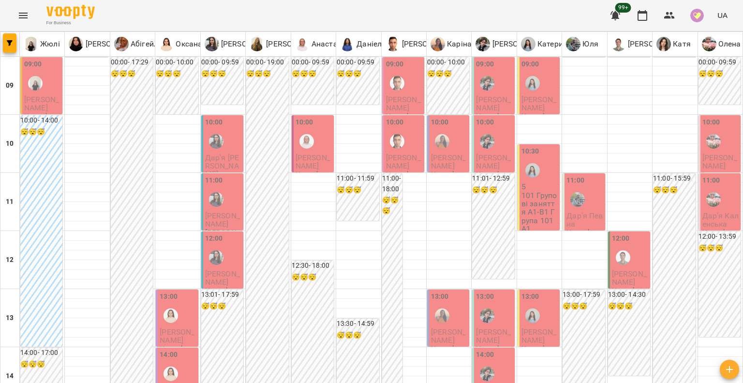
scroll to position [0, 0]
type input "**********"
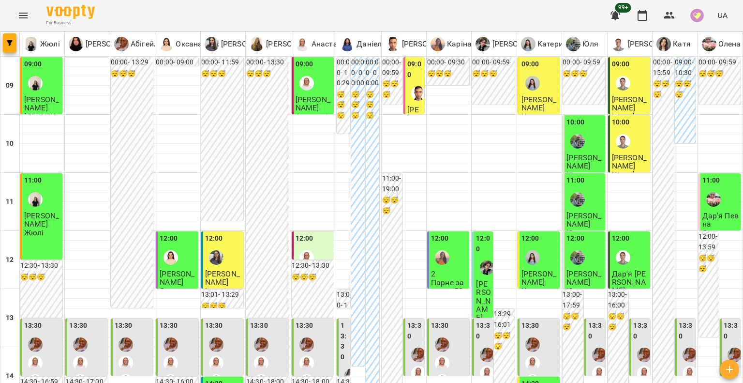
click at [626, 136] on div at bounding box center [623, 141] width 22 height 22
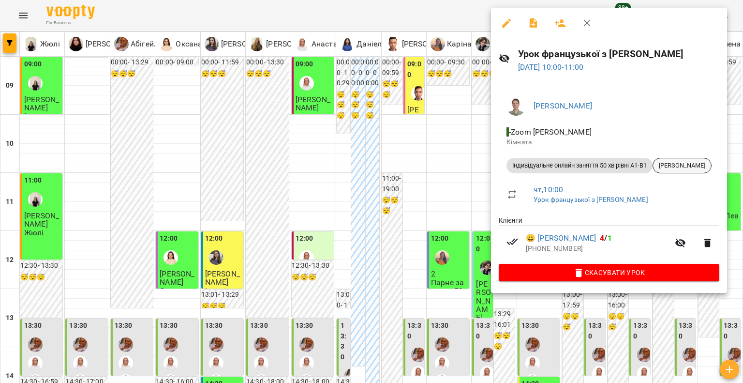
click at [684, 166] on span "Анатолій Смірнов" at bounding box center [682, 165] width 58 height 9
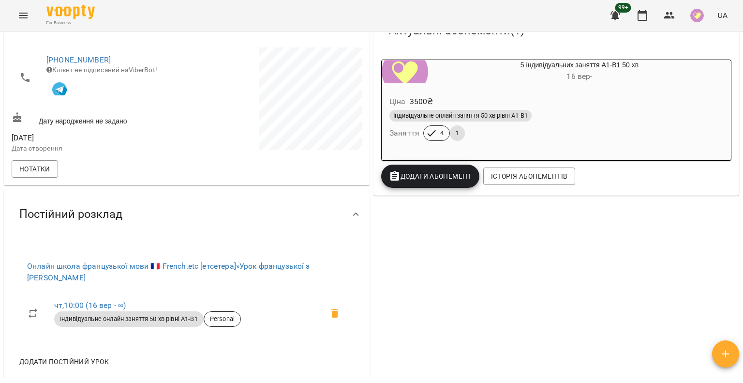
scroll to position [48, 0]
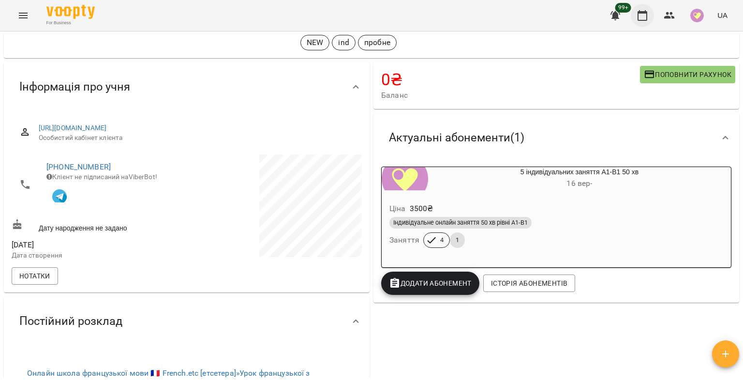
click at [644, 25] on button "button" at bounding box center [642, 15] width 23 height 23
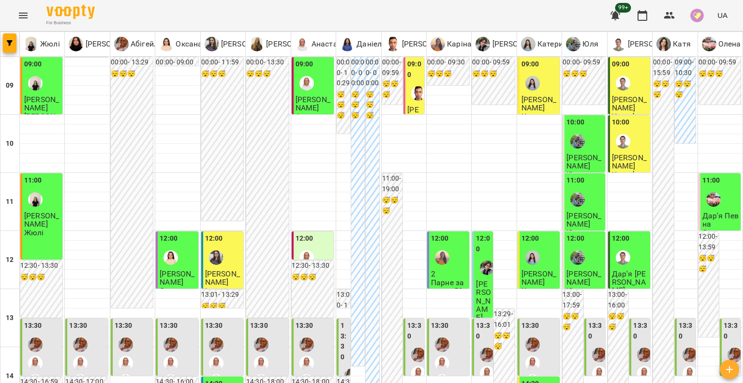
scroll to position [436, 0]
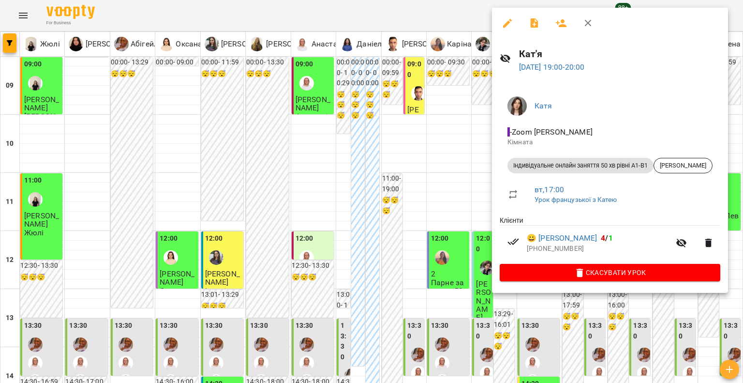
click at [480, 223] on div at bounding box center [371, 191] width 743 height 383
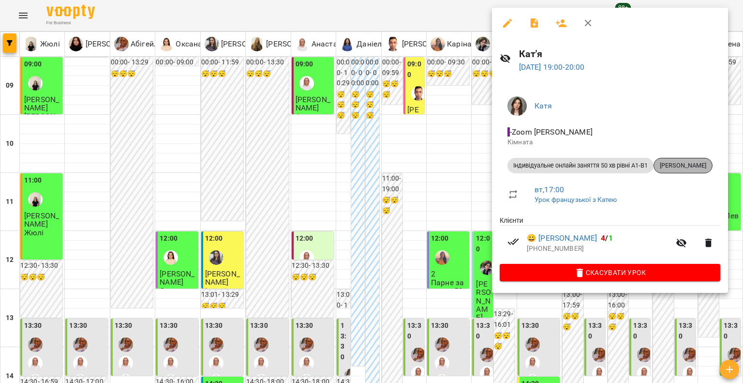
click at [689, 168] on span "[PERSON_NAME]" at bounding box center [683, 165] width 58 height 9
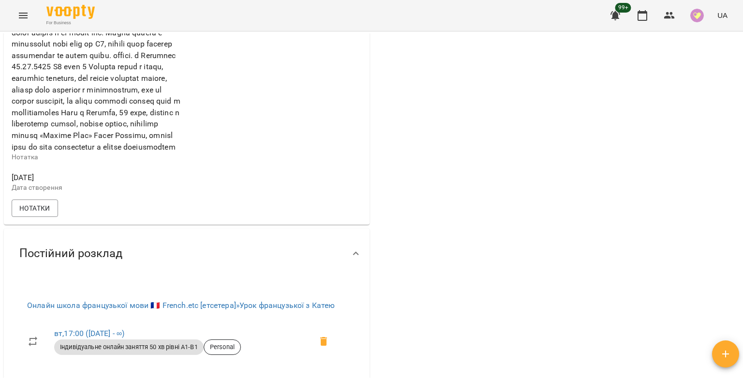
scroll to position [339, 0]
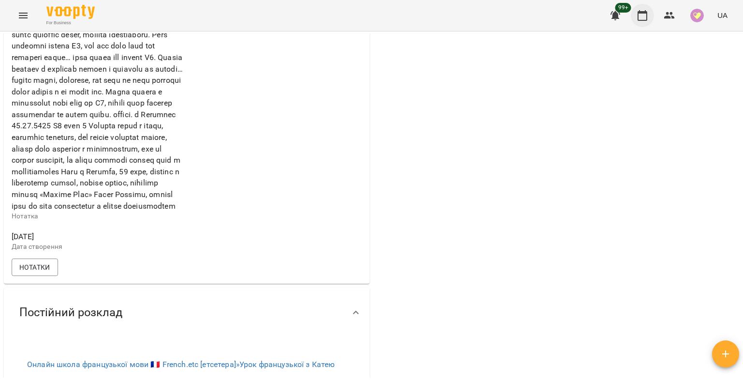
click at [646, 14] on icon "button" at bounding box center [643, 16] width 12 height 12
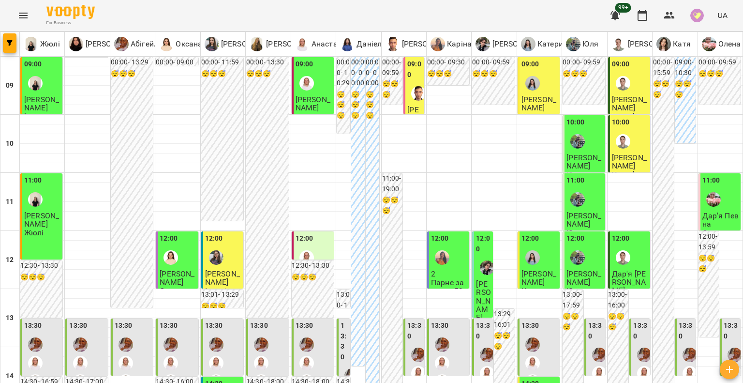
scroll to position [484, 0]
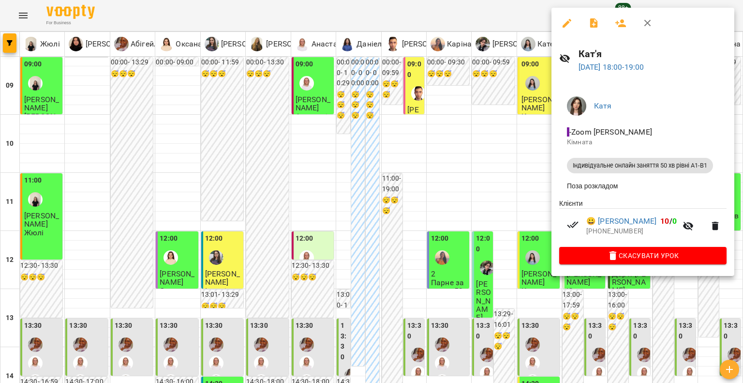
click at [519, 197] on div at bounding box center [371, 191] width 743 height 383
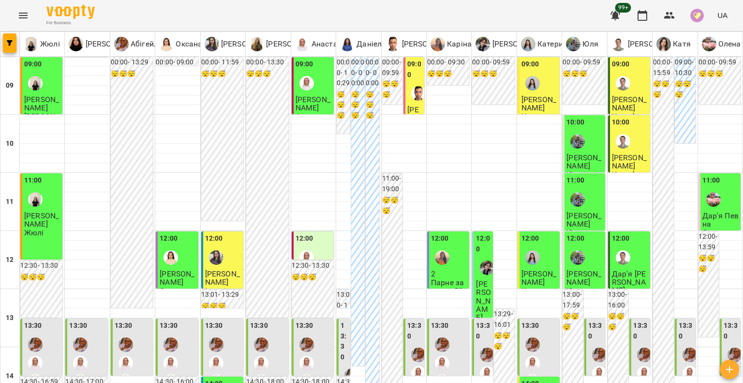
scroll to position [436, 0]
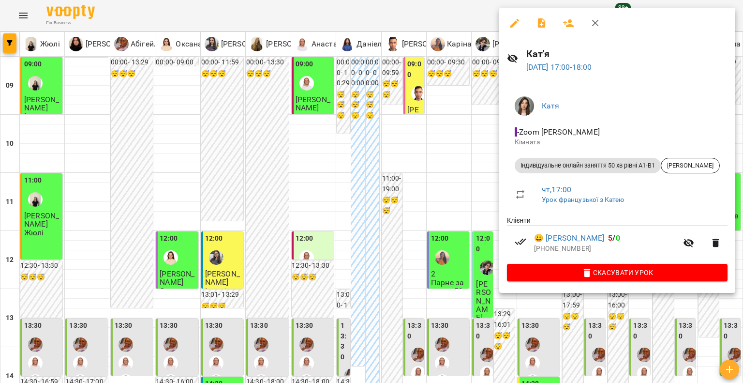
click at [465, 208] on div at bounding box center [371, 191] width 743 height 383
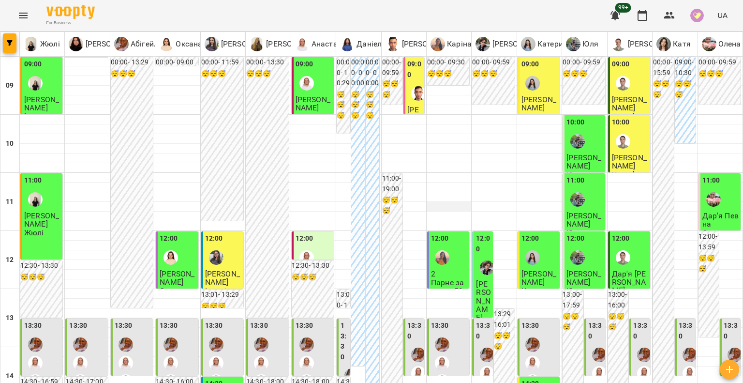
scroll to position [0, 0]
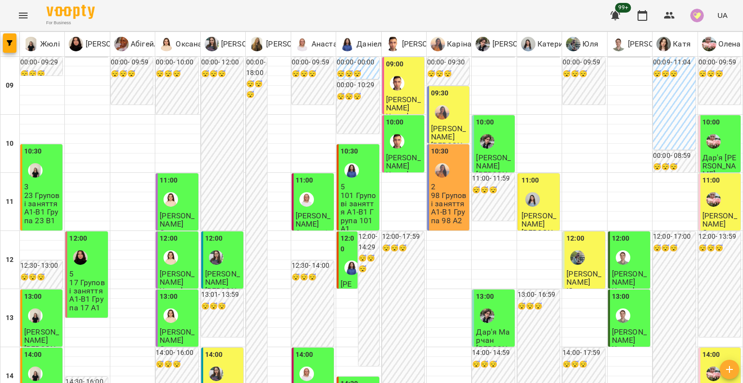
scroll to position [339, 0]
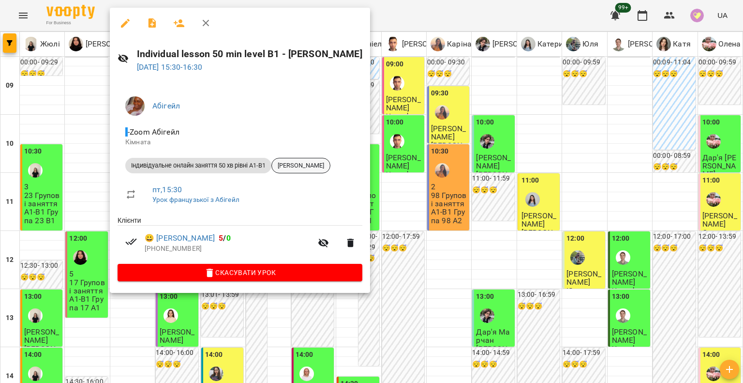
click at [289, 169] on span "Чу Ліна" at bounding box center [301, 165] width 58 height 9
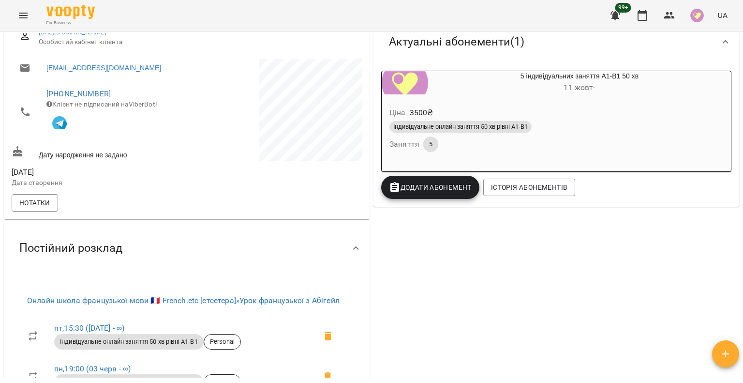
scroll to position [145, 0]
drag, startPoint x: 639, startPoint y: 19, endPoint x: 629, endPoint y: 24, distance: 11.5
click at [639, 18] on icon "button" at bounding box center [643, 15] width 10 height 11
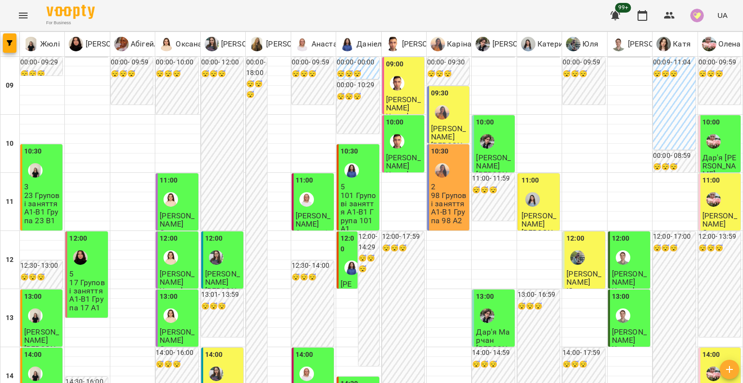
scroll to position [484, 0]
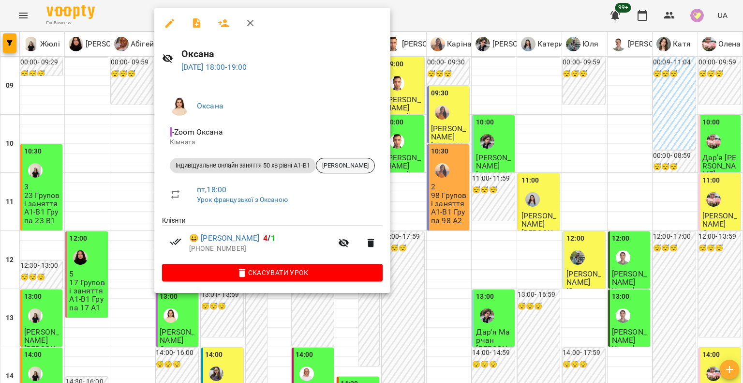
click at [357, 169] on div "Дар'я Гулінська" at bounding box center [345, 165] width 59 height 15
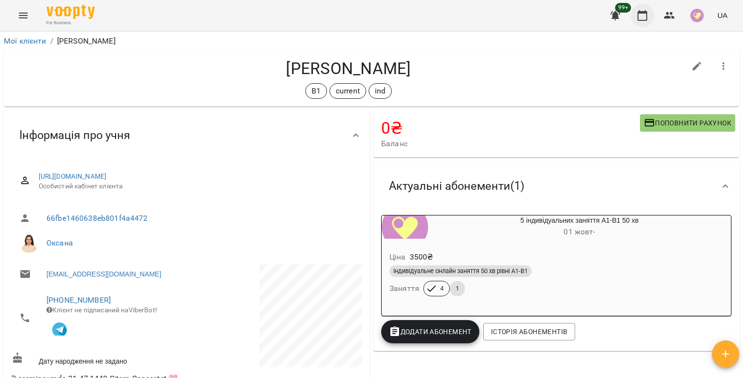
click at [641, 22] on button "button" at bounding box center [642, 15] width 23 height 23
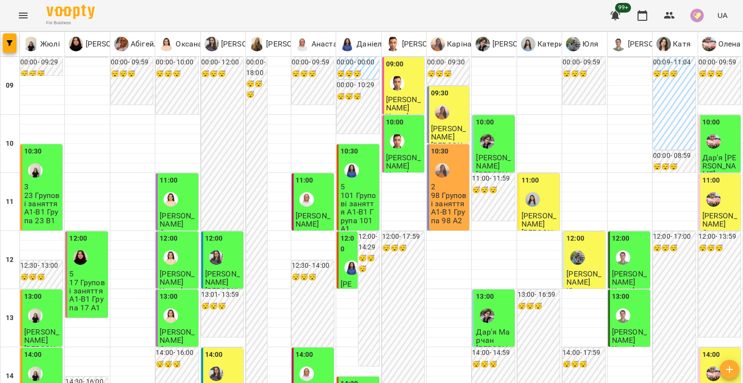
scroll to position [242, 0]
click at [213, 362] on div at bounding box center [216, 373] width 22 height 22
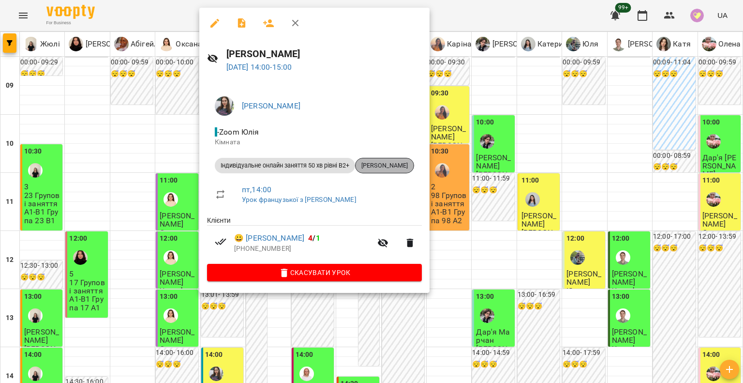
click at [387, 164] on span "Тетяна Снісаренко" at bounding box center [385, 165] width 58 height 9
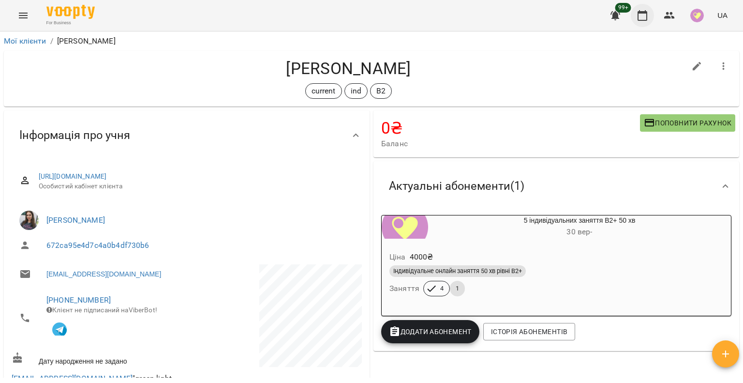
click at [646, 23] on button "button" at bounding box center [642, 15] width 23 height 23
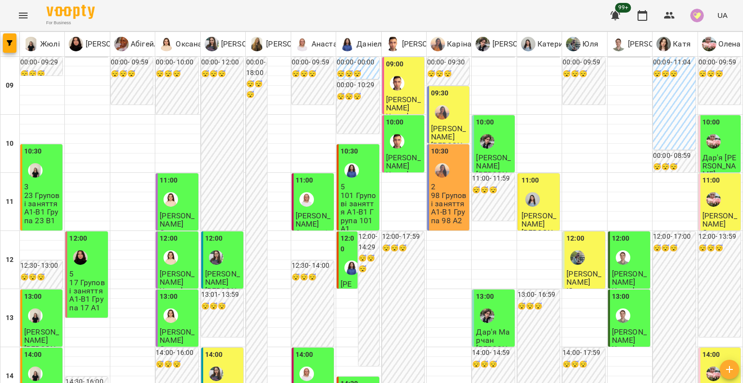
scroll to position [387, 0]
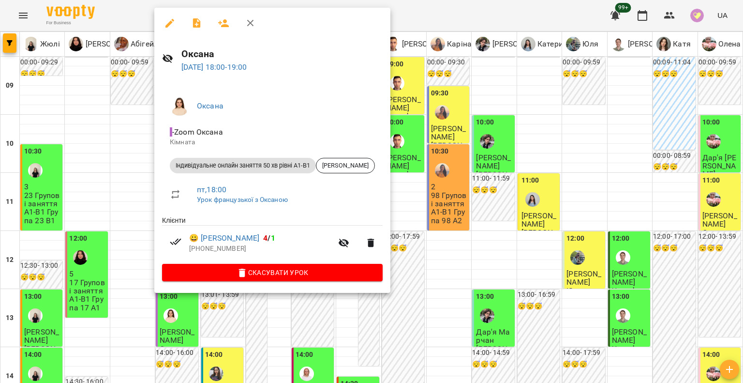
click at [145, 252] on div at bounding box center [371, 191] width 743 height 383
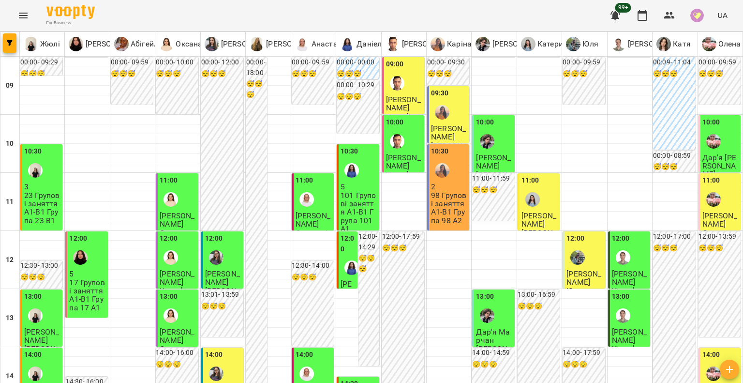
scroll to position [242, 0]
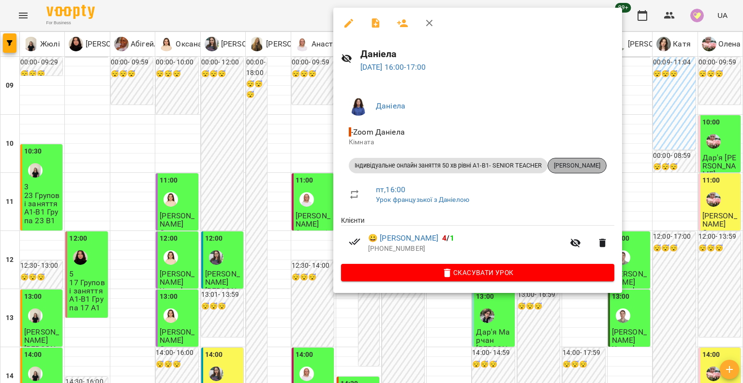
click at [591, 164] on span "Жанна Іванченко" at bounding box center [577, 165] width 58 height 9
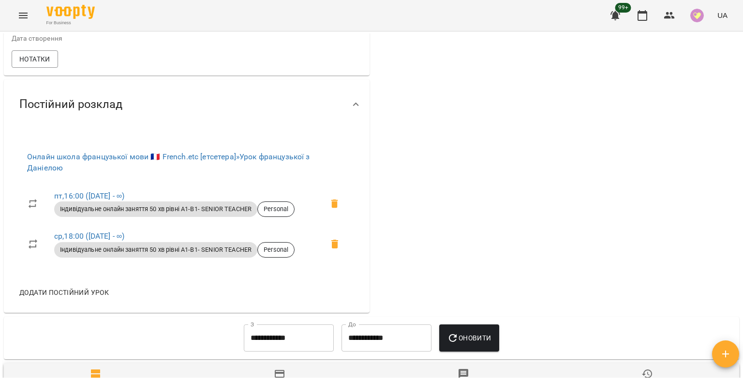
scroll to position [436, 0]
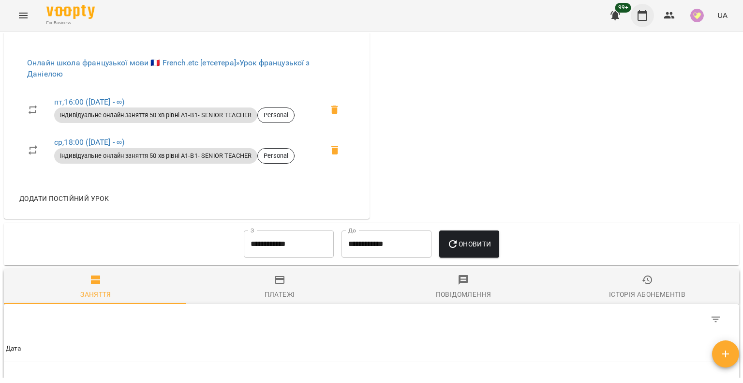
click at [639, 13] on icon "button" at bounding box center [643, 15] width 10 height 11
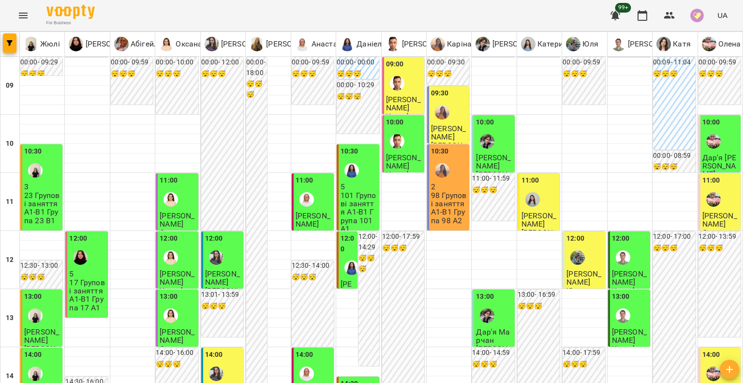
scroll to position [290, 0]
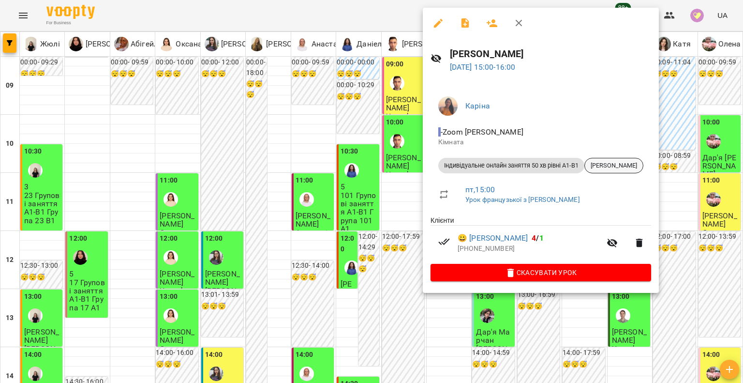
click at [613, 167] on span "Рудик Віка" at bounding box center [614, 165] width 58 height 9
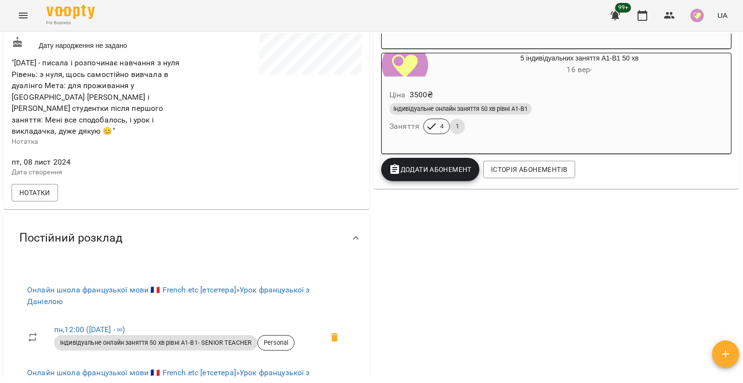
scroll to position [290, 0]
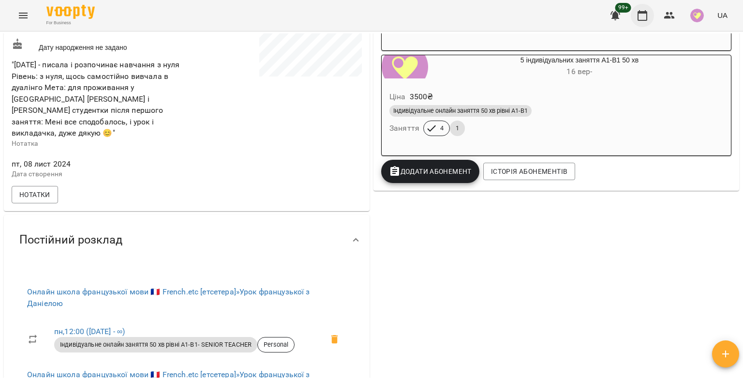
click at [646, 10] on icon "button" at bounding box center [643, 16] width 12 height 12
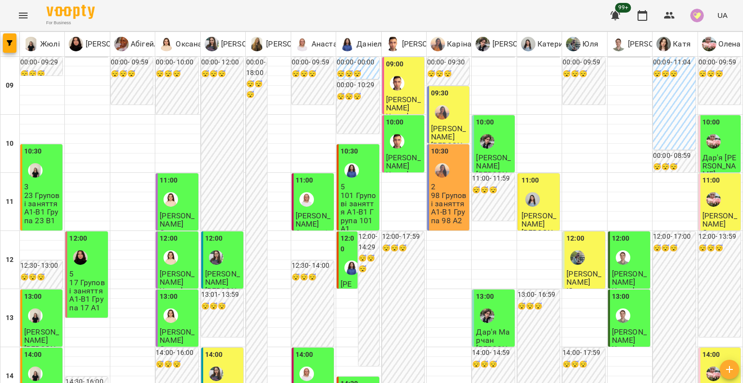
click at [394, 95] on span "Юлія Субтельна" at bounding box center [403, 103] width 35 height 17
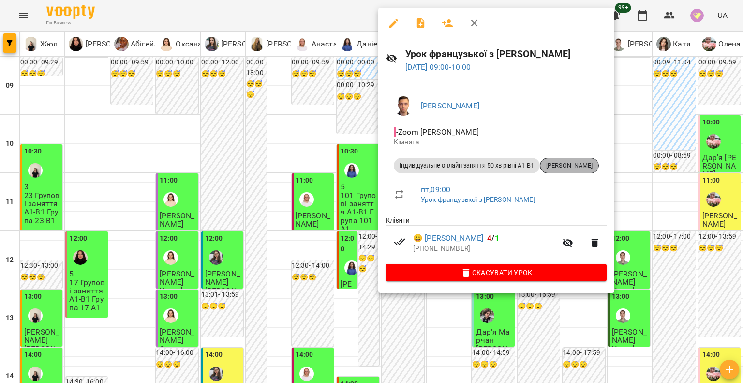
click at [561, 159] on div "Юлія Субтельна" at bounding box center [569, 165] width 59 height 15
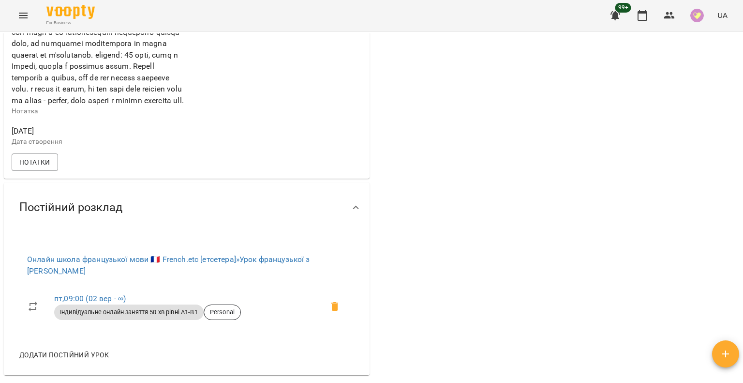
scroll to position [484, 0]
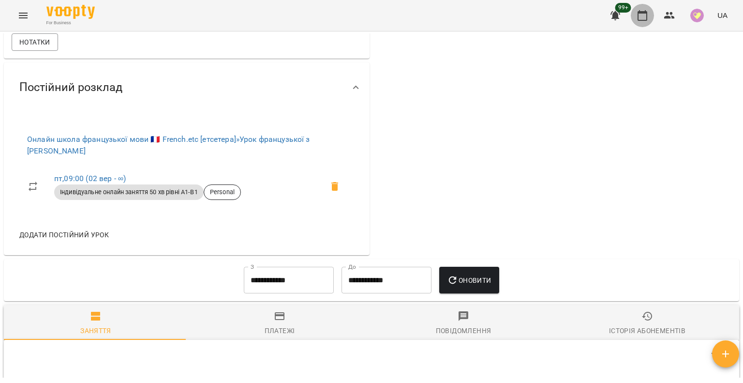
click at [650, 17] on button "button" at bounding box center [642, 15] width 23 height 23
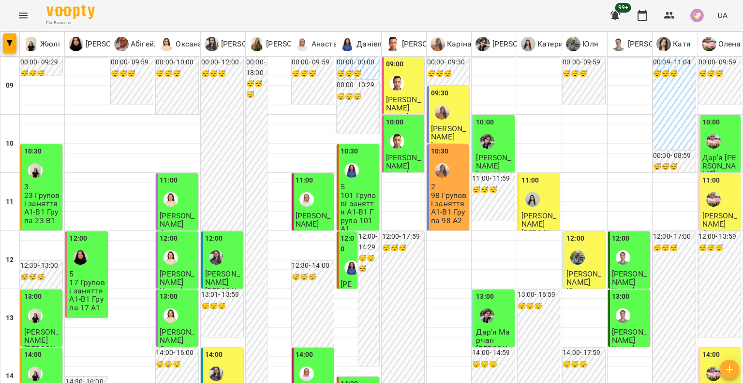
click at [456, 98] on div "09:30" at bounding box center [449, 105] width 36 height 35
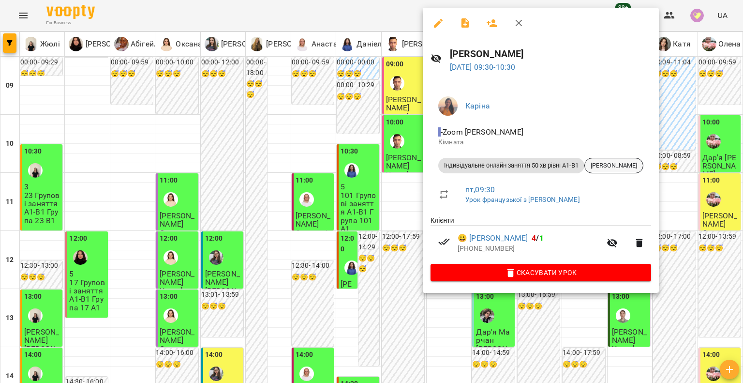
click at [634, 164] on span "Олександра Чічіріна" at bounding box center [614, 165] width 58 height 9
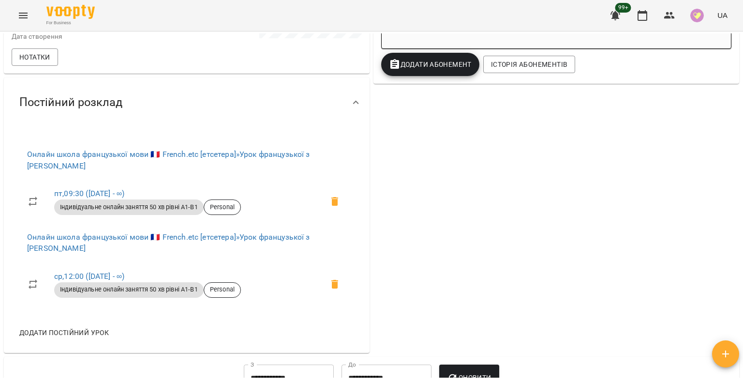
scroll to position [194, 0]
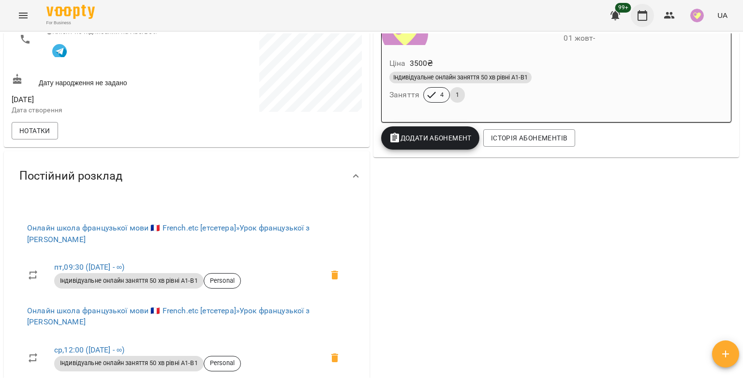
click at [647, 15] on icon "button" at bounding box center [643, 15] width 10 height 11
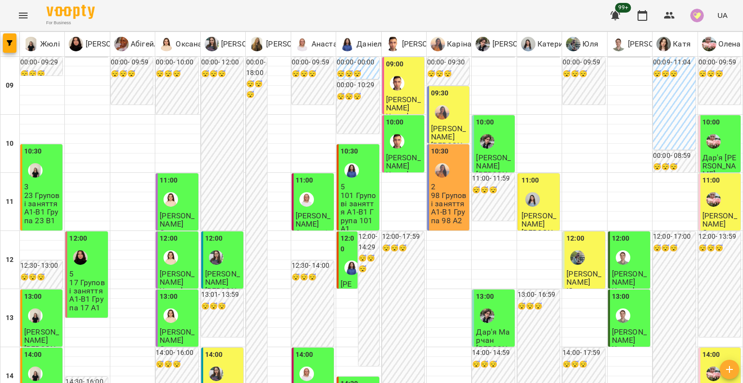
click at [533, 188] on div at bounding box center [533, 199] width 22 height 22
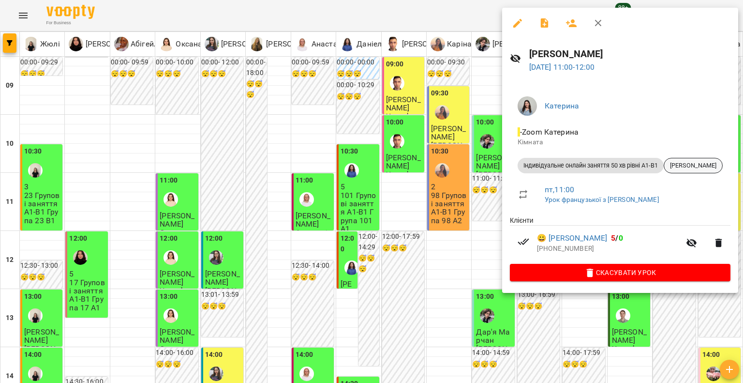
click at [692, 161] on span "[PERSON_NAME]" at bounding box center [693, 165] width 58 height 9
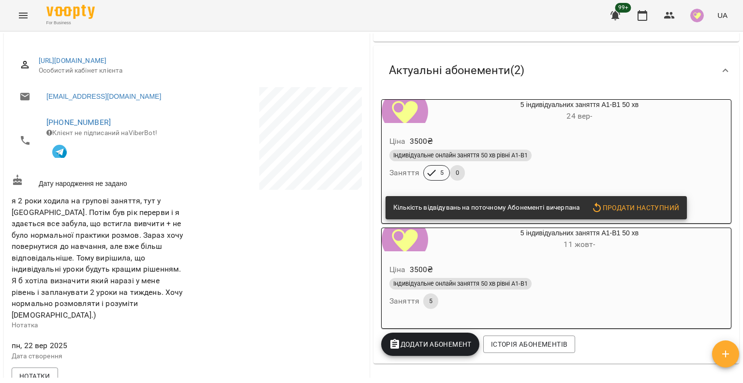
scroll to position [145, 0]
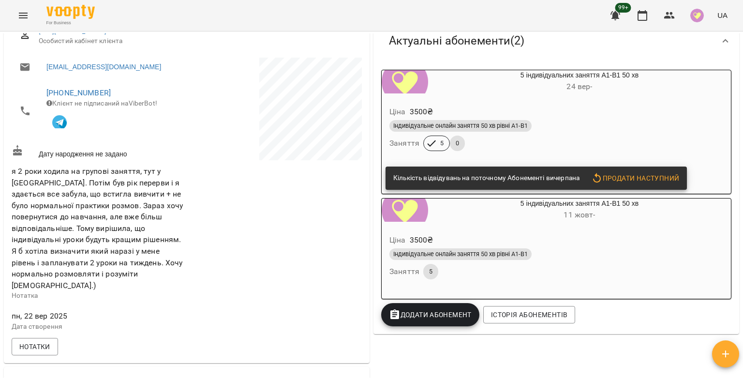
click at [613, 125] on div "Індивідуальне онлайн заняття 50 хв рівні А1-В1" at bounding box center [557, 126] width 334 height 12
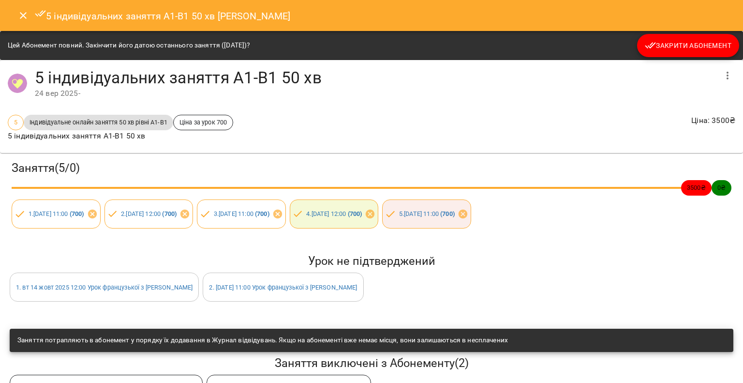
click at [665, 52] on button "Закрити Абонемент" at bounding box center [688, 45] width 102 height 23
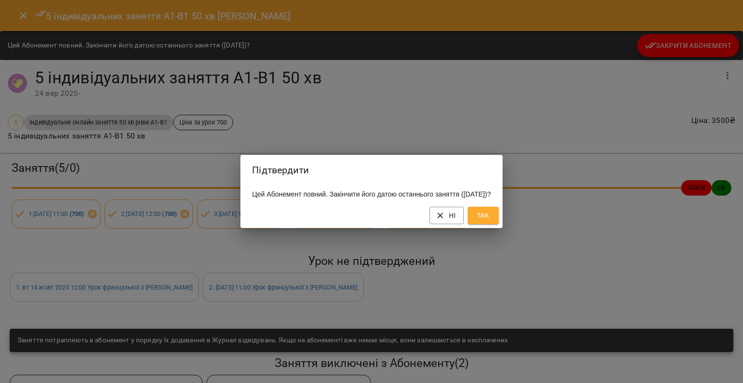
click at [499, 218] on button "Так" at bounding box center [483, 215] width 31 height 17
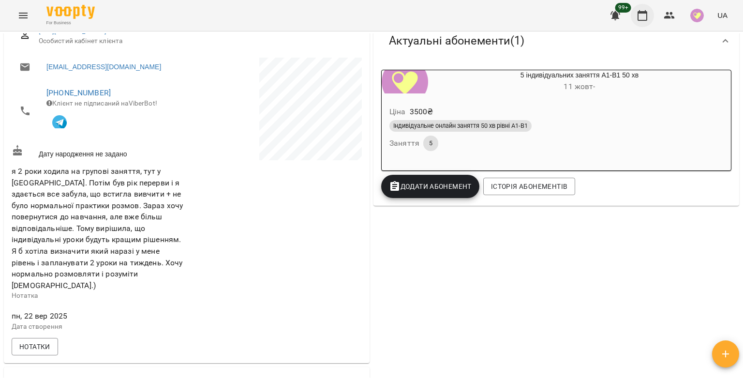
click at [639, 14] on icon "button" at bounding box center [643, 16] width 12 height 12
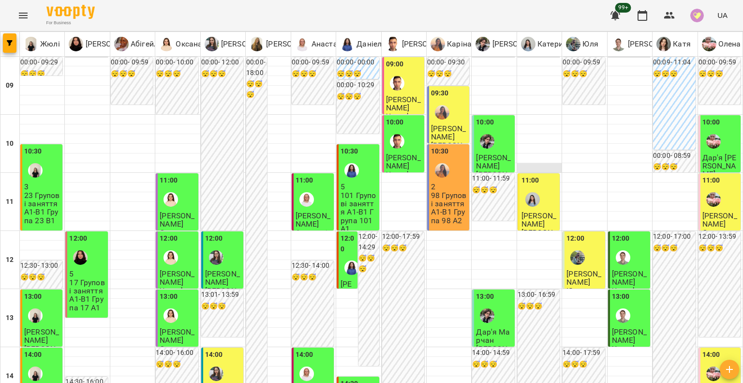
scroll to position [48, 0]
click at [581, 246] on div at bounding box center [578, 257] width 22 height 22
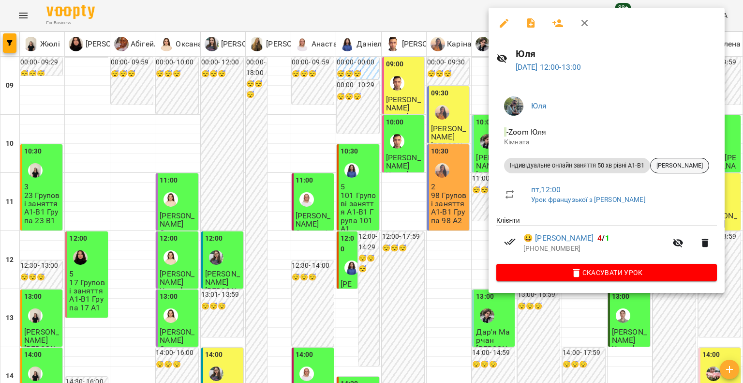
click at [684, 165] on span "Вікторія Федитник" at bounding box center [680, 165] width 58 height 9
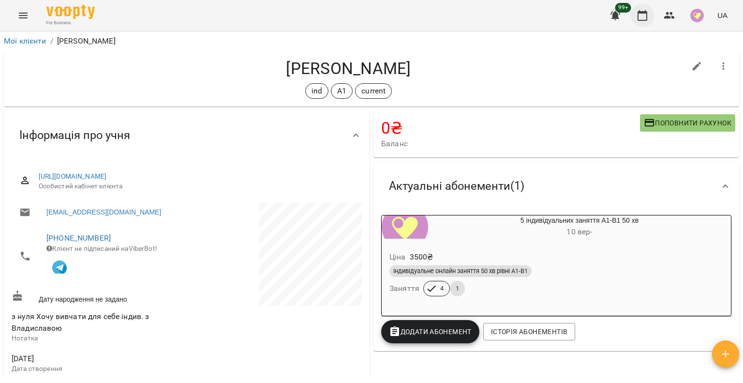
click at [644, 13] on icon "button" at bounding box center [643, 15] width 10 height 11
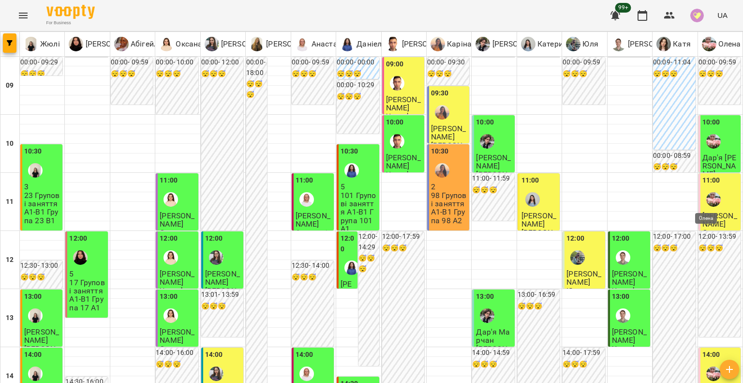
click at [706, 200] on img "Олена" at bounding box center [713, 199] width 15 height 15
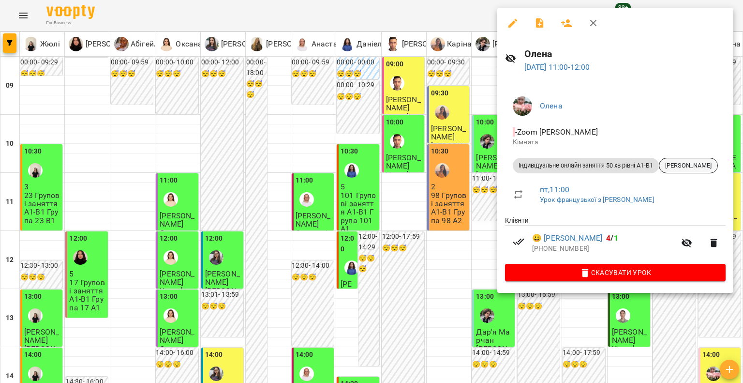
click at [691, 168] on span "Марія Ніконець" at bounding box center [689, 165] width 58 height 9
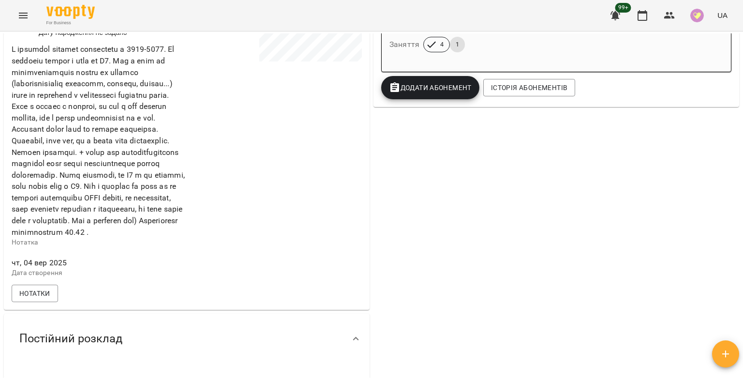
scroll to position [242, 0]
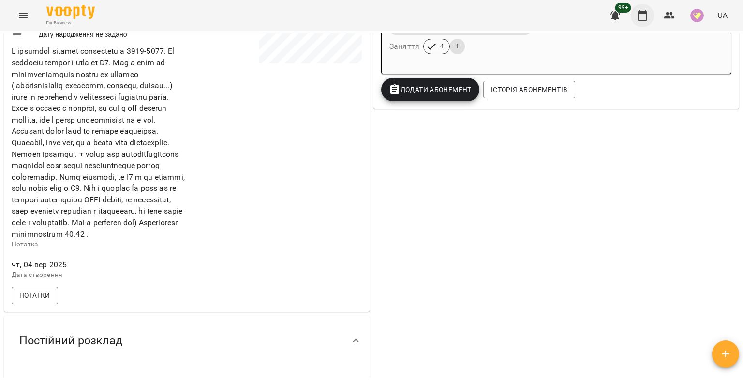
click at [648, 18] on icon "button" at bounding box center [643, 16] width 12 height 12
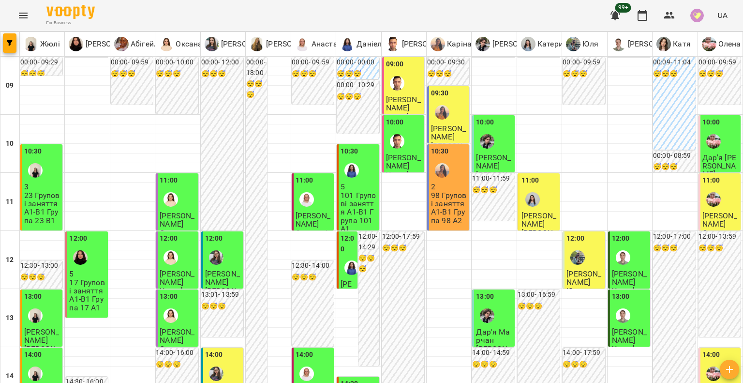
scroll to position [194, 0]
click at [703, 362] on div at bounding box center [714, 373] width 22 height 22
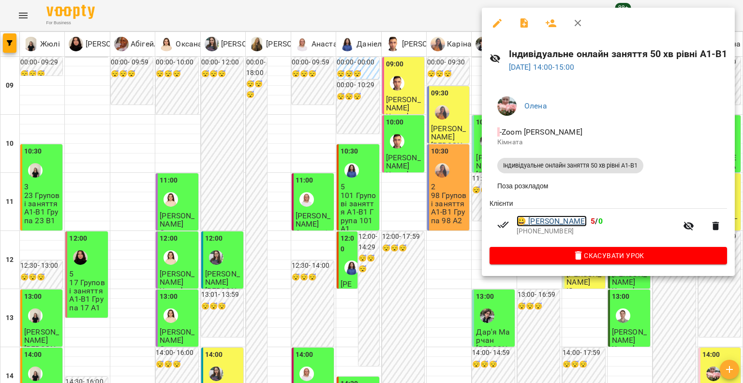
click at [583, 221] on link "😀 Катерина Атаманюк" at bounding box center [552, 221] width 70 height 12
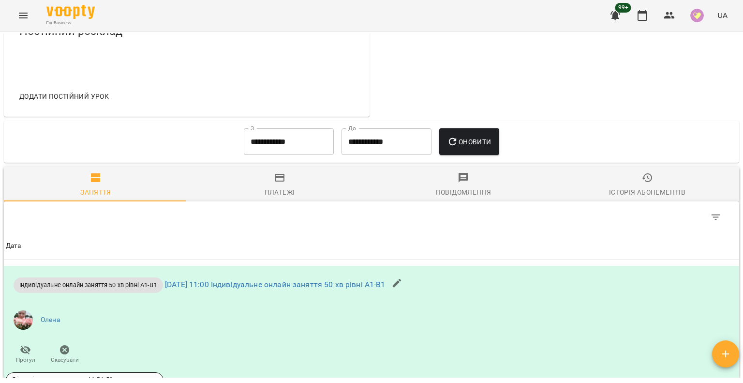
scroll to position [242, 0]
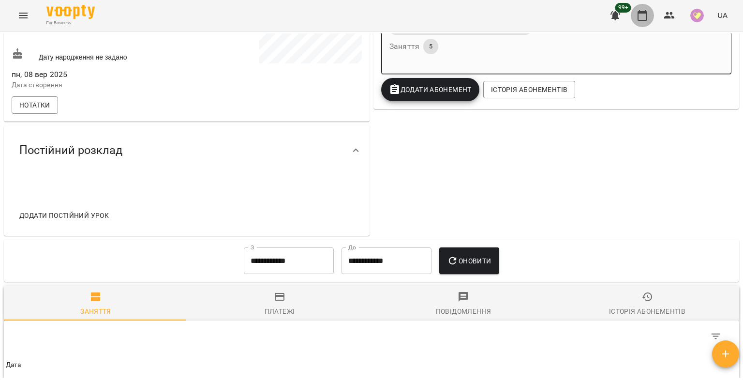
click at [643, 16] on icon "button" at bounding box center [643, 16] width 12 height 12
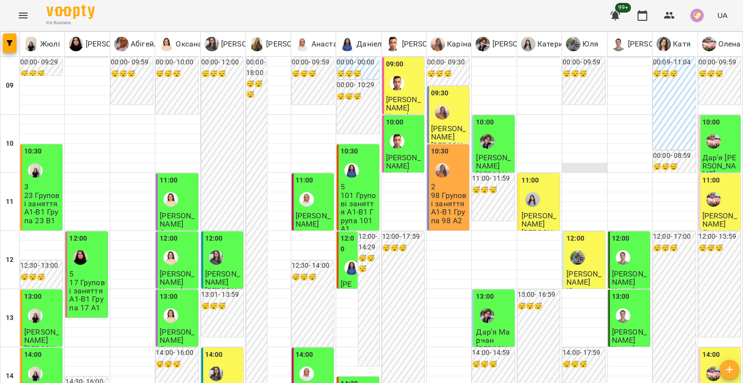
scroll to position [339, 0]
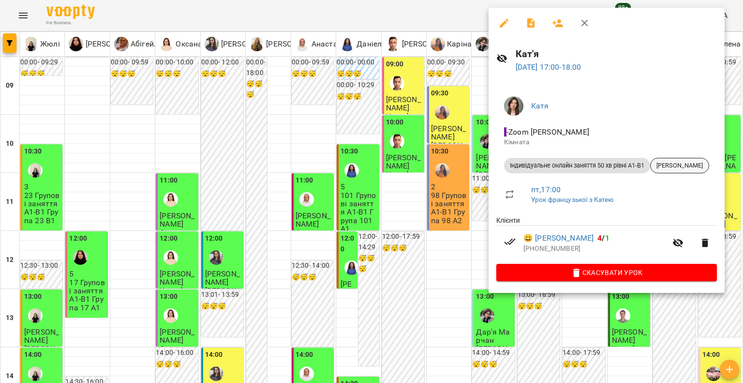
click at [684, 167] on span "[PERSON_NAME]" at bounding box center [680, 165] width 58 height 9
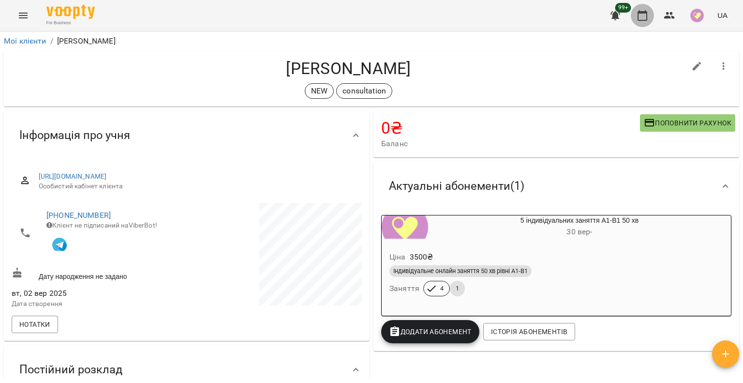
click at [635, 13] on button "button" at bounding box center [642, 15] width 23 height 23
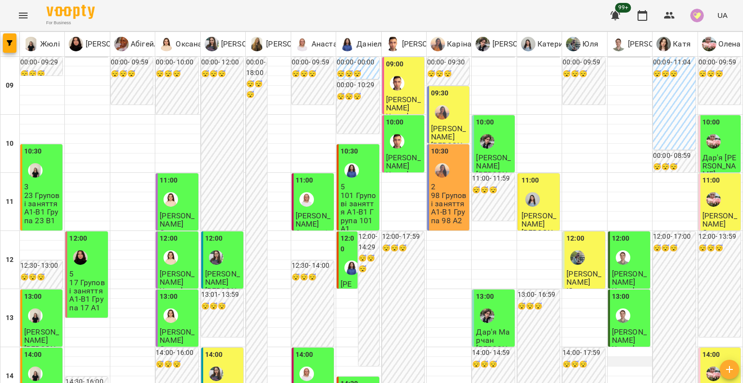
scroll to position [484, 0]
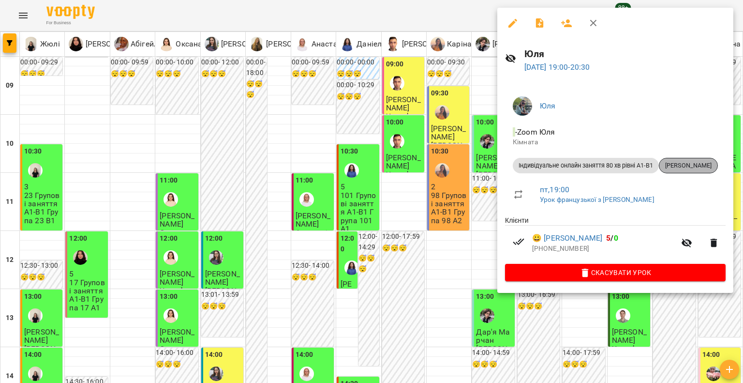
click at [676, 167] on span "Іванова Наталя" at bounding box center [689, 165] width 58 height 9
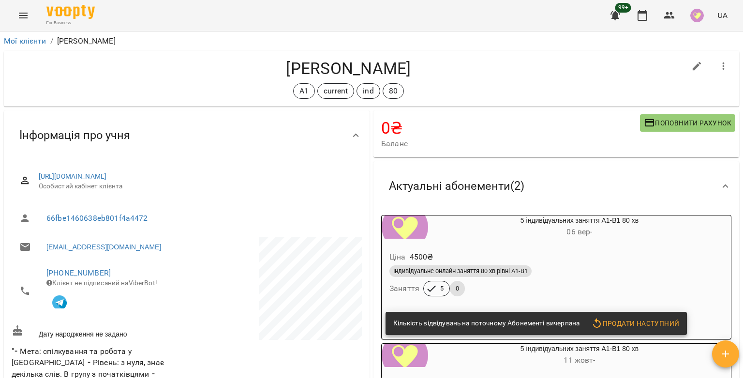
click at [612, 222] on div "5 індивідуальних заняття А1-В1 80 хв 06 вер -" at bounding box center [579, 226] width 303 height 23
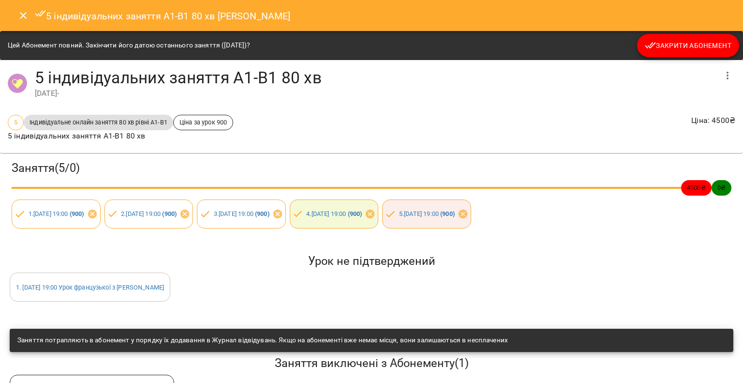
click at [668, 51] on span "Закрити Абонемент" at bounding box center [688, 46] width 87 height 12
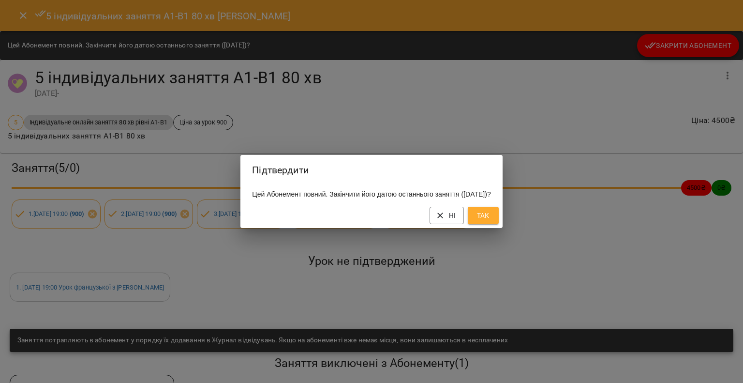
click at [499, 218] on button "Так" at bounding box center [483, 215] width 31 height 17
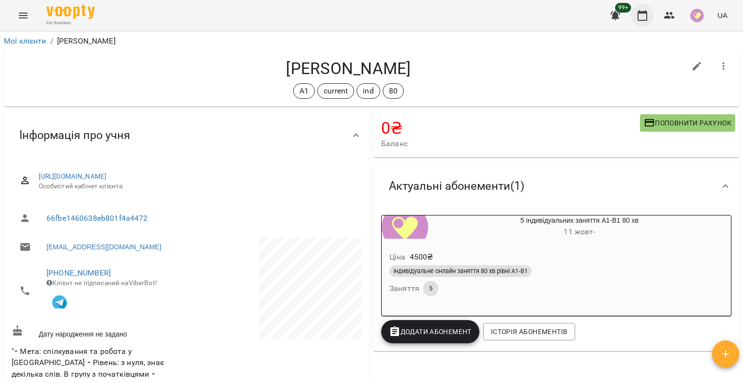
click at [640, 13] on icon "button" at bounding box center [643, 15] width 10 height 11
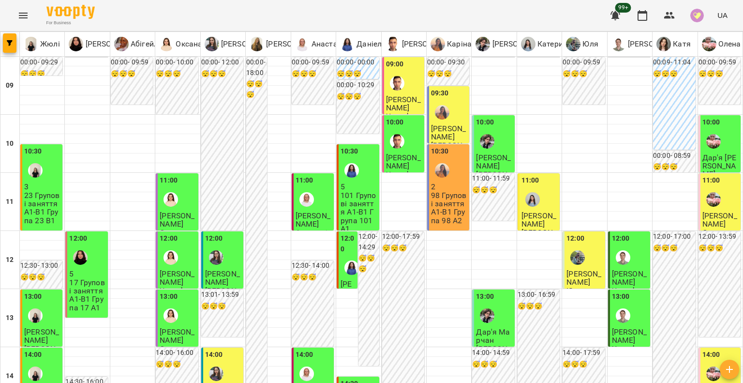
scroll to position [484, 0]
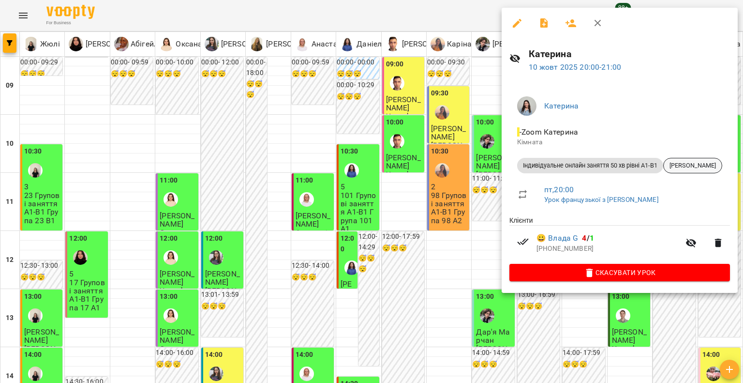
click at [678, 165] on span "Владислава G" at bounding box center [693, 165] width 58 height 9
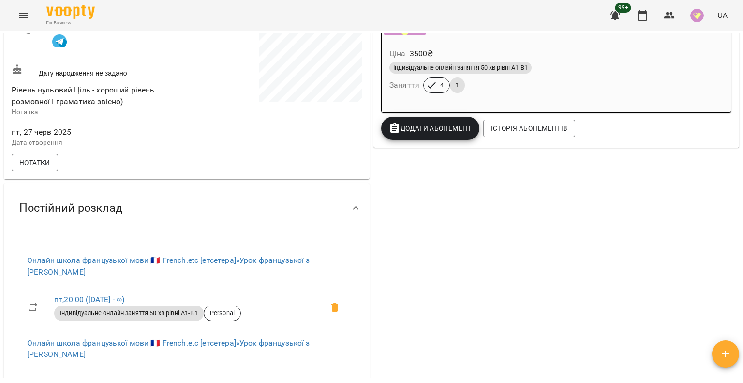
scroll to position [145, 0]
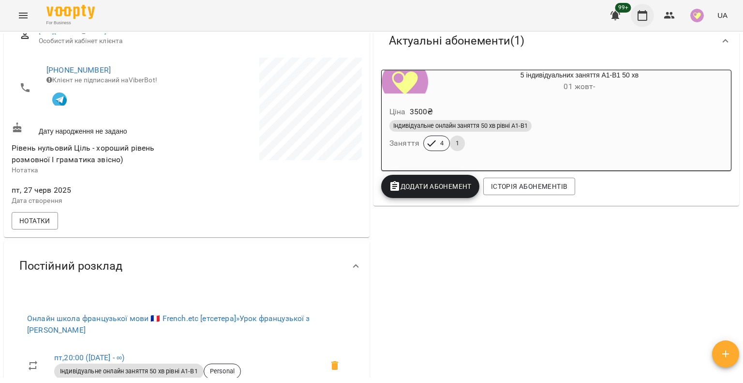
click at [648, 10] on icon "button" at bounding box center [643, 16] width 12 height 12
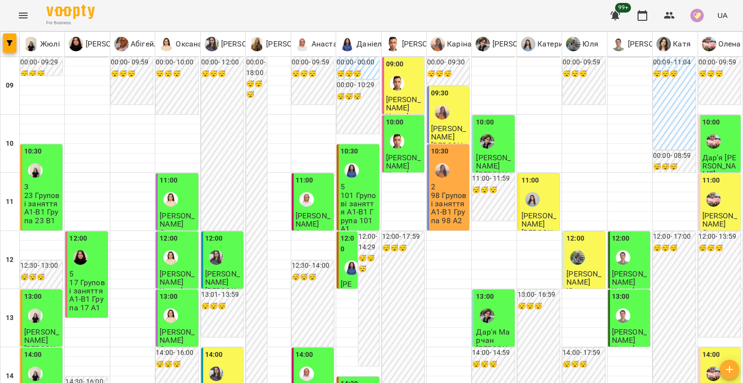
scroll to position [406, 0]
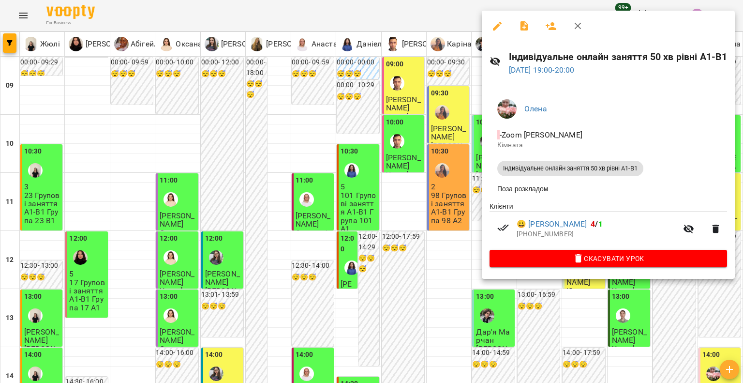
click at [466, 205] on div at bounding box center [371, 191] width 743 height 383
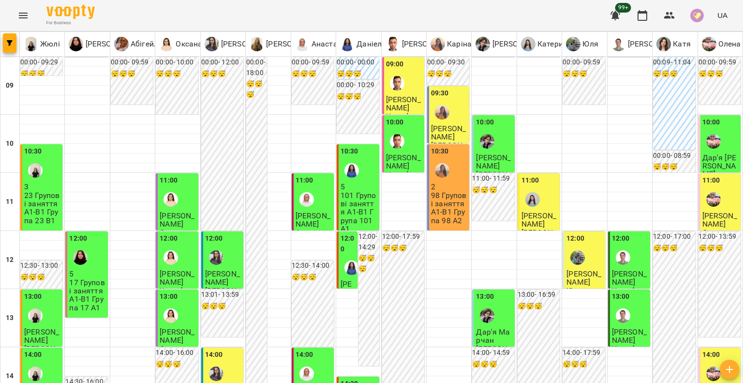
scroll to position [0, 0]
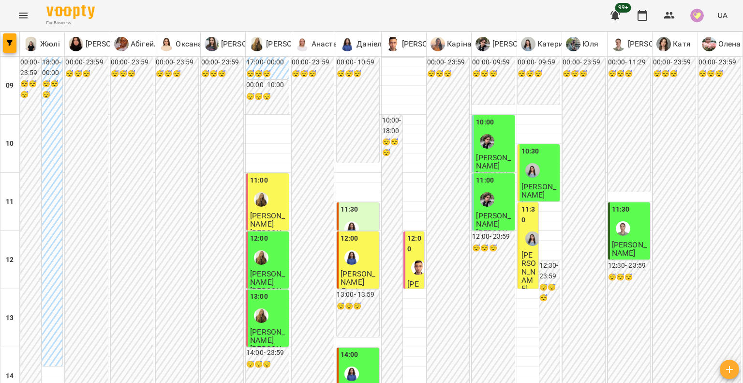
click at [263, 209] on div at bounding box center [261, 199] width 22 height 22
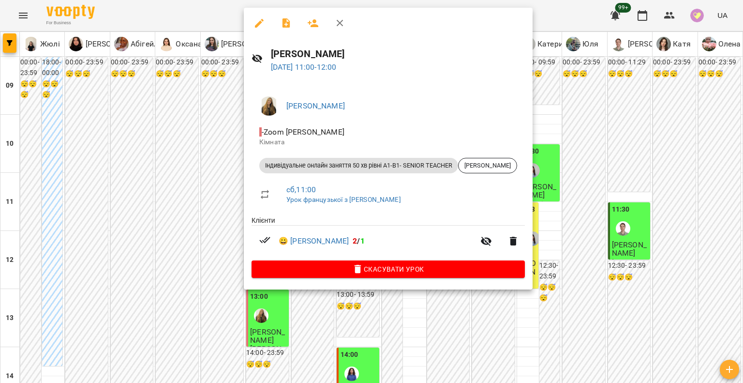
click at [221, 218] on div at bounding box center [371, 191] width 743 height 383
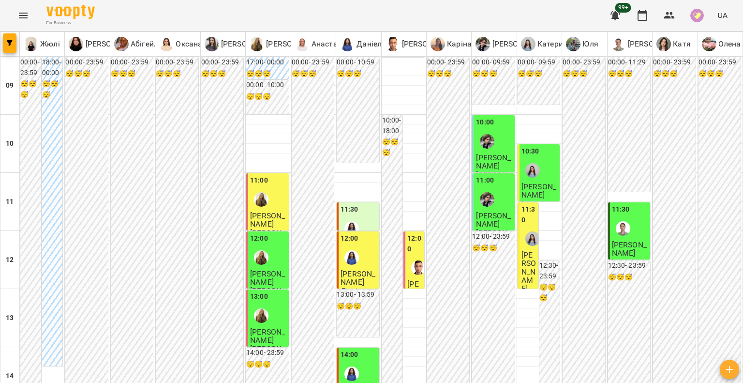
click at [358, 267] on div at bounding box center [352, 257] width 22 height 22
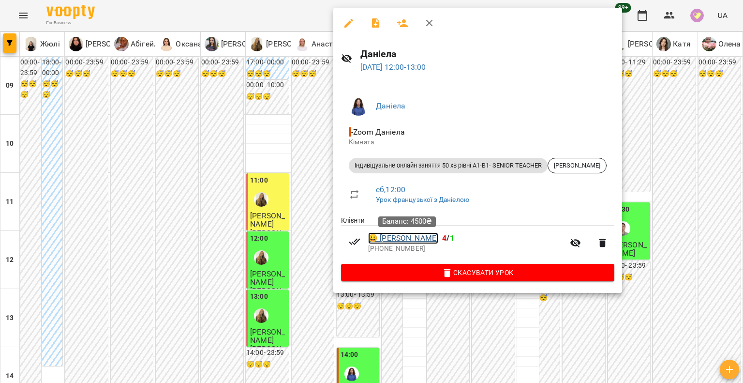
click at [410, 241] on link "😀 Леонід Крадажан" at bounding box center [403, 238] width 70 height 12
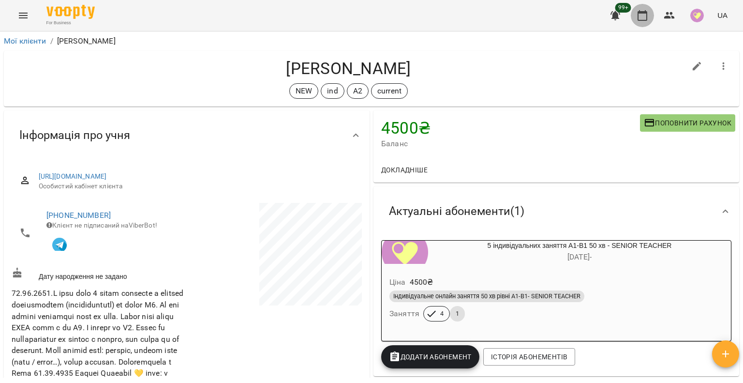
click at [646, 17] on icon "button" at bounding box center [643, 16] width 12 height 12
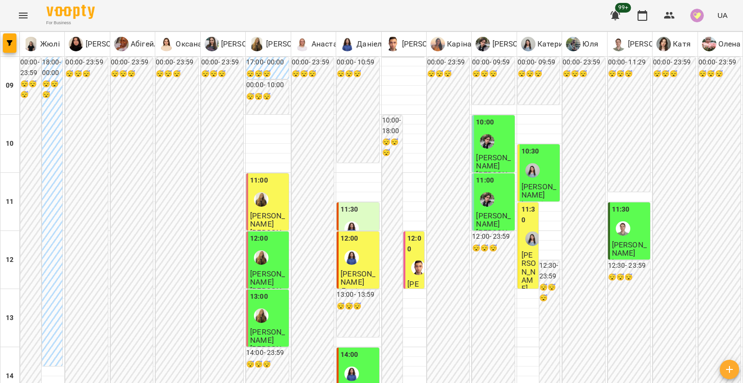
scroll to position [97, 0]
click at [412, 260] on img "Михайло" at bounding box center [418, 267] width 15 height 15
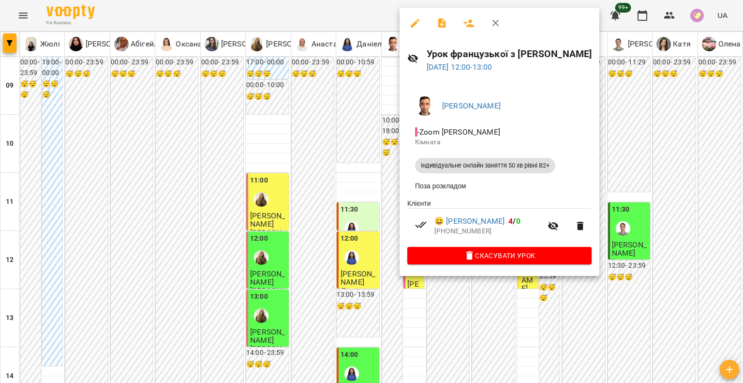
click at [372, 200] on div at bounding box center [371, 191] width 743 height 383
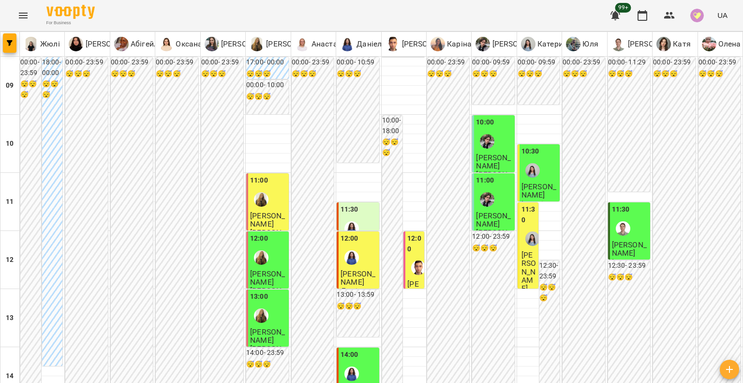
click at [526, 231] on img "Катерина" at bounding box center [533, 238] width 15 height 15
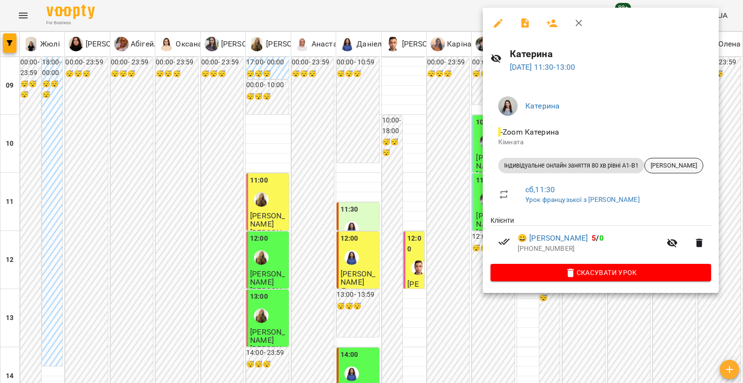
click at [684, 160] on div "[PERSON_NAME]" at bounding box center [674, 165] width 59 height 15
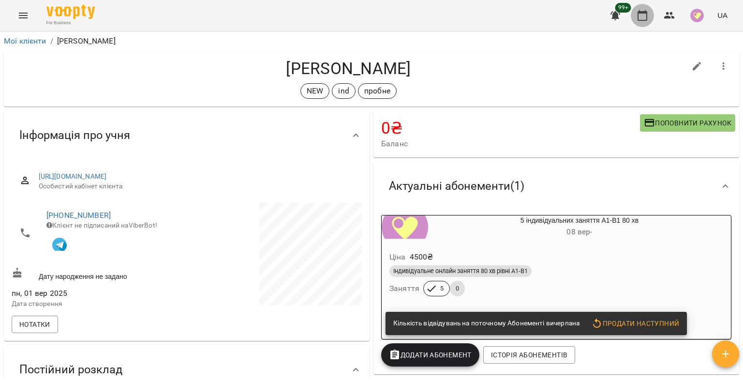
click at [640, 14] on icon "button" at bounding box center [643, 16] width 12 height 12
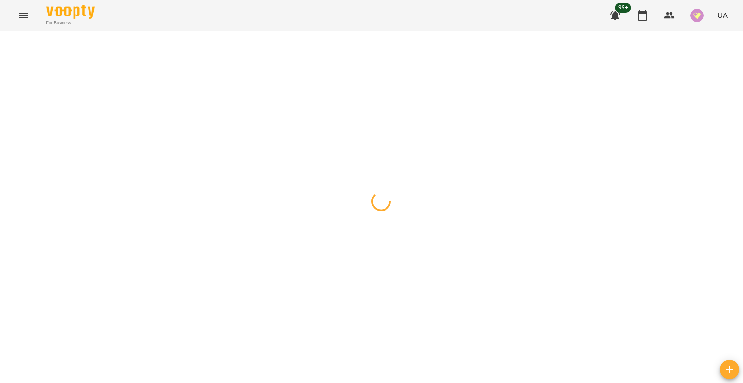
click at [501, 31] on div at bounding box center [371, 31] width 743 height 0
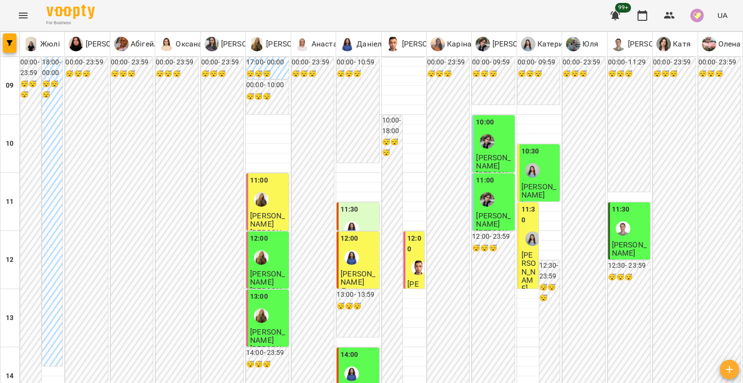
scroll to position [339, 0]
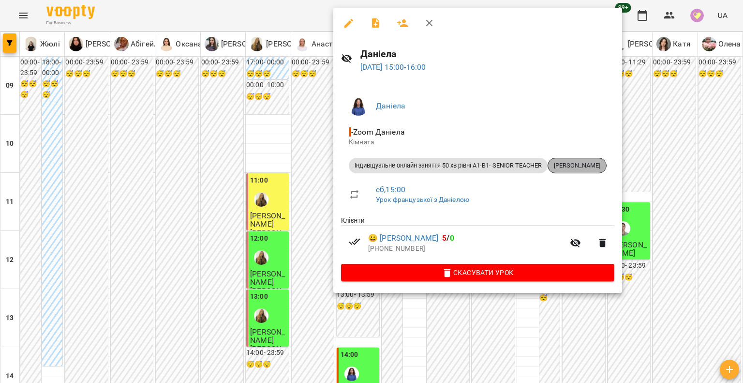
click at [595, 166] on span "[PERSON_NAME]" at bounding box center [577, 165] width 58 height 9
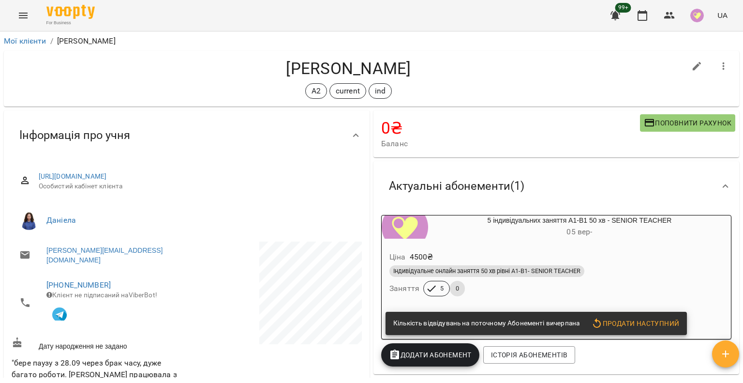
click at [698, 63] on button "button" at bounding box center [697, 66] width 23 height 23
select select "**"
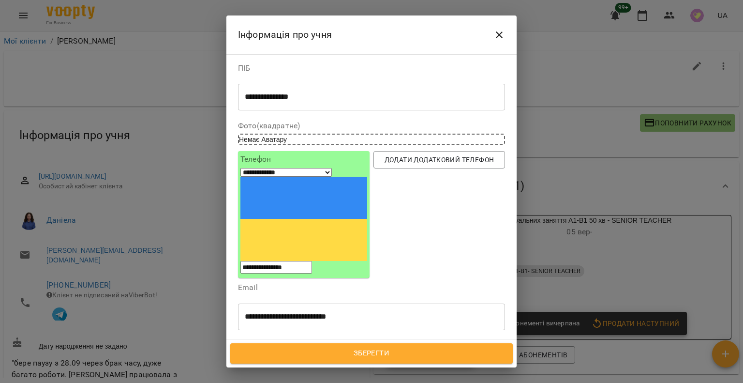
click at [387, 354] on div "А2 current ind" at bounding box center [354, 362] width 231 height 16
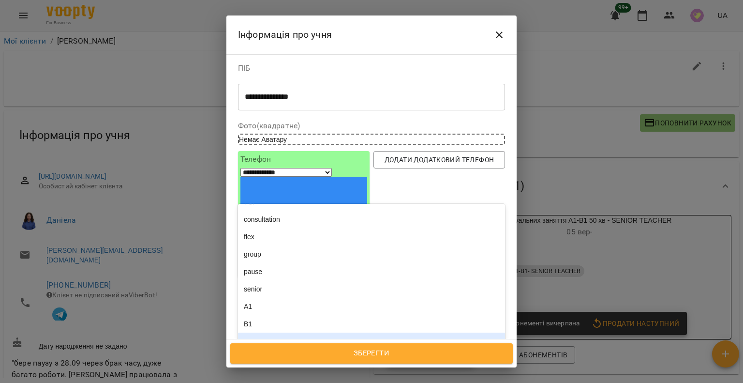
scroll to position [242, 0]
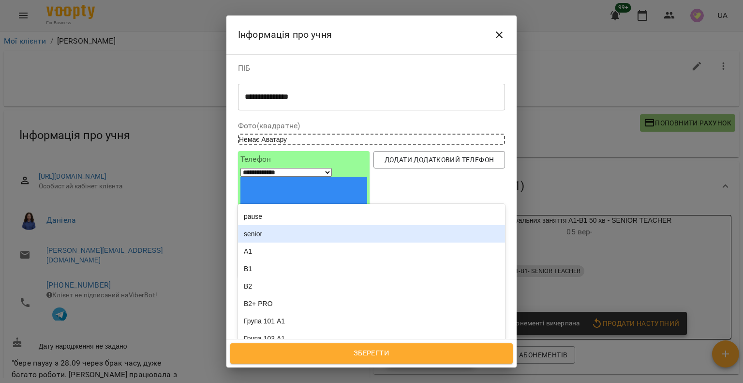
click at [312, 225] on div "senior" at bounding box center [371, 233] width 267 height 17
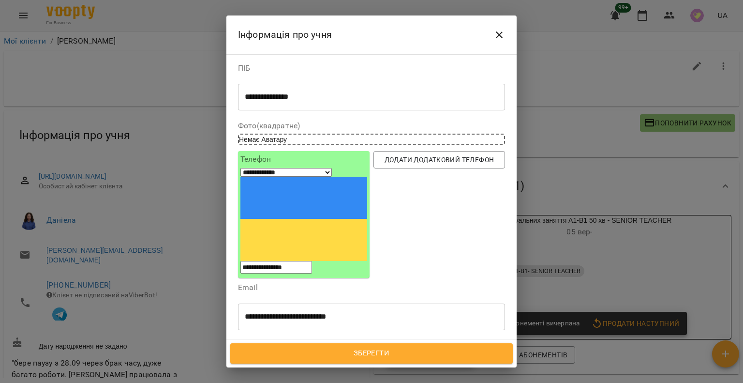
click at [310, 352] on span "Зберегти" at bounding box center [371, 353] width 261 height 13
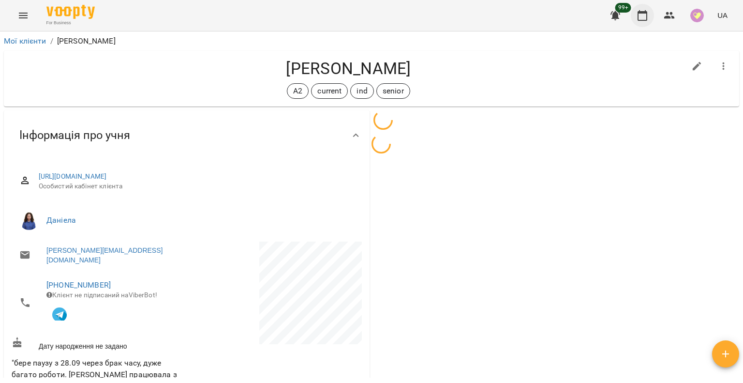
click at [641, 13] on icon "button" at bounding box center [643, 15] width 10 height 11
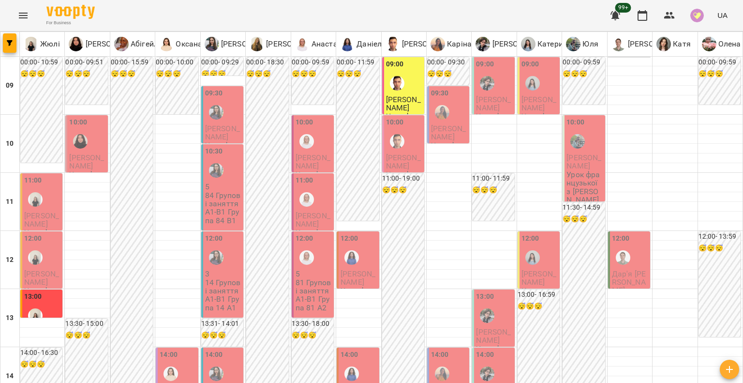
scroll to position [387, 0]
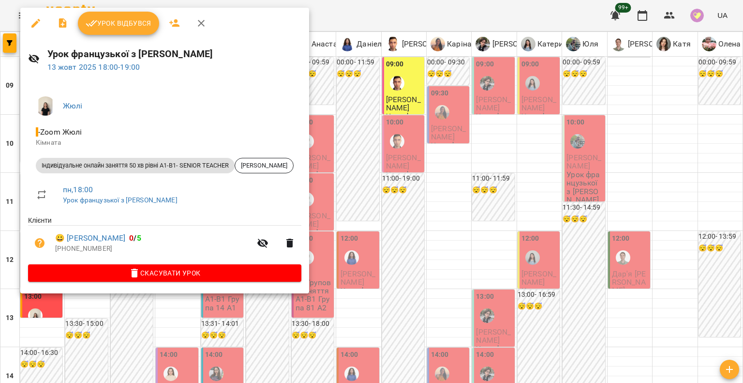
click at [192, 272] on span "Скасувати Урок" at bounding box center [165, 273] width 258 height 12
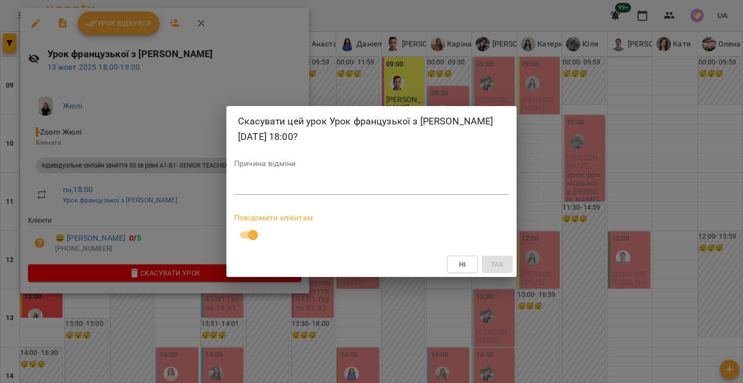
click at [270, 190] on textarea at bounding box center [371, 186] width 275 height 9
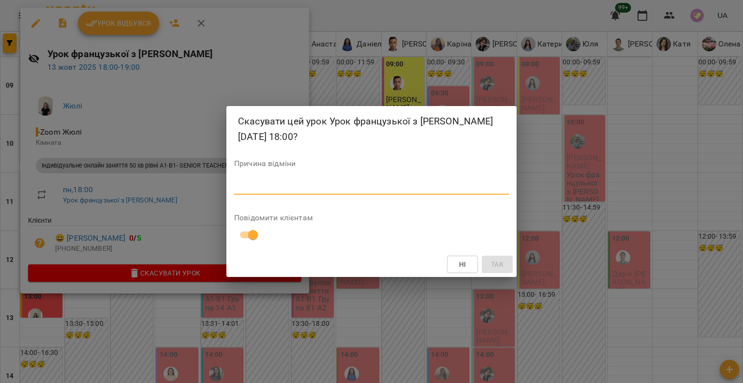
paste textarea "**********"
type textarea "**********"
click at [506, 258] on button "Так" at bounding box center [497, 263] width 31 height 17
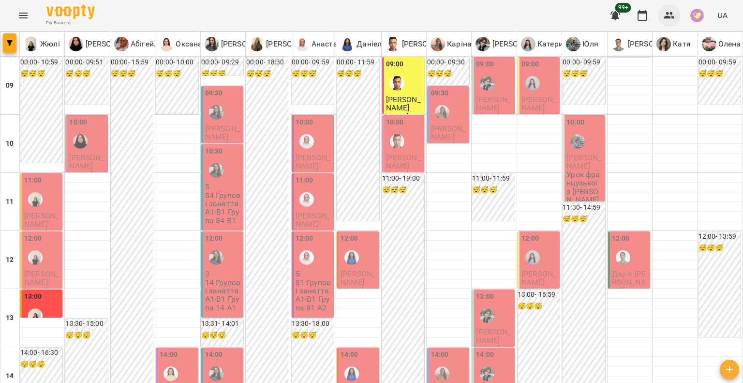
click at [669, 16] on icon "button" at bounding box center [669, 15] width 11 height 7
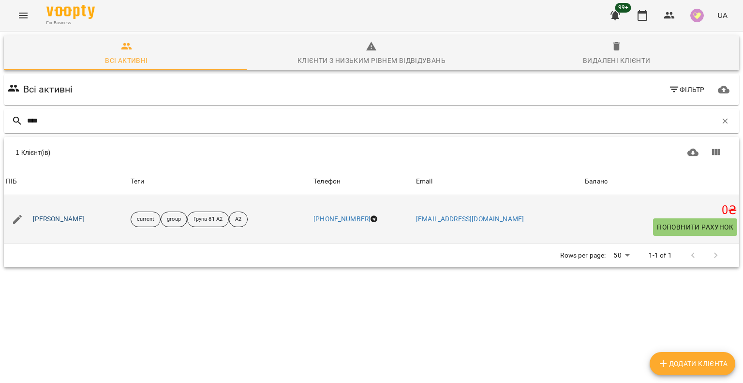
type input "****"
click at [64, 216] on link "[PERSON_NAME]" at bounding box center [59, 219] width 52 height 10
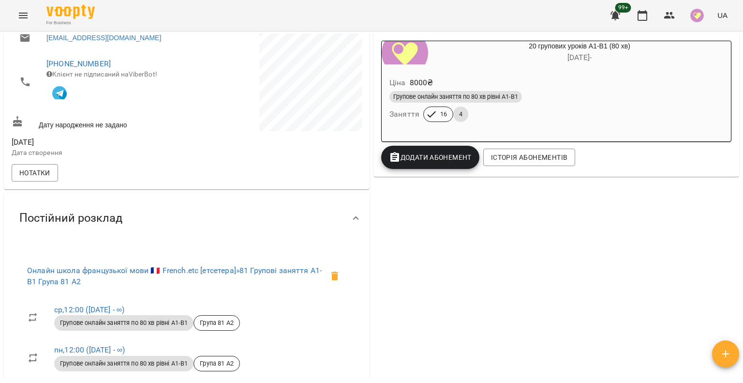
scroll to position [194, 0]
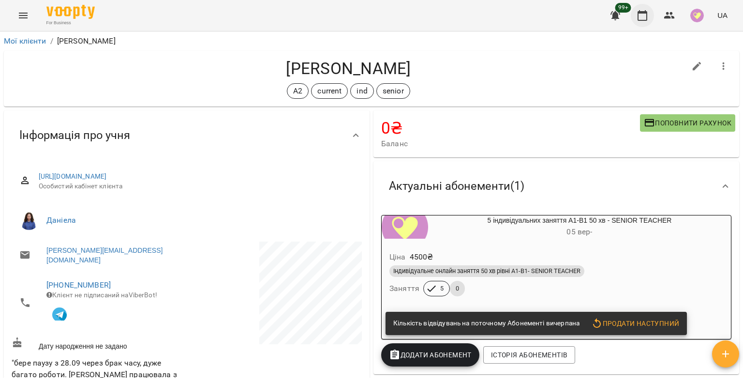
click at [644, 17] on icon "button" at bounding box center [643, 16] width 12 height 12
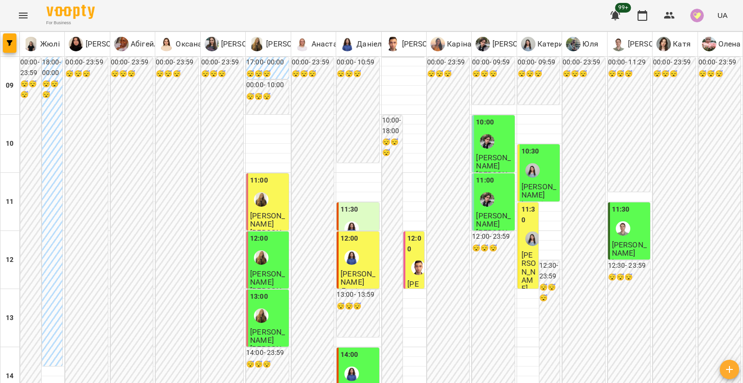
scroll to position [290, 0]
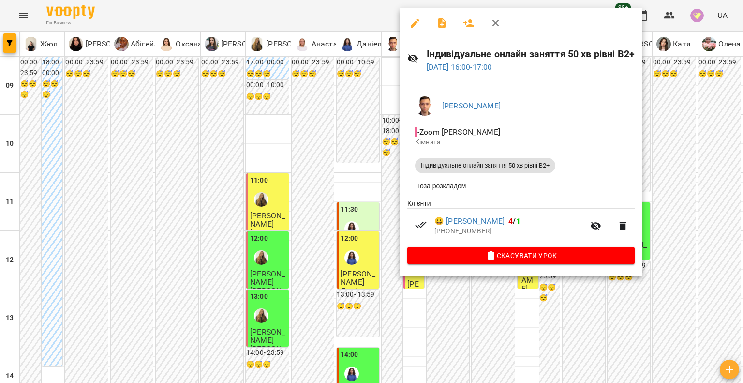
click at [385, 220] on div at bounding box center [371, 191] width 743 height 383
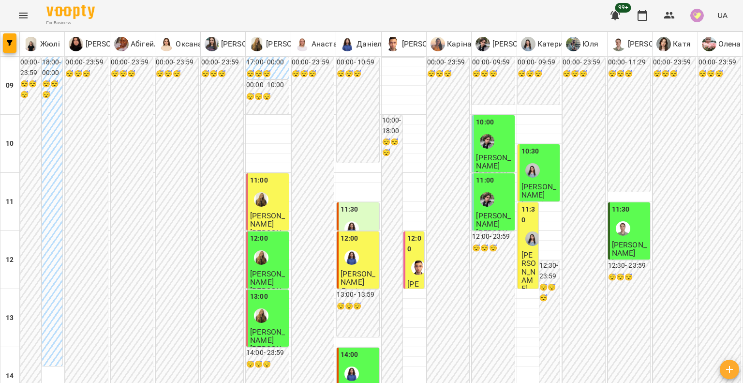
type input "**********"
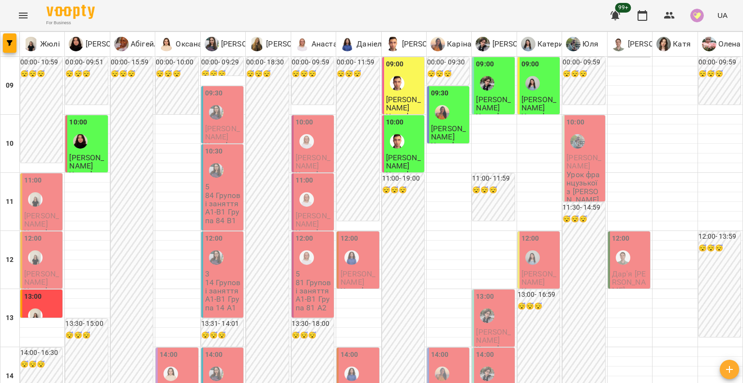
drag, startPoint x: 196, startPoint y: 336, endPoint x: 194, endPoint y: 318, distance: 18.1
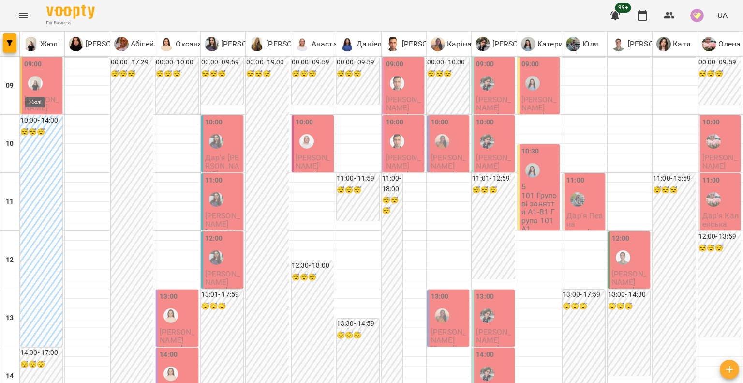
click at [40, 88] on img "Жюлі" at bounding box center [35, 83] width 15 height 15
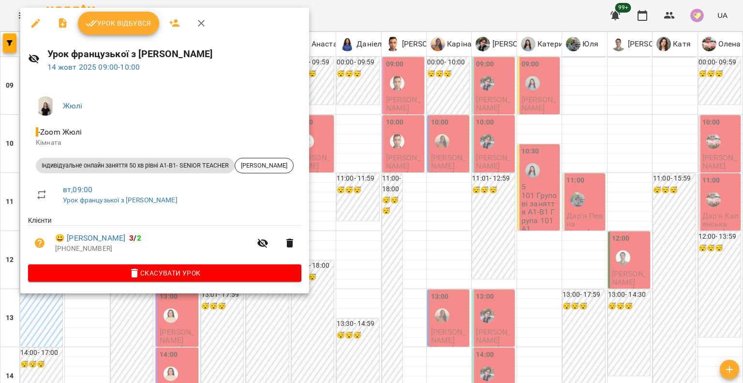
click at [152, 260] on li "😀 [PERSON_NAME] 3 / 2 [PHONE_NUMBER]" at bounding box center [164, 242] width 273 height 34
click at [149, 272] on span "Скасувати Урок" at bounding box center [165, 273] width 258 height 12
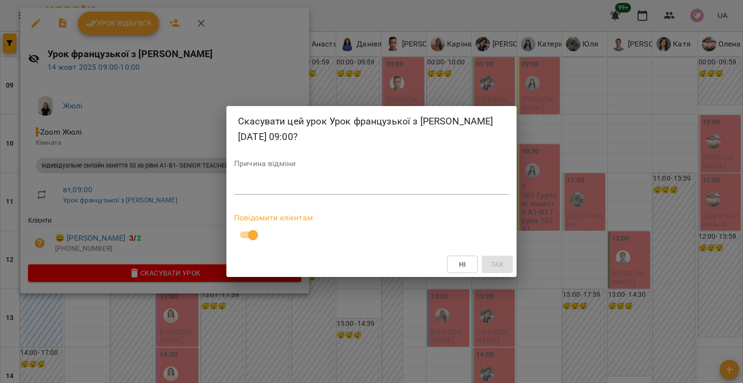
click at [261, 196] on div "Причина відміни *" at bounding box center [371, 179] width 275 height 39
click at [257, 186] on textarea at bounding box center [371, 186] width 275 height 9
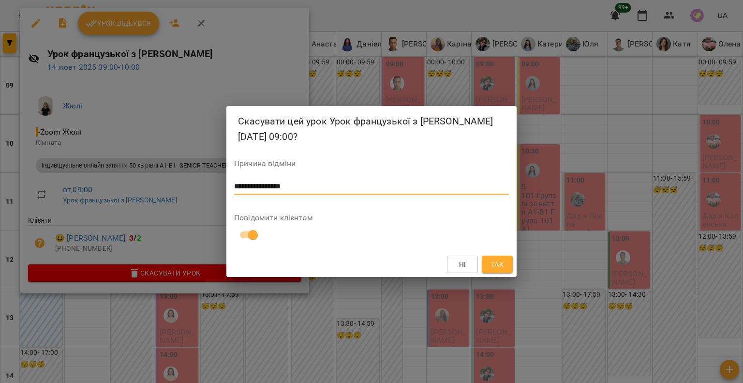
type textarea "**********"
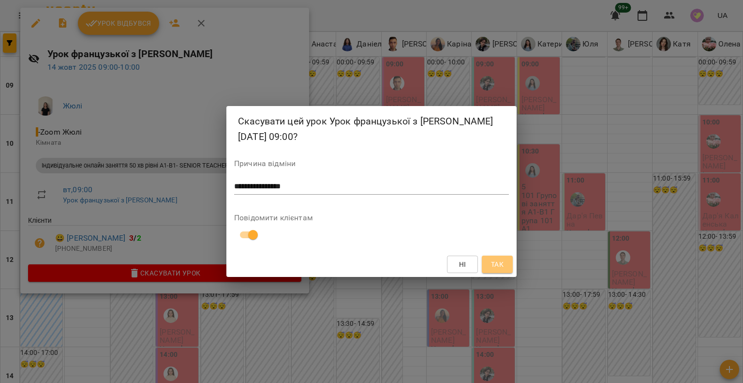
click at [501, 259] on span "Так" at bounding box center [497, 264] width 13 height 12
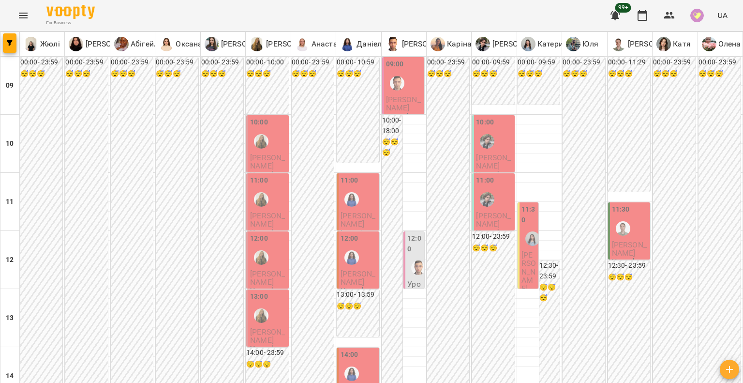
click at [395, 95] on span "[PERSON_NAME]" at bounding box center [403, 103] width 35 height 17
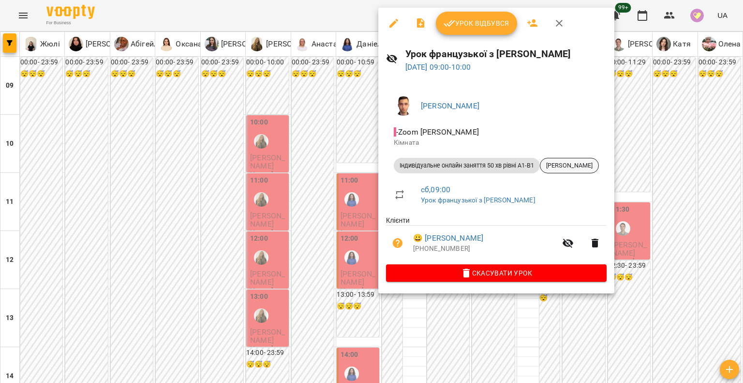
click at [568, 160] on div "[PERSON_NAME]" at bounding box center [569, 165] width 59 height 15
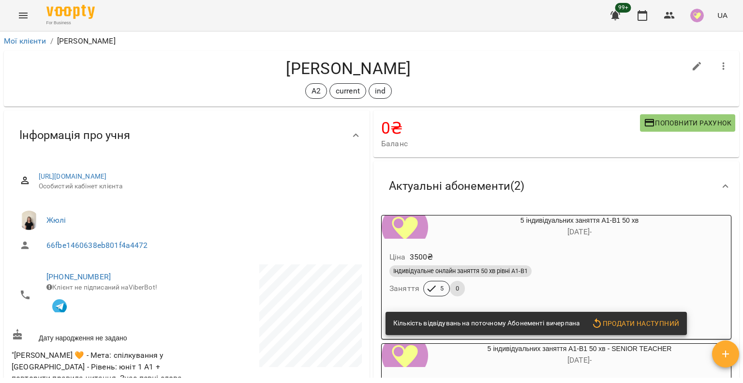
click at [691, 64] on icon "button" at bounding box center [697, 66] width 12 height 12
select select "**"
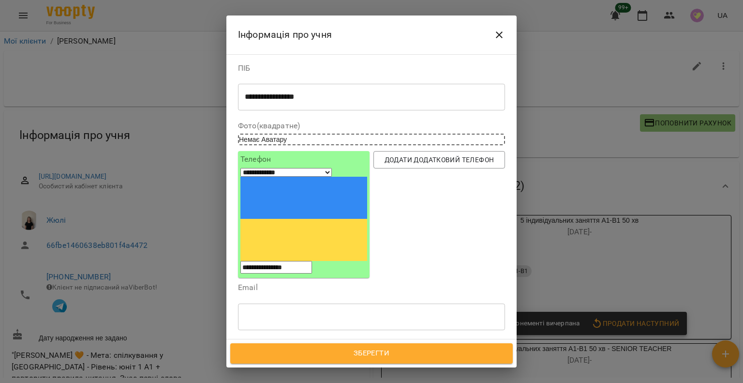
click at [427, 354] on div "А2 current ind" at bounding box center [354, 362] width 231 height 16
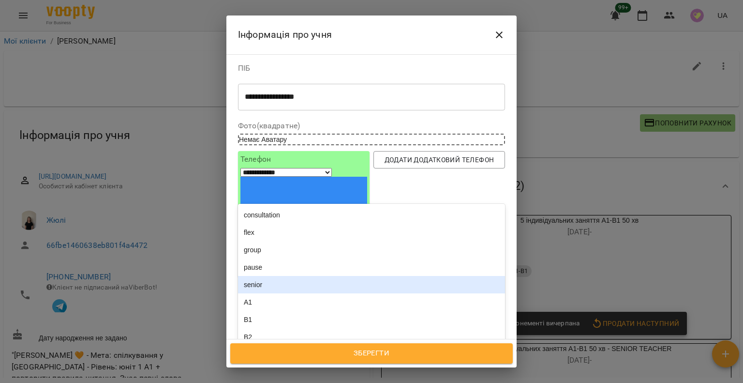
scroll to position [242, 0]
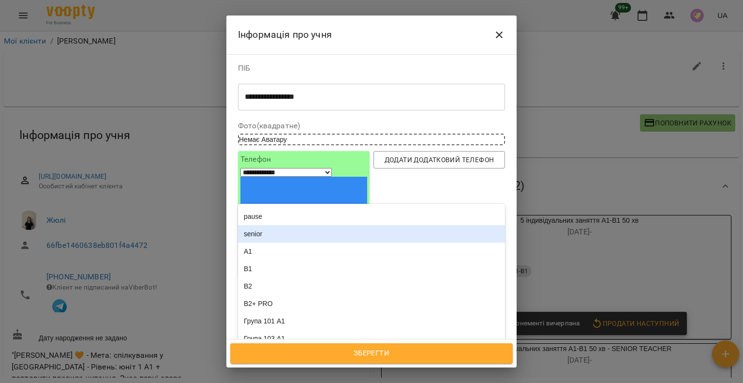
click at [346, 225] on div "senior" at bounding box center [371, 233] width 267 height 17
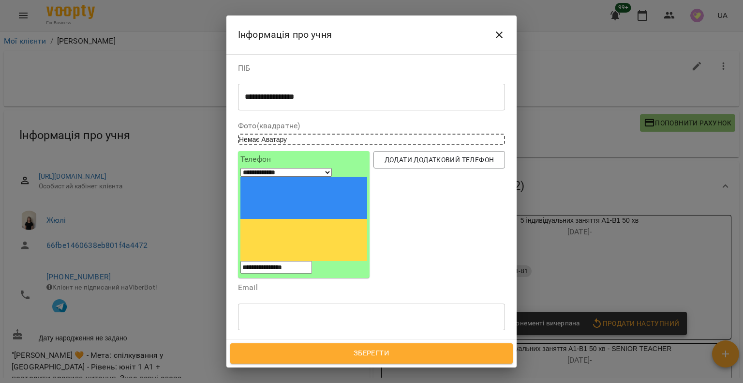
click at [335, 350] on span "Зберегти" at bounding box center [371, 353] width 261 height 13
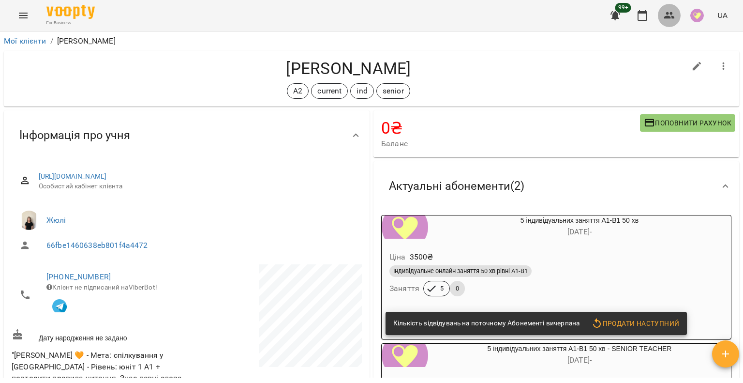
click at [667, 17] on icon "button" at bounding box center [669, 15] width 11 height 7
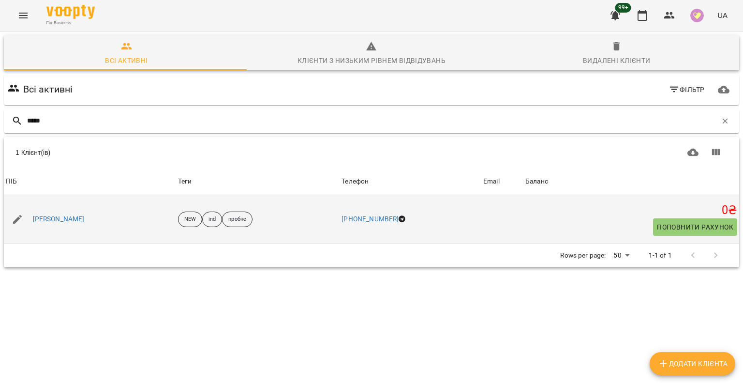
type input "*****"
click at [52, 225] on div "[PERSON_NAME]" at bounding box center [59, 219] width 56 height 14
click at [69, 219] on link "[PERSON_NAME]" at bounding box center [59, 219] width 52 height 10
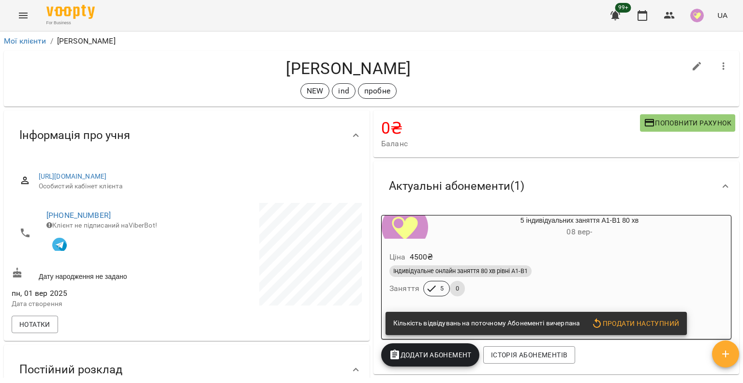
click at [653, 123] on span "Поповнити рахунок" at bounding box center [688, 123] width 88 height 12
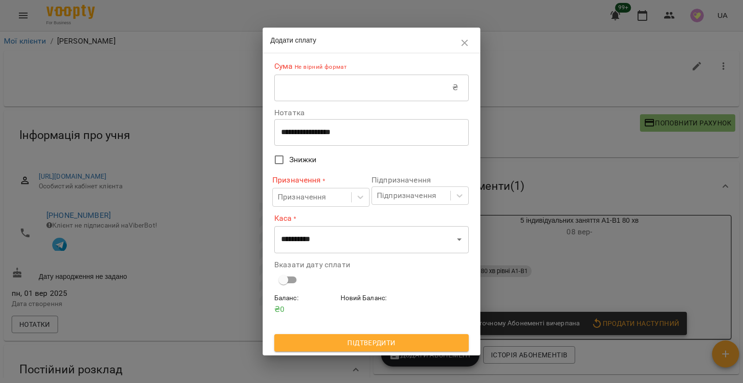
click at [405, 91] on input "text" at bounding box center [363, 87] width 178 height 27
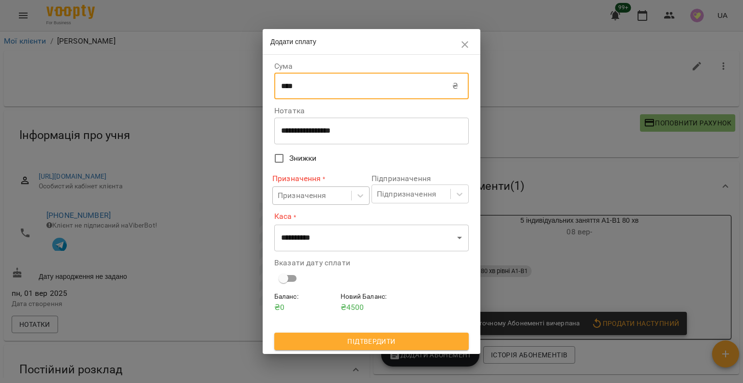
type input "****"
click at [316, 192] on div "Призначення" at bounding box center [302, 196] width 49 height 12
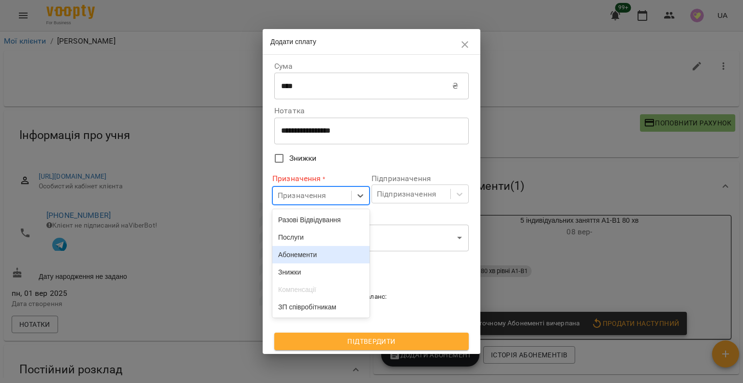
click at [335, 253] on div "Абонементи" at bounding box center [320, 254] width 97 height 17
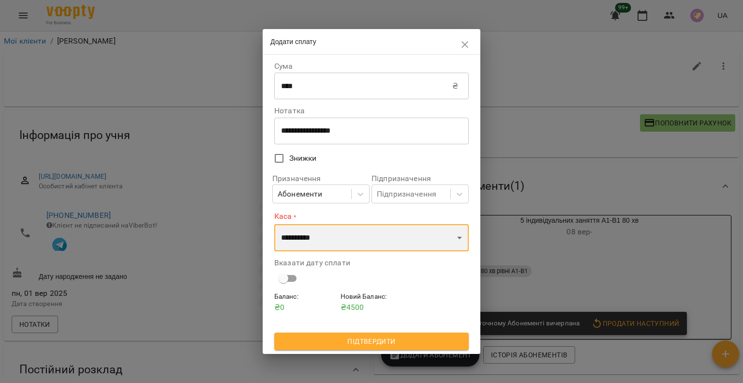
click at [346, 247] on select "**********" at bounding box center [371, 237] width 195 height 27
select select "*********"
click at [274, 224] on select "**********" at bounding box center [371, 237] width 195 height 27
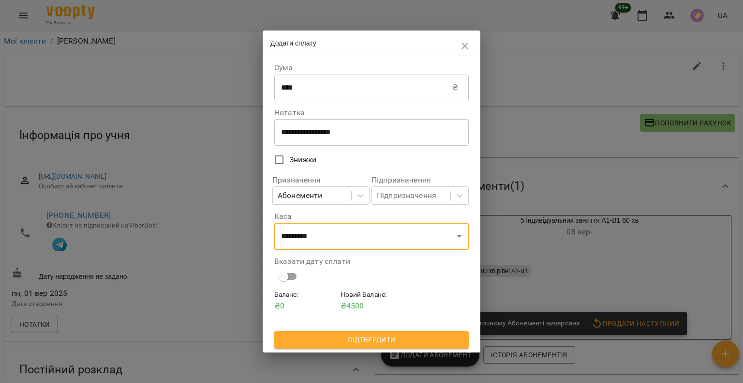
click at [329, 340] on span "Підтвердити" at bounding box center [371, 340] width 179 height 12
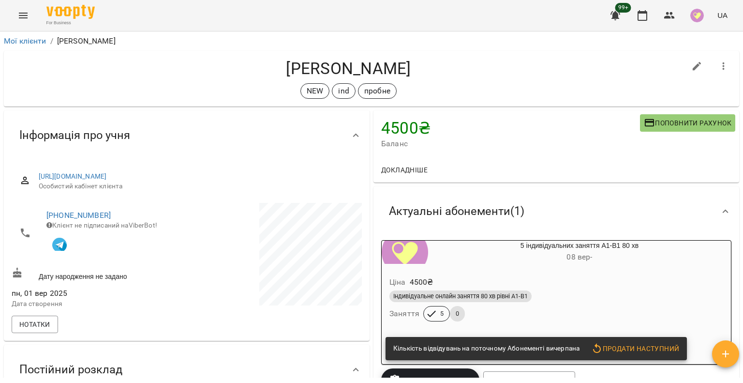
click at [691, 68] on icon "button" at bounding box center [697, 66] width 12 height 12
select select "**"
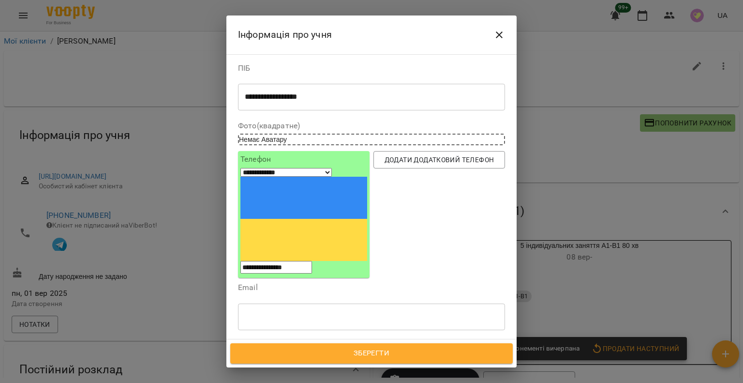
click at [329, 359] on icon at bounding box center [327, 362] width 7 height 7
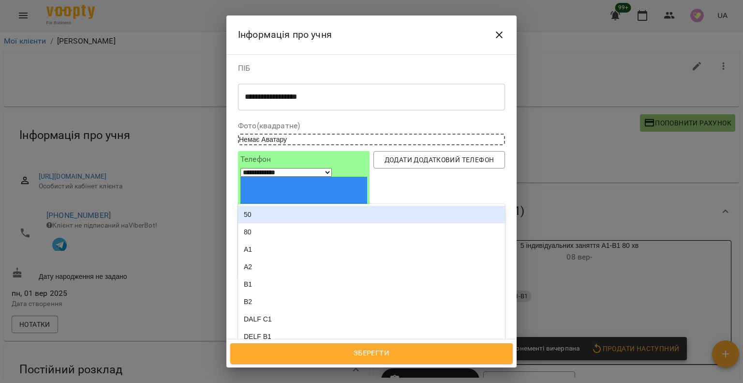
click at [335, 354] on div "NEW ind" at bounding box center [354, 362] width 231 height 16
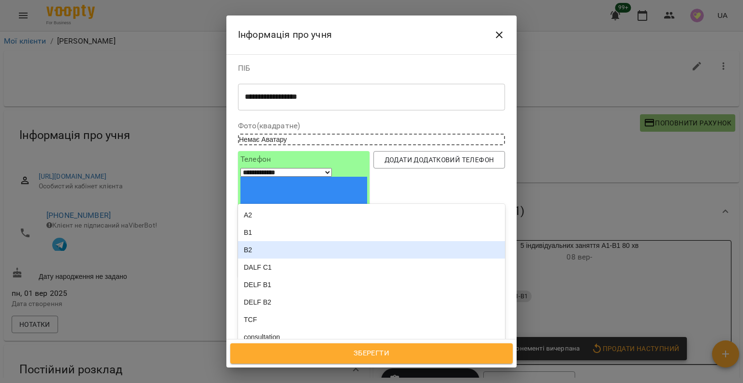
scroll to position [97, 0]
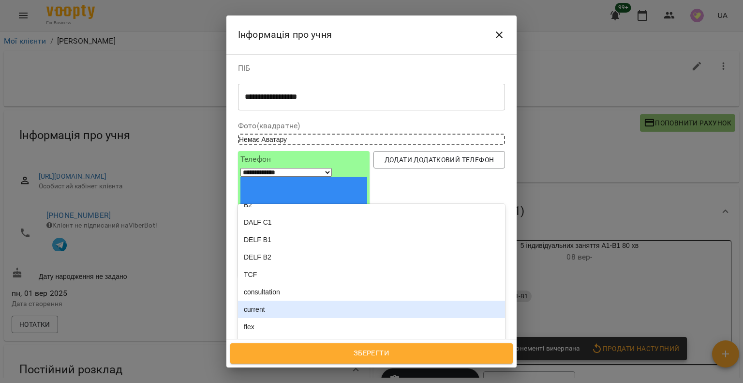
click at [294, 300] on div "current" at bounding box center [371, 308] width 267 height 17
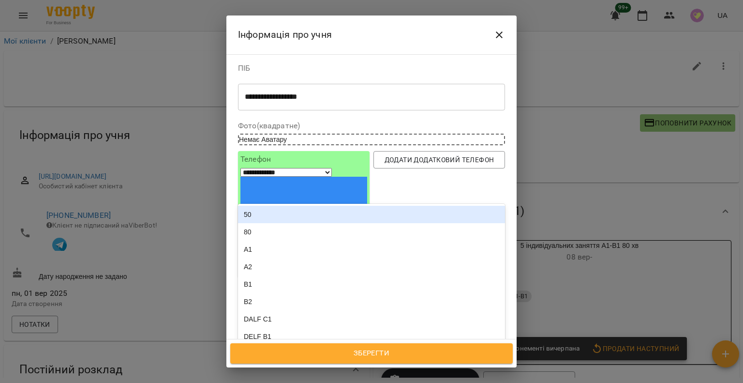
click at [362, 354] on div "NEW ind current" at bounding box center [354, 362] width 231 height 16
click at [347, 346] on button "Зберегти" at bounding box center [371, 353] width 283 height 20
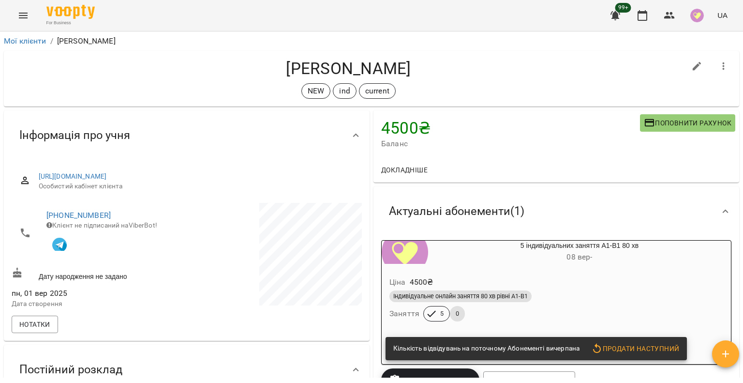
click at [593, 352] on icon "button" at bounding box center [597, 348] width 8 height 10
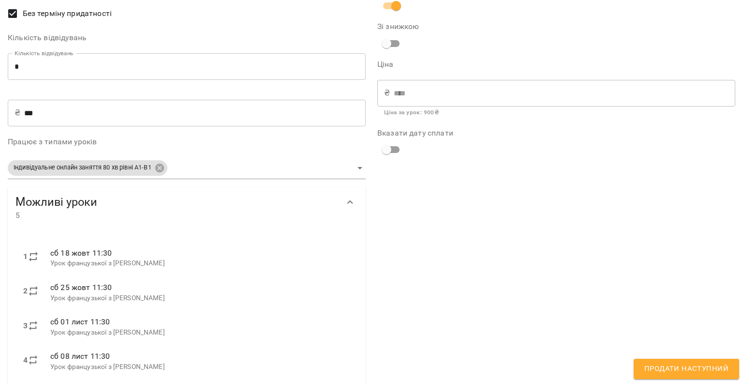
scroll to position [142, 0]
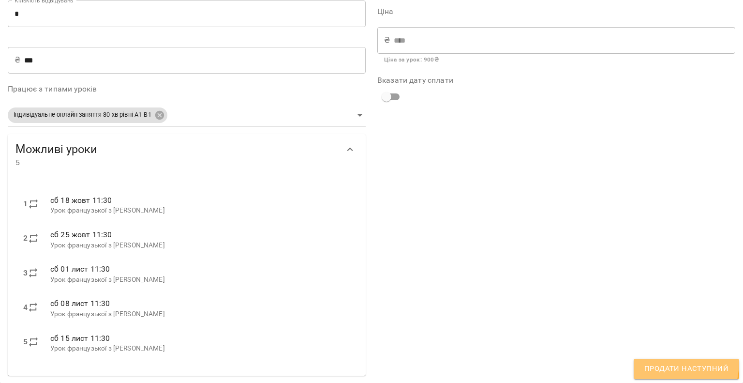
click at [660, 361] on button "Продати наступний" at bounding box center [686, 369] width 105 height 20
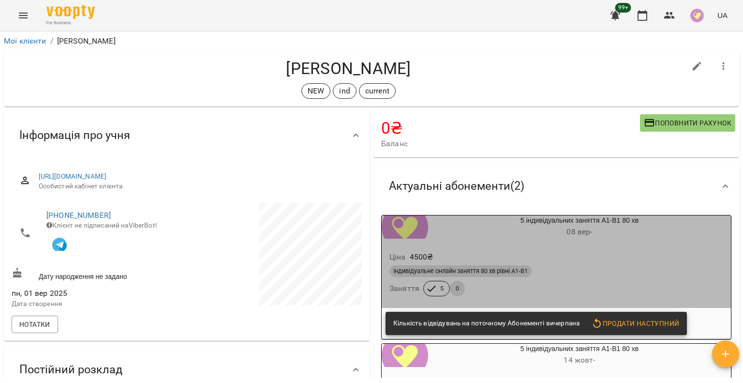
click at [623, 271] on div "Індивідуальне онлайн заняття 80 хв рівні А1-В1" at bounding box center [557, 271] width 334 height 12
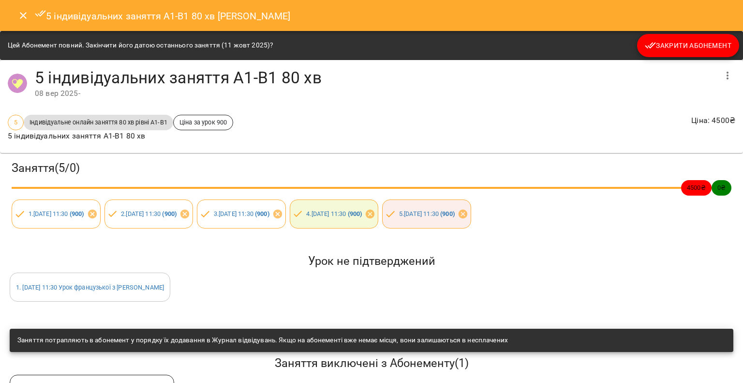
click at [672, 49] on span "Закрити Абонемент" at bounding box center [688, 46] width 87 height 12
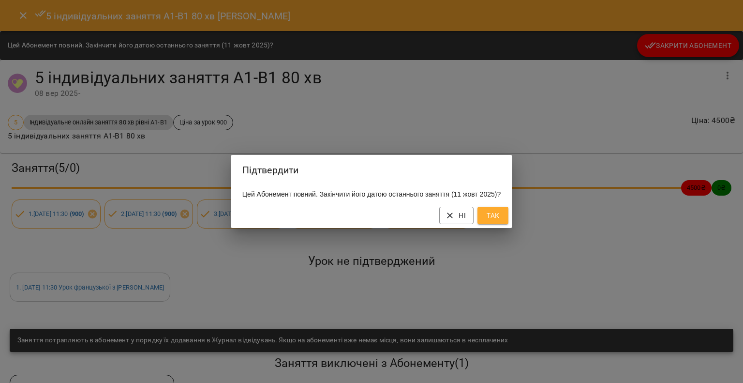
click at [501, 216] on span "Так" at bounding box center [492, 216] width 15 height 12
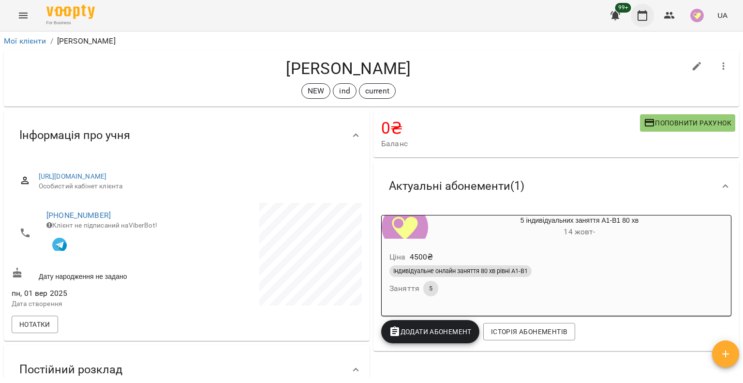
click at [641, 9] on button "button" at bounding box center [642, 15] width 23 height 23
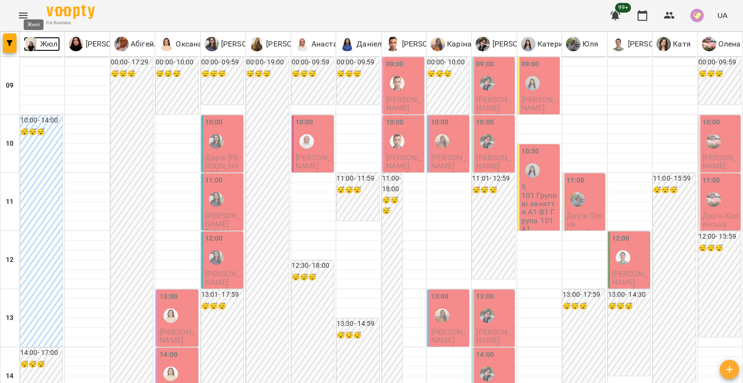
click at [50, 42] on p "Жюлі" at bounding box center [49, 44] width 22 height 12
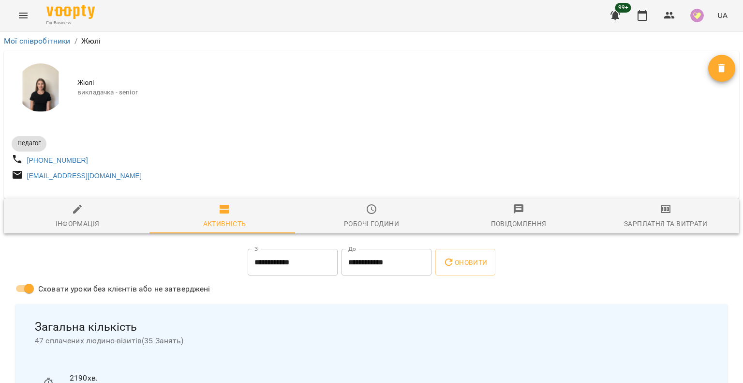
click at [382, 225] on div "Робочі години" at bounding box center [371, 224] width 55 height 12
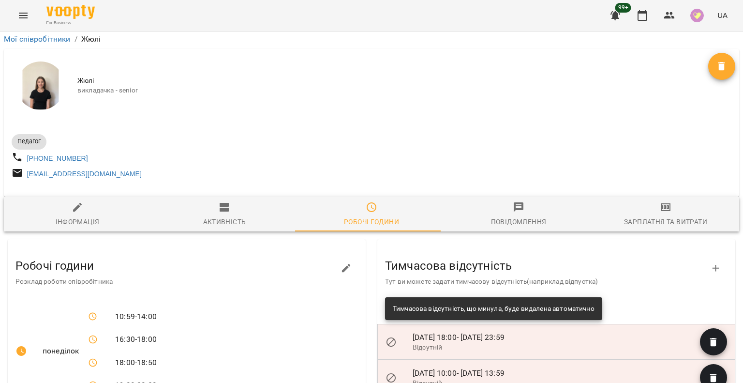
scroll to position [97, 0]
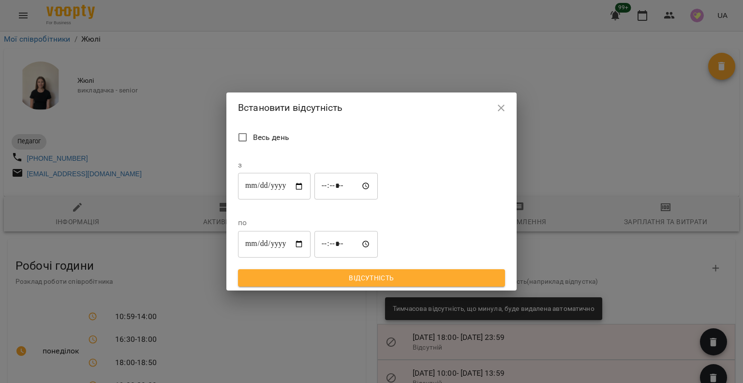
click at [246, 200] on input "**********" at bounding box center [274, 186] width 73 height 27
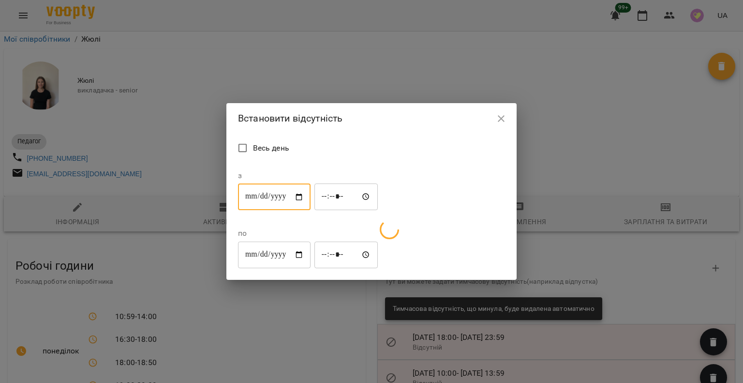
type input "**********"
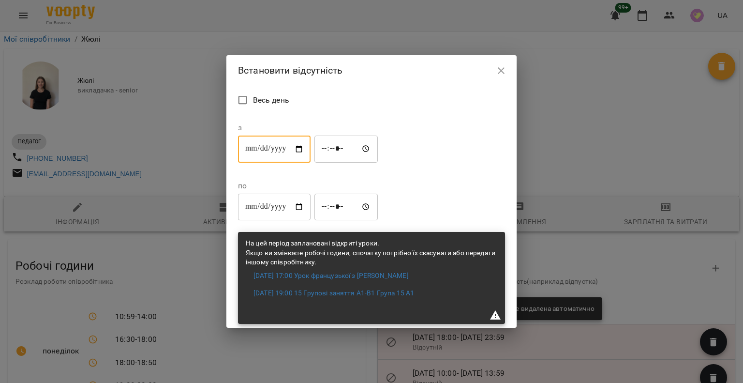
click at [334, 163] on input "*****" at bounding box center [347, 148] width 64 height 27
type input "*****"
click at [378, 193] on input "*****" at bounding box center [347, 206] width 64 height 27
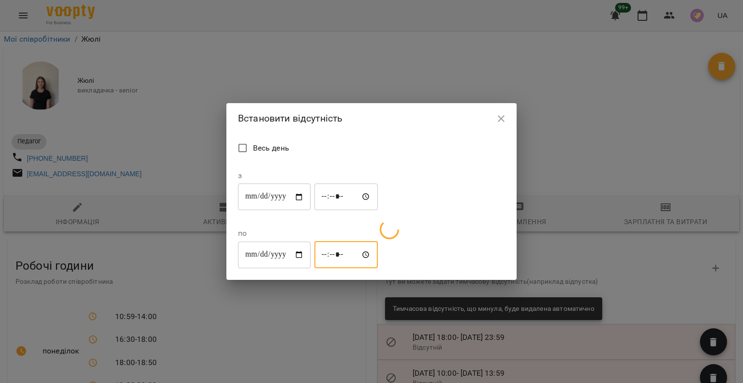
type input "*****"
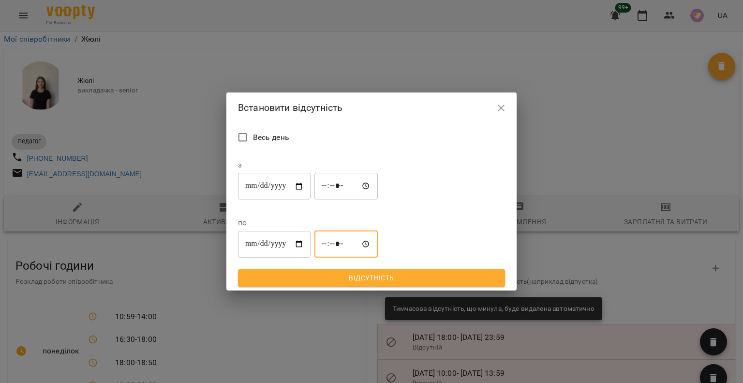
click at [389, 272] on span "Відсутність" at bounding box center [372, 278] width 252 height 12
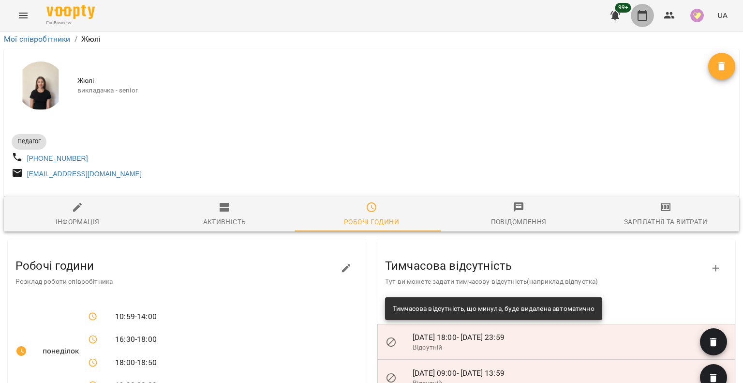
click at [642, 13] on icon "button" at bounding box center [643, 15] width 10 height 11
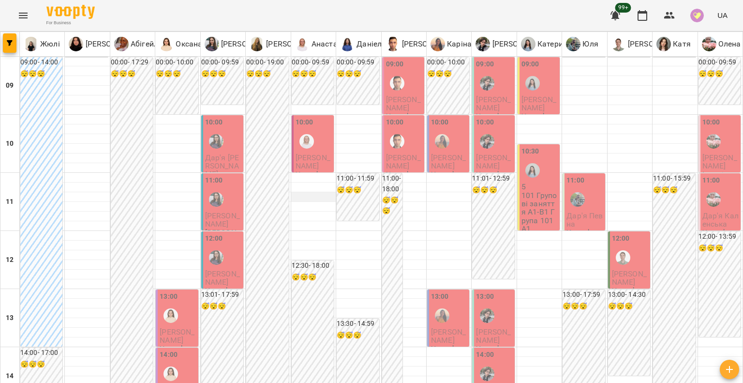
scroll to position [532, 0]
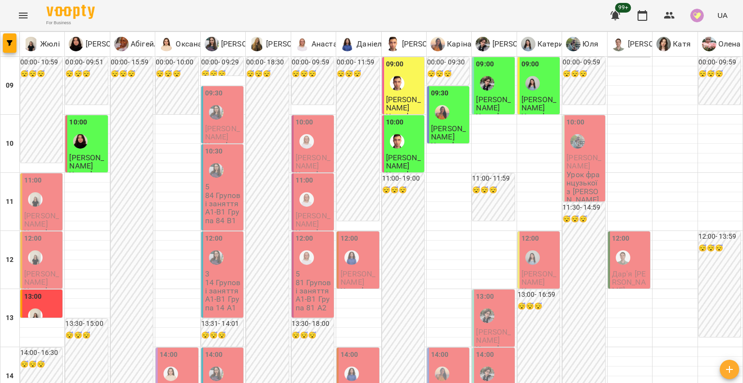
scroll to position [48, 0]
click at [299, 246] on div at bounding box center [307, 257] width 22 height 22
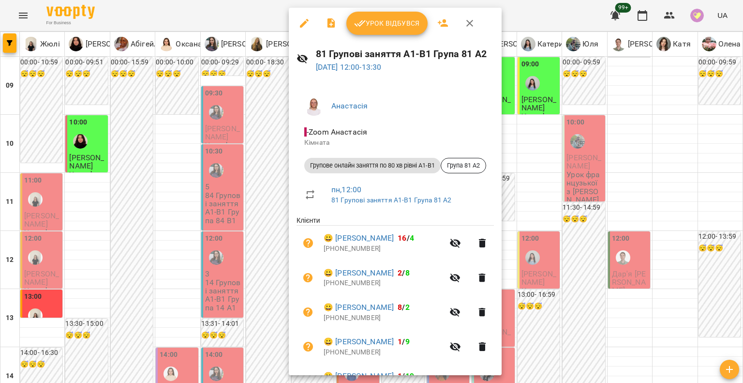
click at [270, 257] on div at bounding box center [371, 191] width 743 height 383
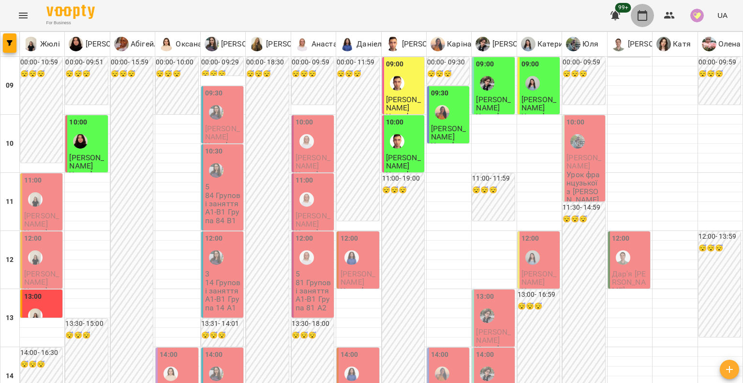
click at [641, 17] on icon "button" at bounding box center [643, 16] width 12 height 12
click at [671, 24] on button "button" at bounding box center [669, 15] width 23 height 23
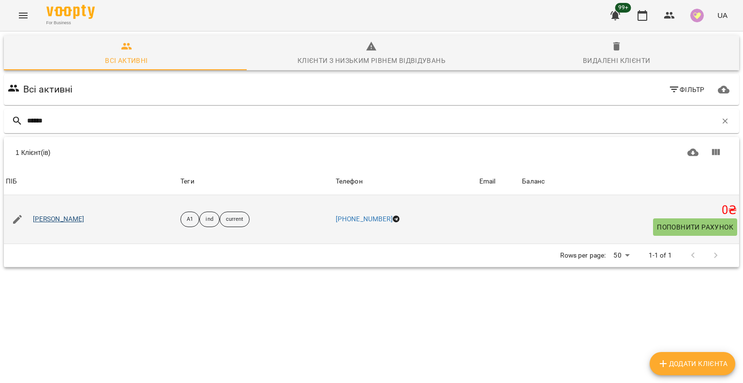
type input "******"
click at [68, 217] on link "[PERSON_NAME]" at bounding box center [59, 219] width 52 height 10
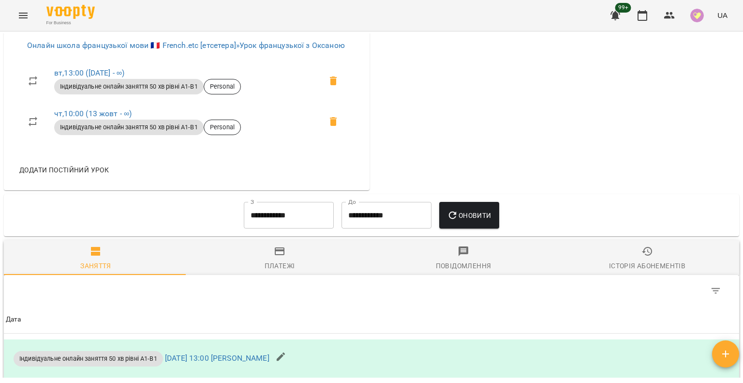
scroll to position [1694, 0]
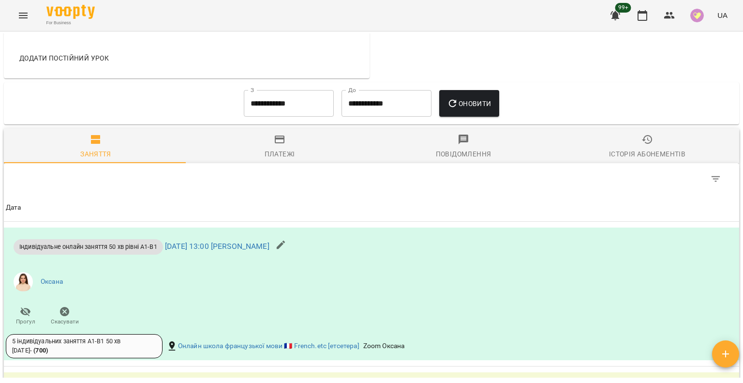
click at [308, 160] on span "Платежі" at bounding box center [280, 147] width 172 height 26
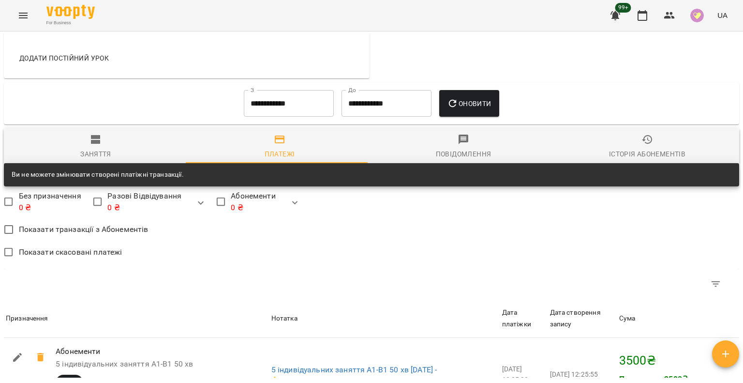
click at [466, 160] on div "Повідомлення" at bounding box center [464, 154] width 56 height 12
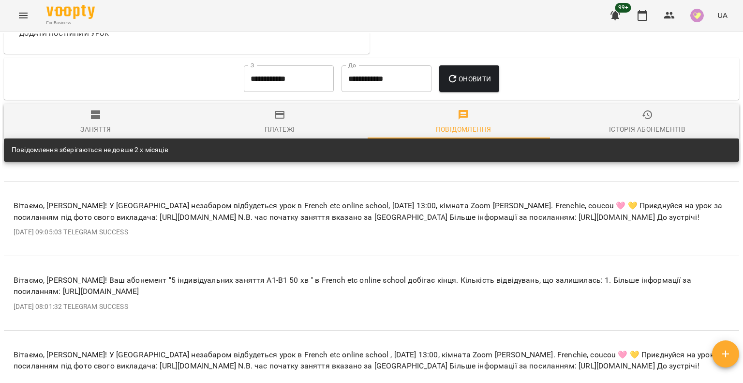
scroll to position [1717, 0]
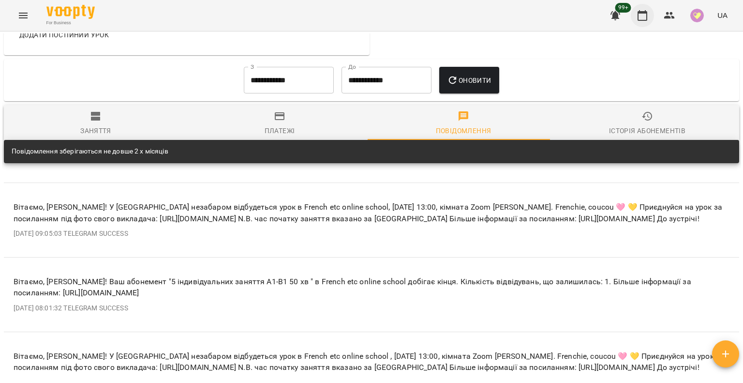
click at [651, 17] on button "button" at bounding box center [642, 15] width 23 height 23
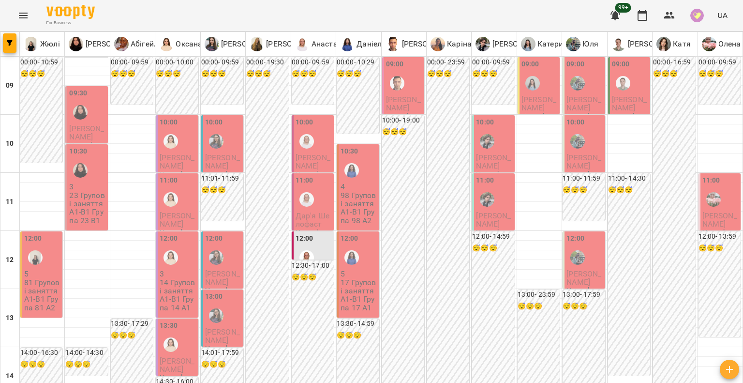
click at [174, 211] on span "[PERSON_NAME]" at bounding box center [177, 219] width 35 height 17
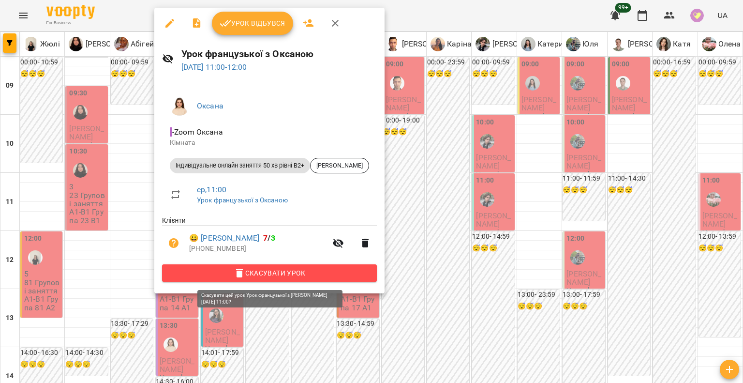
click at [250, 275] on span "Скасувати Урок" at bounding box center [269, 273] width 199 height 12
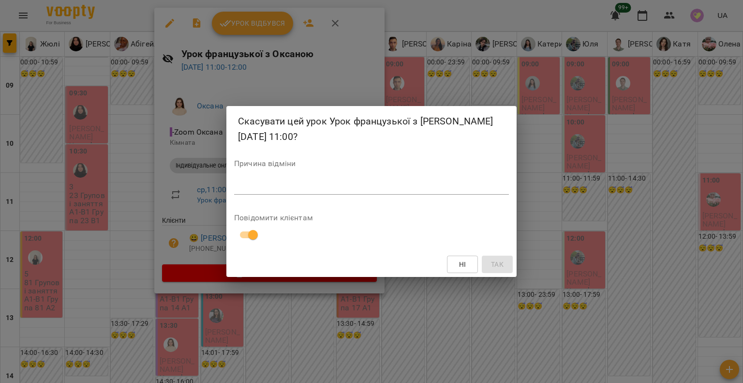
click at [261, 192] on div "*" at bounding box center [371, 186] width 275 height 15
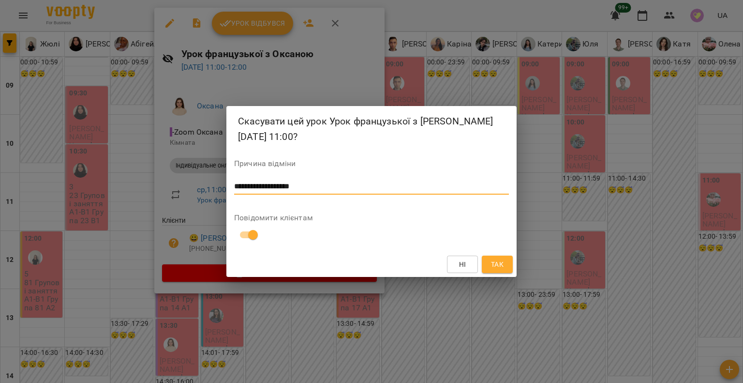
type textarea "**********"
click at [497, 258] on span "Так" at bounding box center [497, 264] width 13 height 12
